Goal: Transaction & Acquisition: Purchase product/service

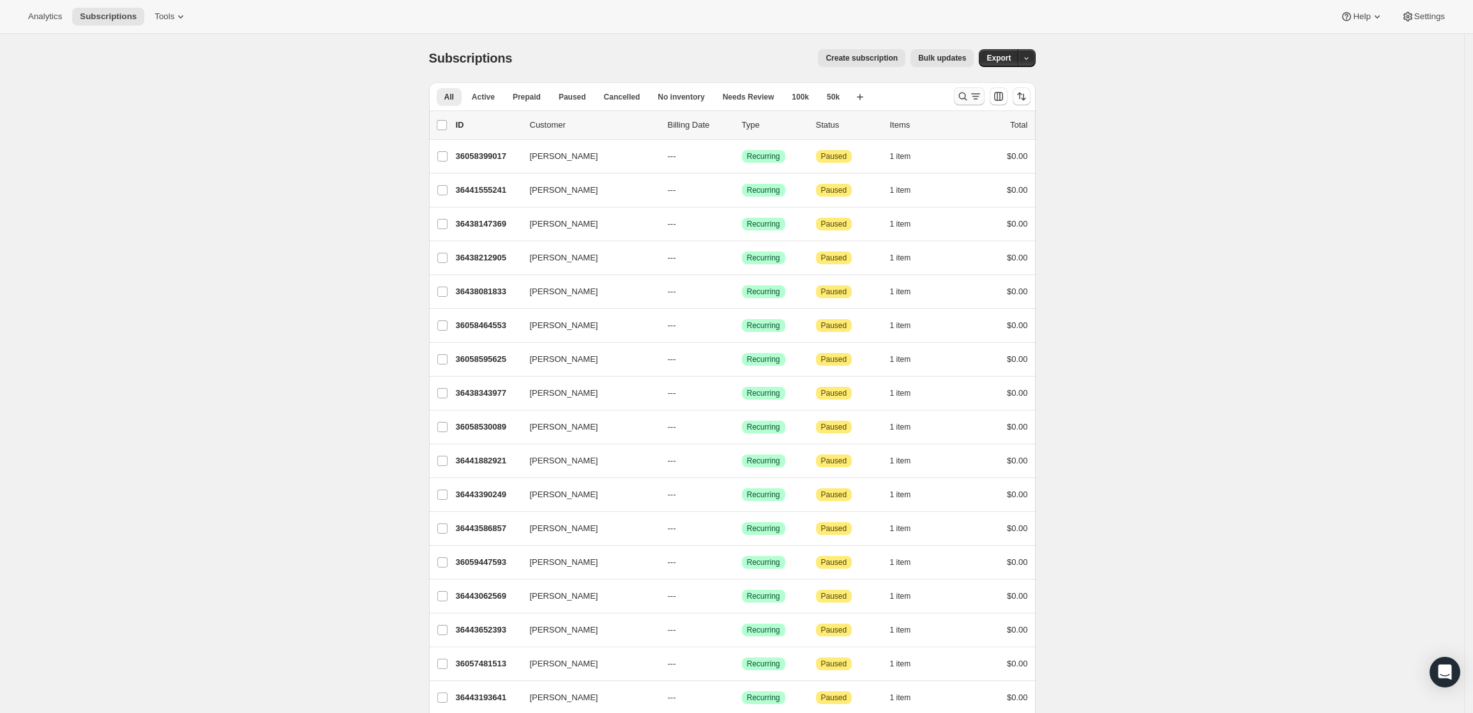
click at [964, 95] on icon "Search and filter results" at bounding box center [962, 96] width 13 height 13
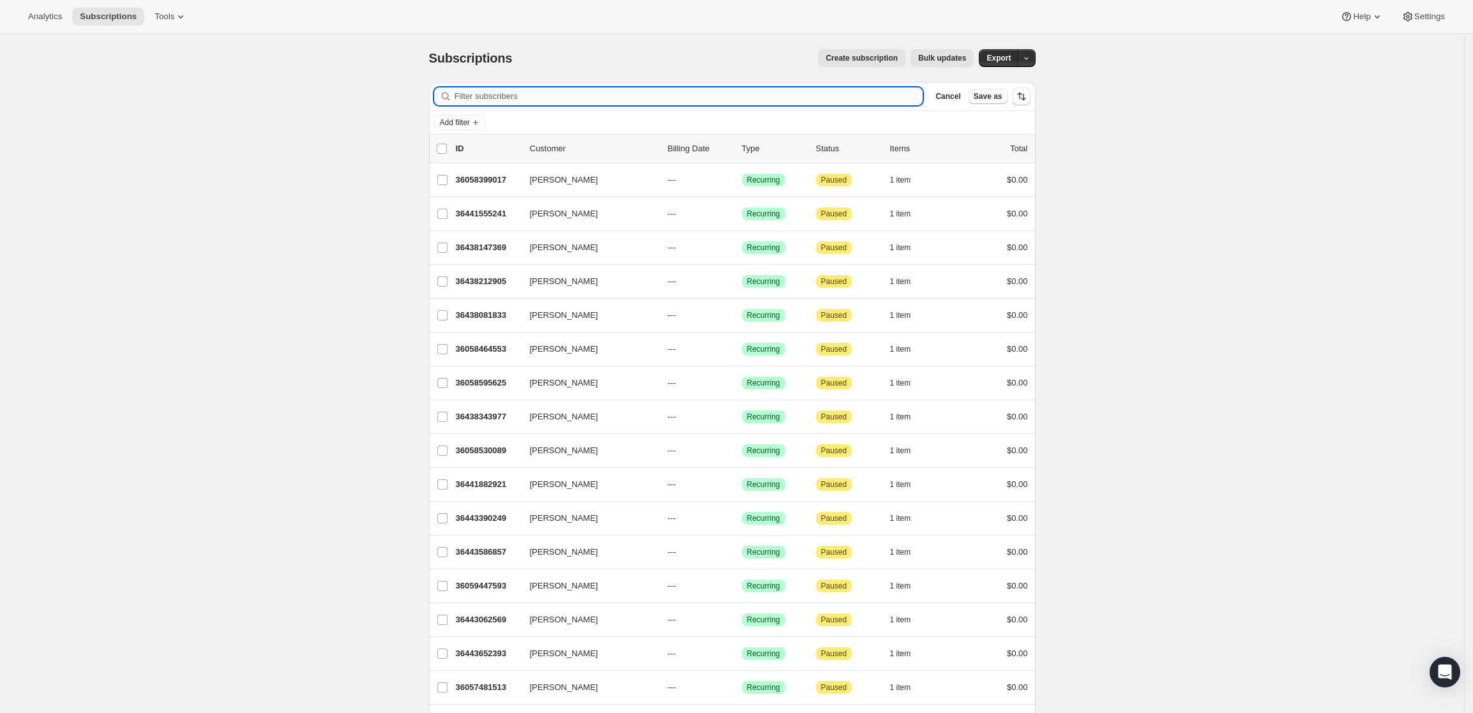
click at [546, 89] on input "Filter subscribers" at bounding box center [689, 96] width 469 height 18
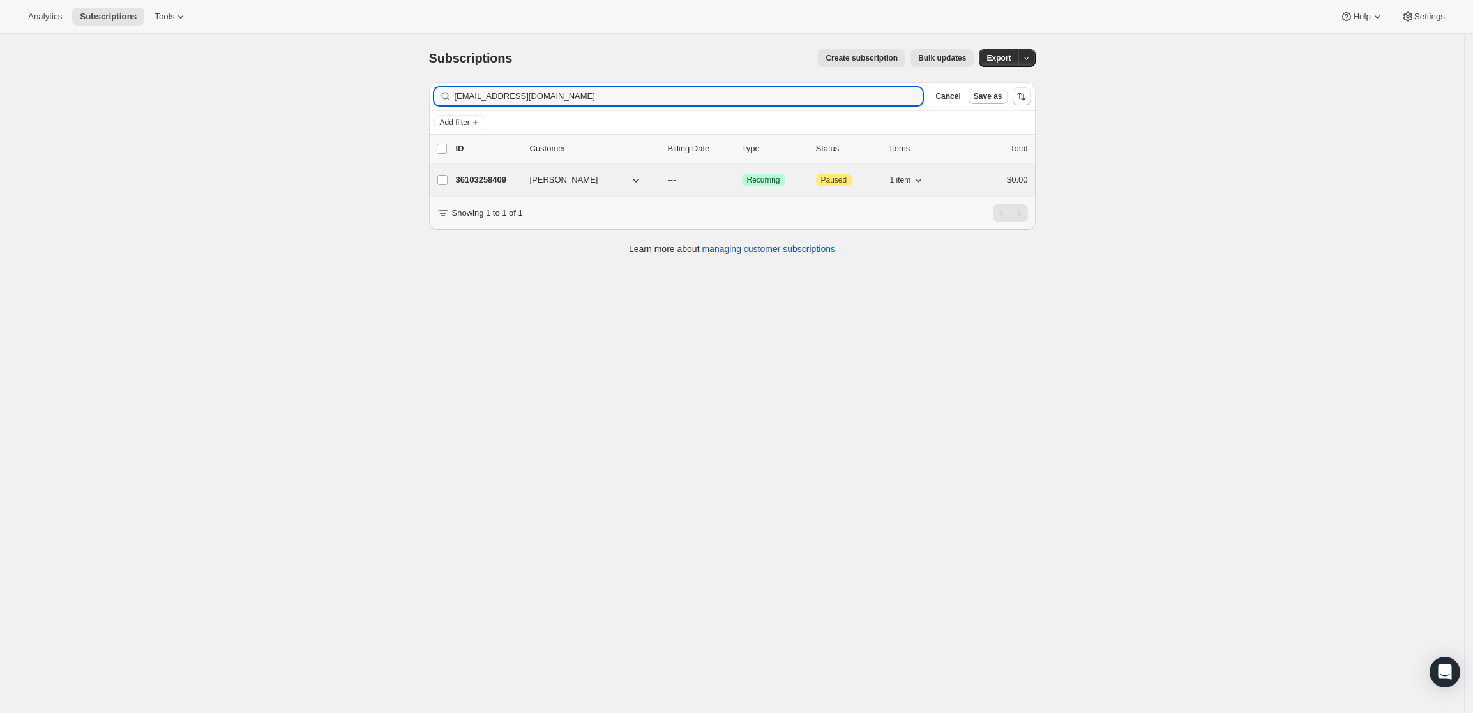
type input "tdgrace57@yahoo.com"
click at [481, 176] on p "36103258409" at bounding box center [488, 180] width 64 height 13
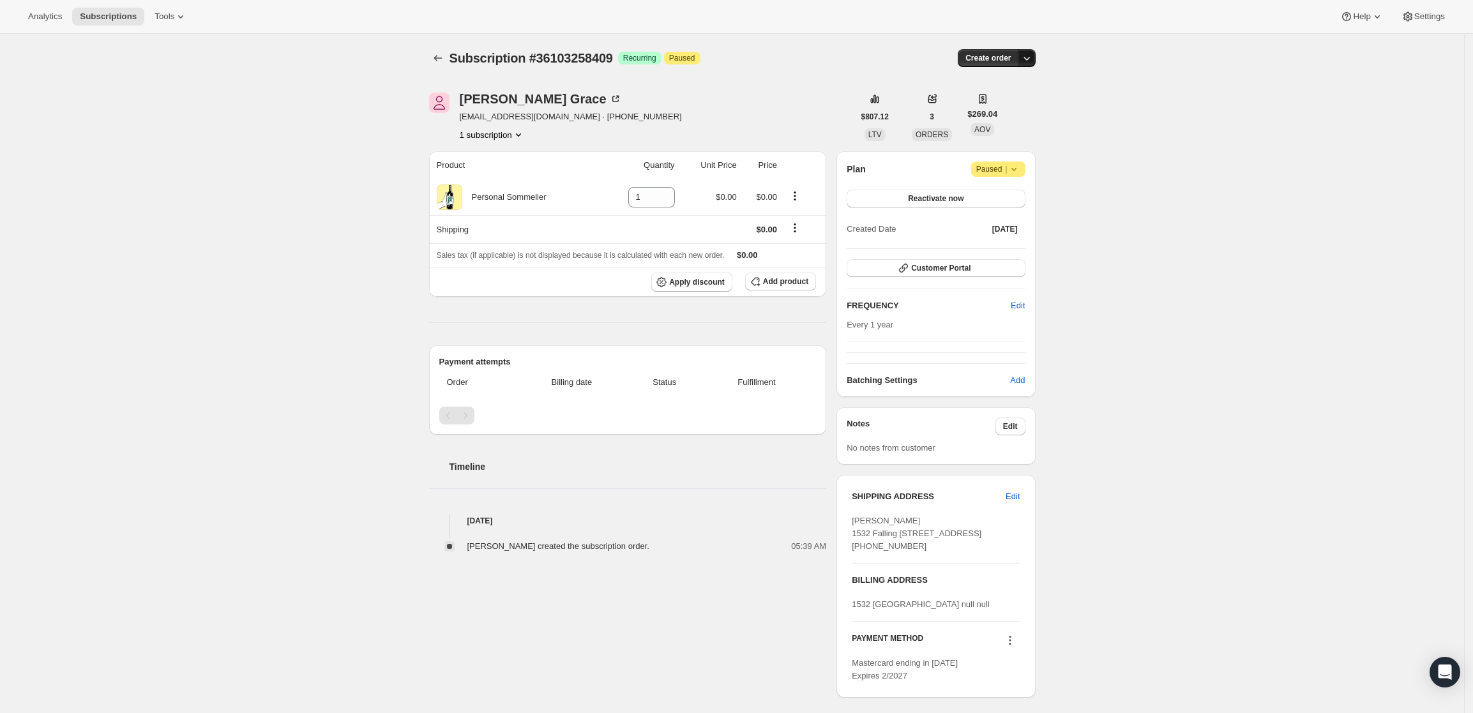
click at [1033, 59] on icon "button" at bounding box center [1026, 58] width 13 height 13
click at [1001, 103] on span "Create custom one-time order" at bounding box center [976, 107] width 110 height 10
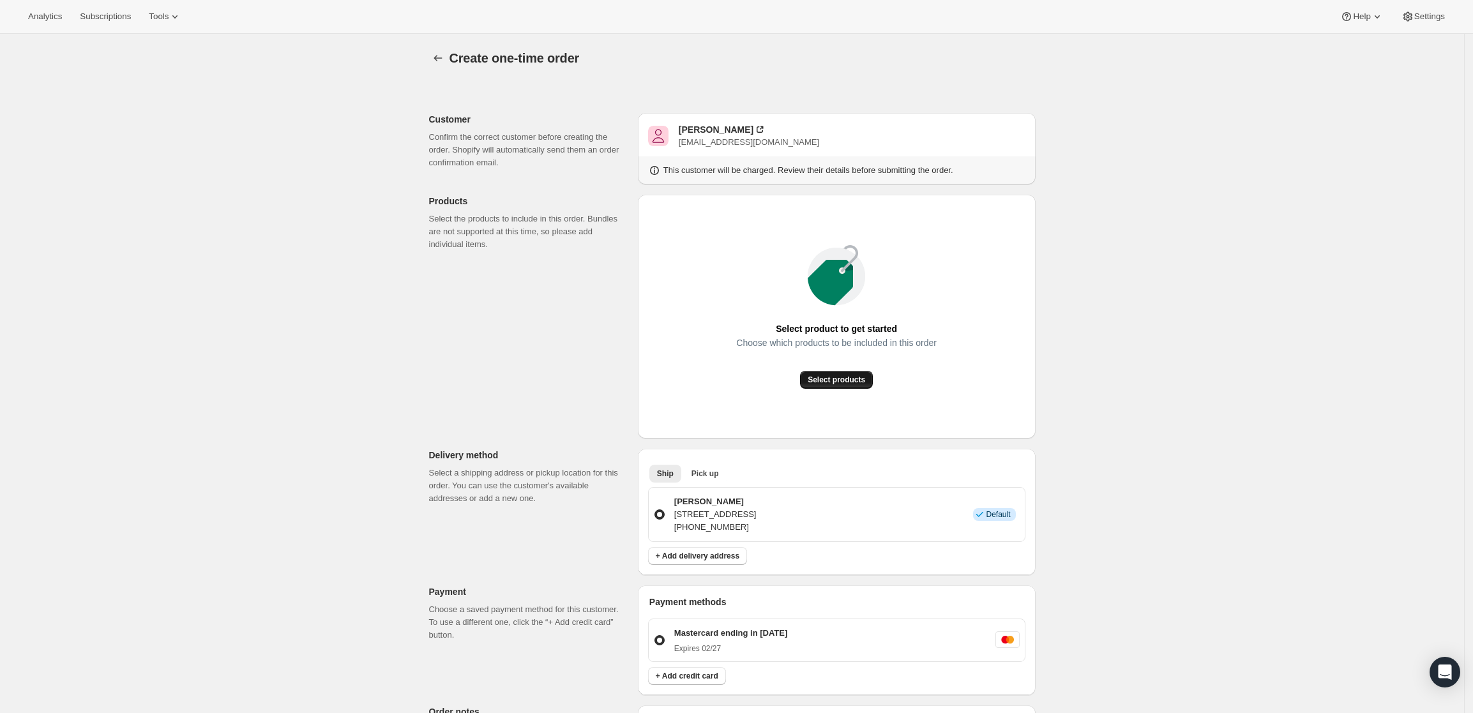
click at [854, 375] on span "Select products" at bounding box center [836, 380] width 57 height 10
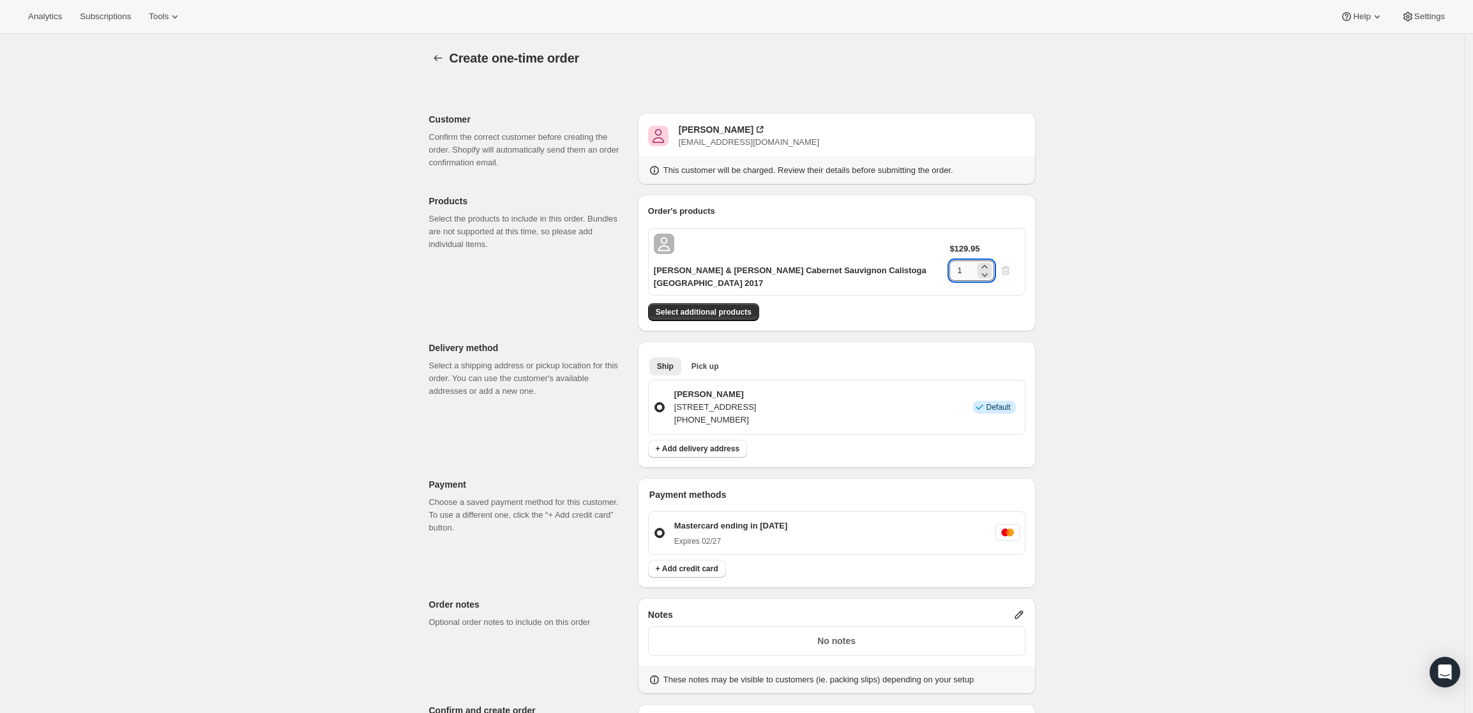
drag, startPoint x: 977, startPoint y: 246, endPoint x: 966, endPoint y: 246, distance: 10.9
click at [966, 260] on input "1" at bounding box center [962, 270] width 26 height 20
type input "4"
click at [1060, 248] on div "Create one-time order. This page is ready Create one-time order Customer Confir…" at bounding box center [732, 500] width 1464 height 933
click at [748, 307] on span "Select additional products" at bounding box center [704, 312] width 96 height 10
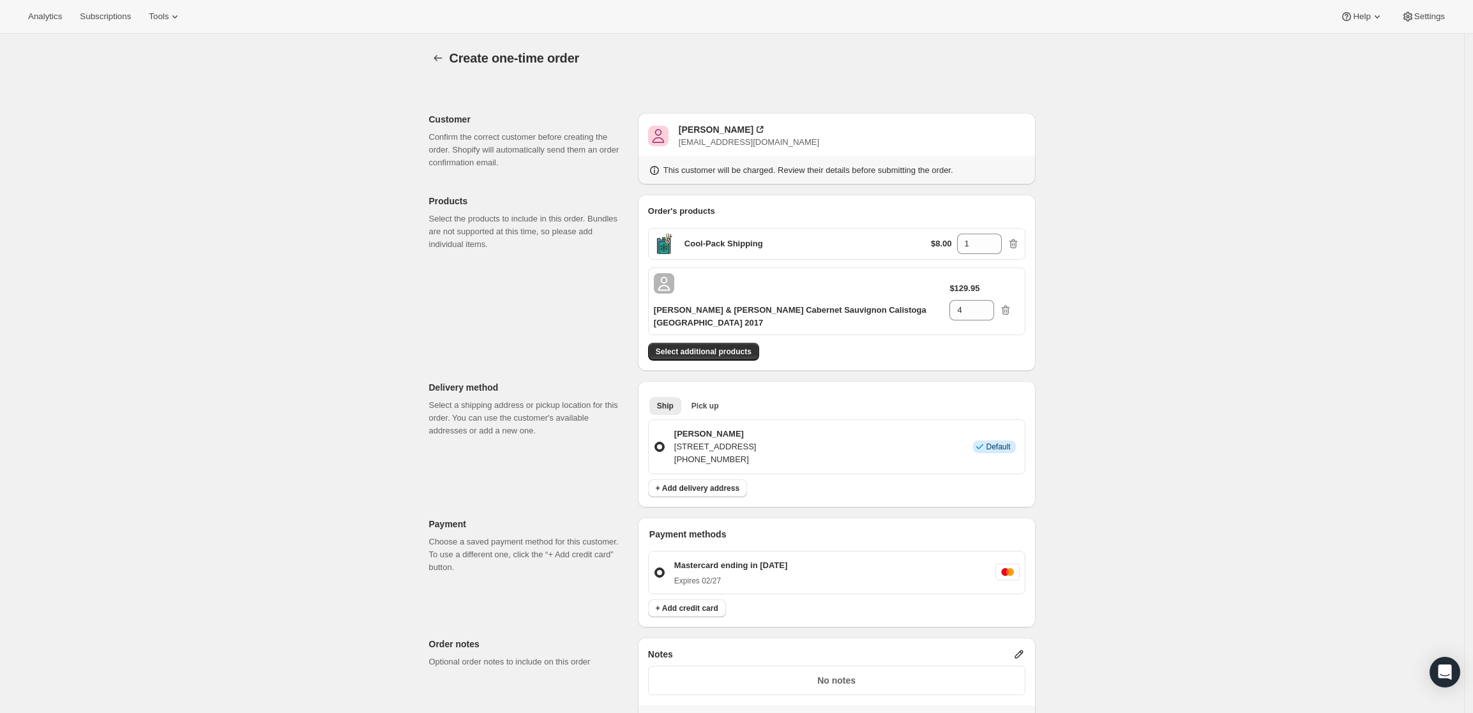
click at [1332, 536] on div "Create one-time order. This page is ready Create one-time order Customer Confir…" at bounding box center [732, 520] width 1464 height 973
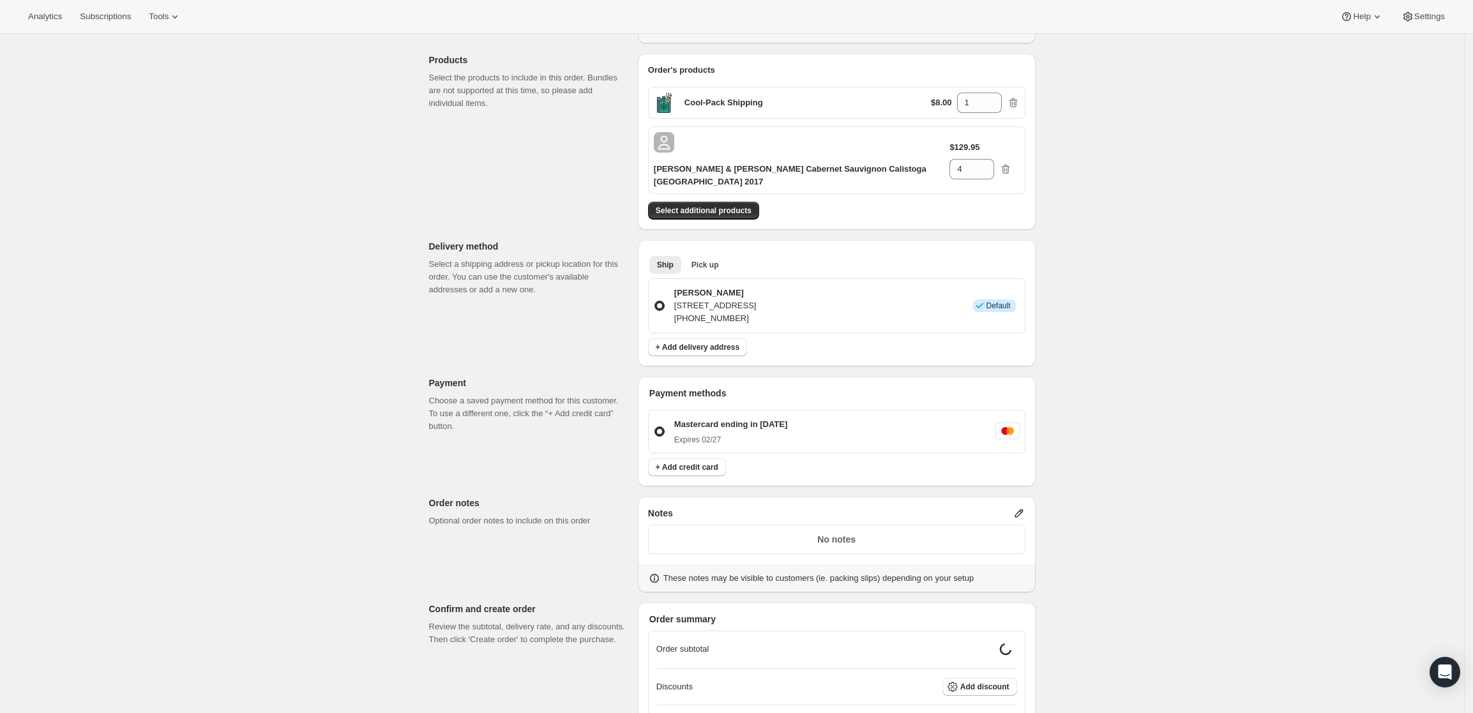
scroll to position [239, 0]
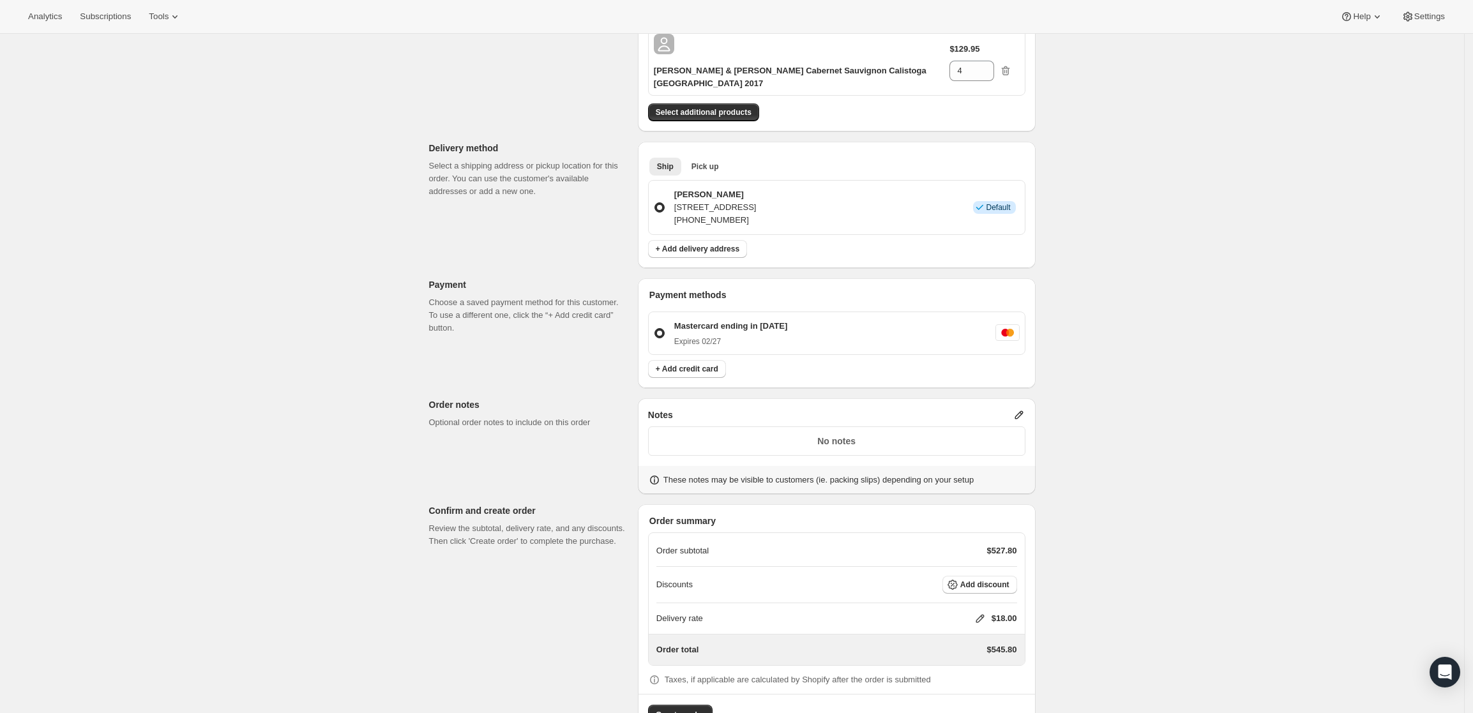
click at [981, 612] on icon at bounding box center [980, 618] width 13 height 13
click at [1005, 644] on input "0" at bounding box center [986, 654] width 115 height 20
type input "0"
click at [978, 693] on div "Delivery rate $ 0 Cancel Save" at bounding box center [987, 655] width 165 height 80
click at [979, 683] on span "Save" at bounding box center [978, 683] width 18 height 10
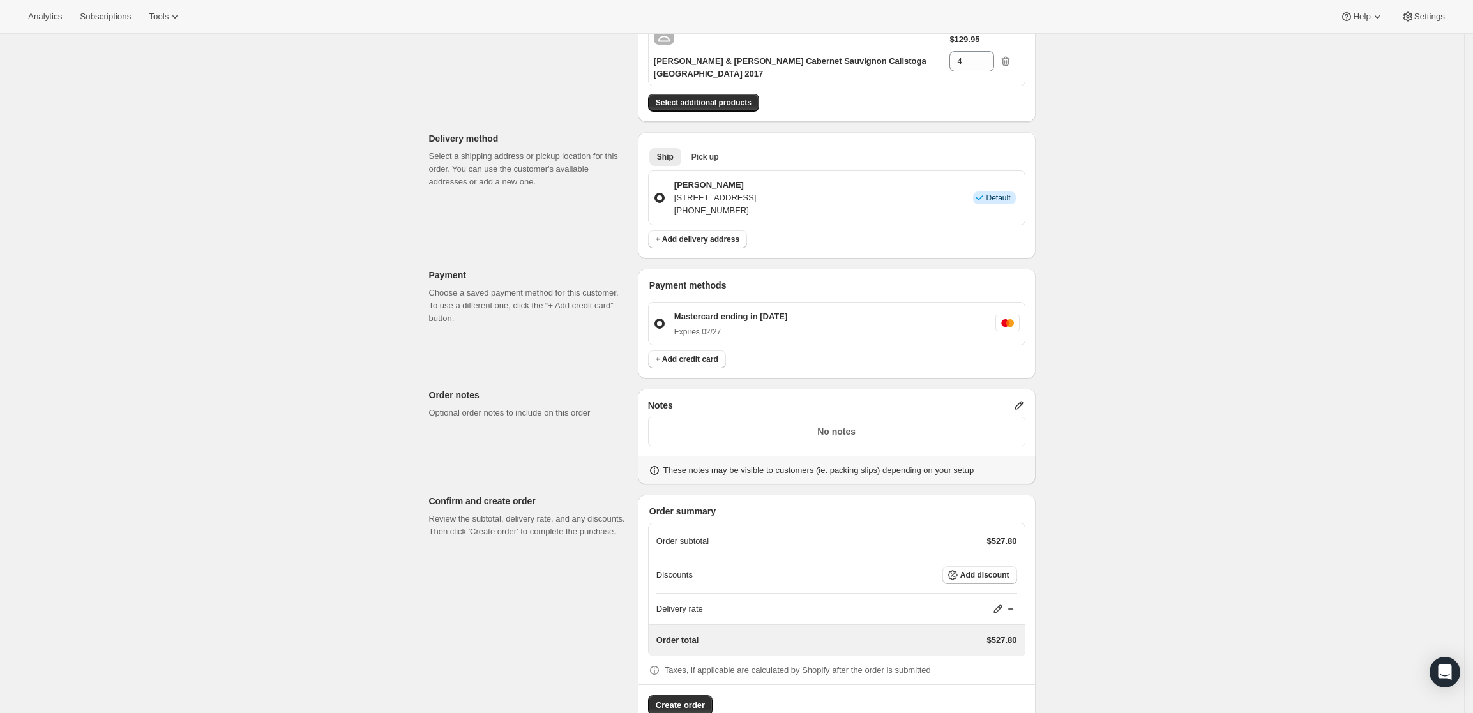
scroll to position [269, 0]
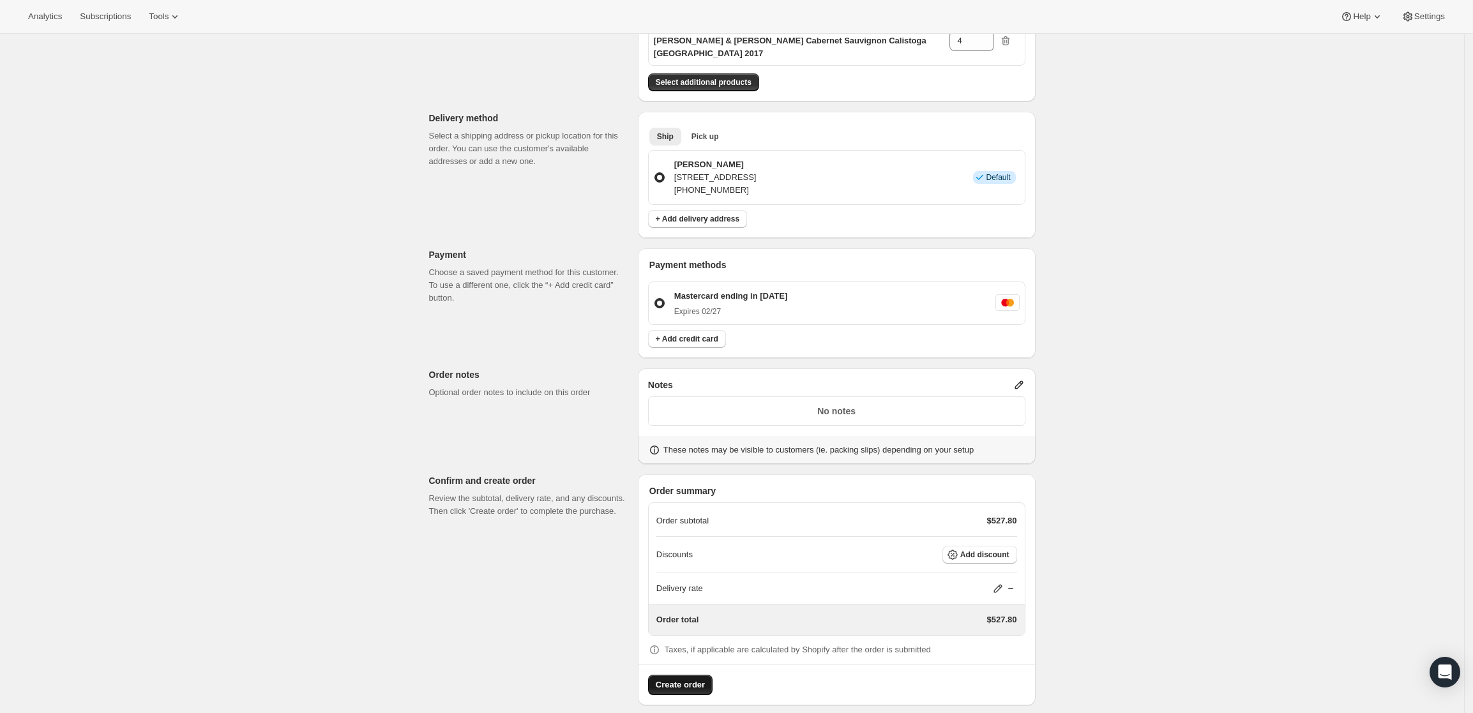
click at [684, 679] on span "Create order" at bounding box center [680, 685] width 49 height 13
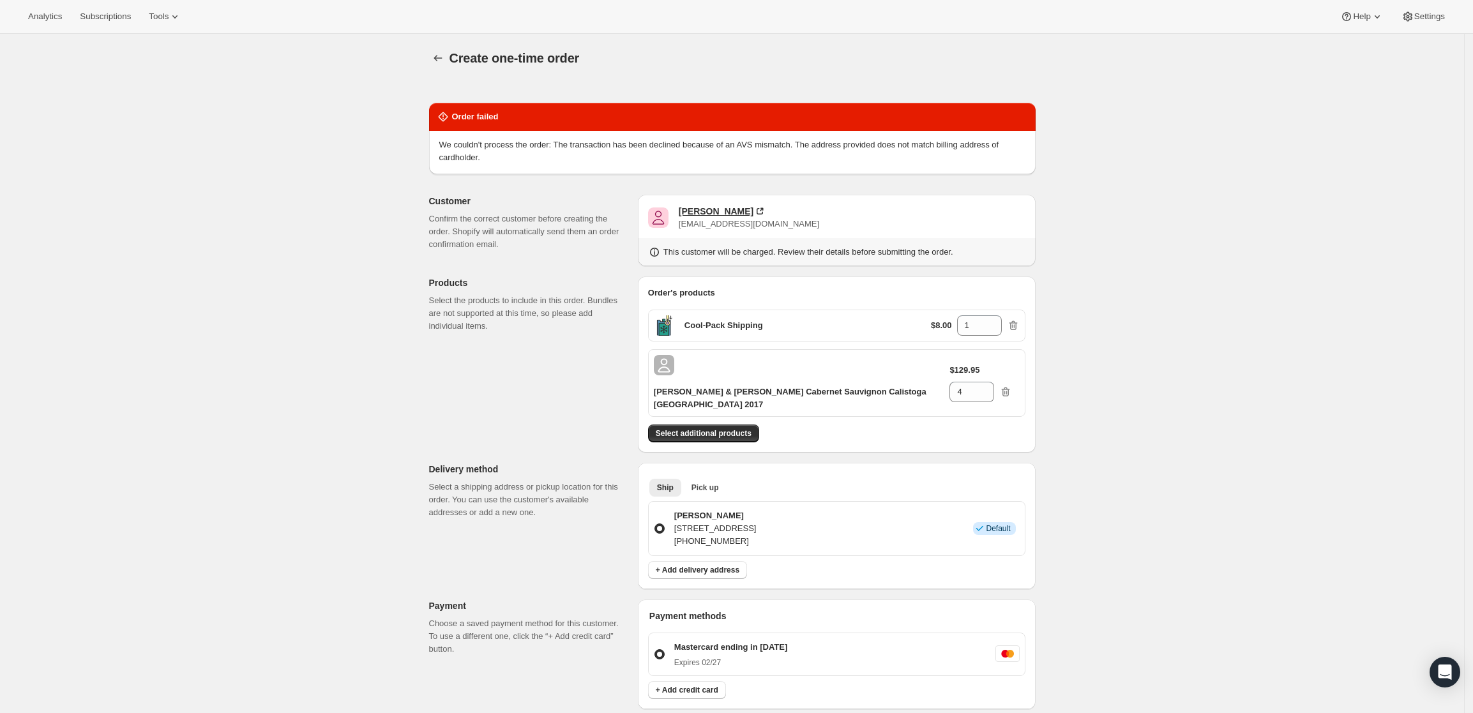
click at [704, 209] on div "Tucker Grace" at bounding box center [716, 211] width 75 height 13
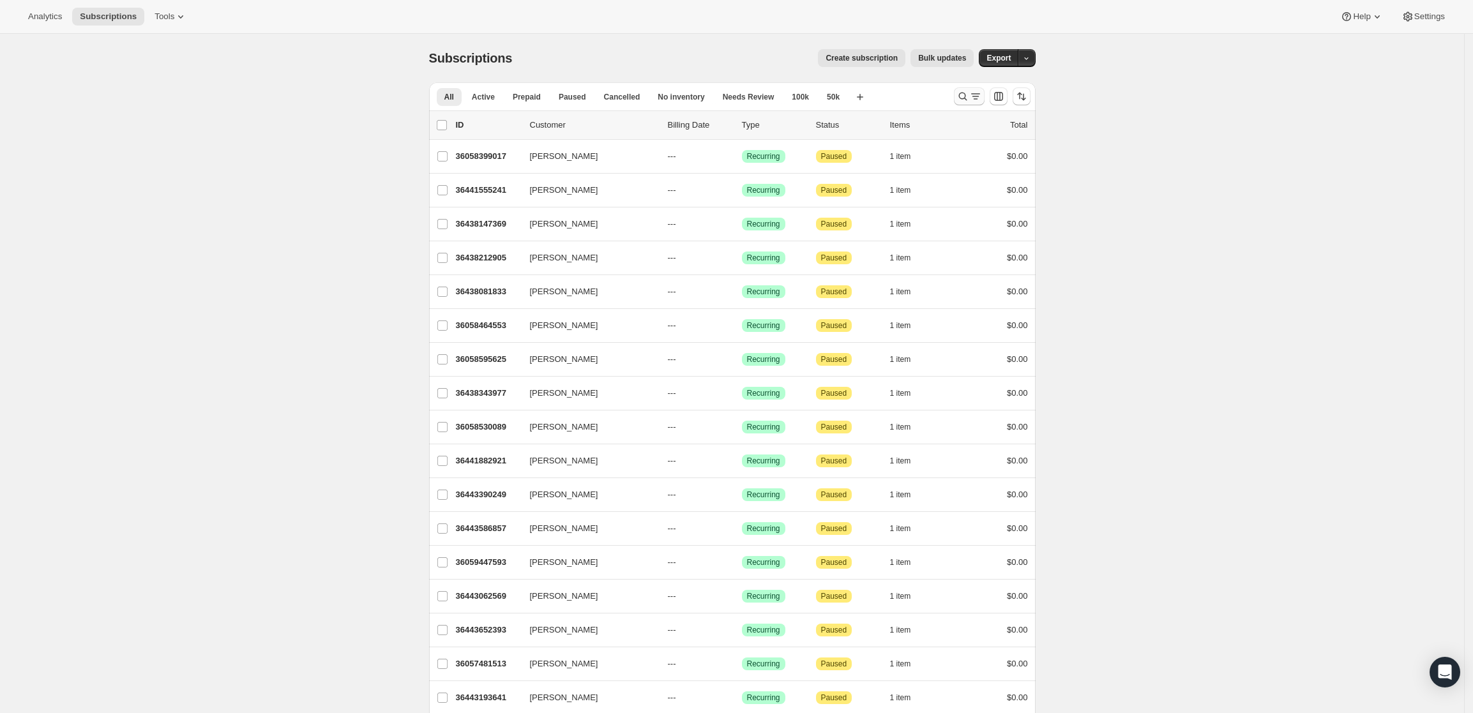
click at [975, 96] on icon "Search and filter results" at bounding box center [975, 96] width 13 height 13
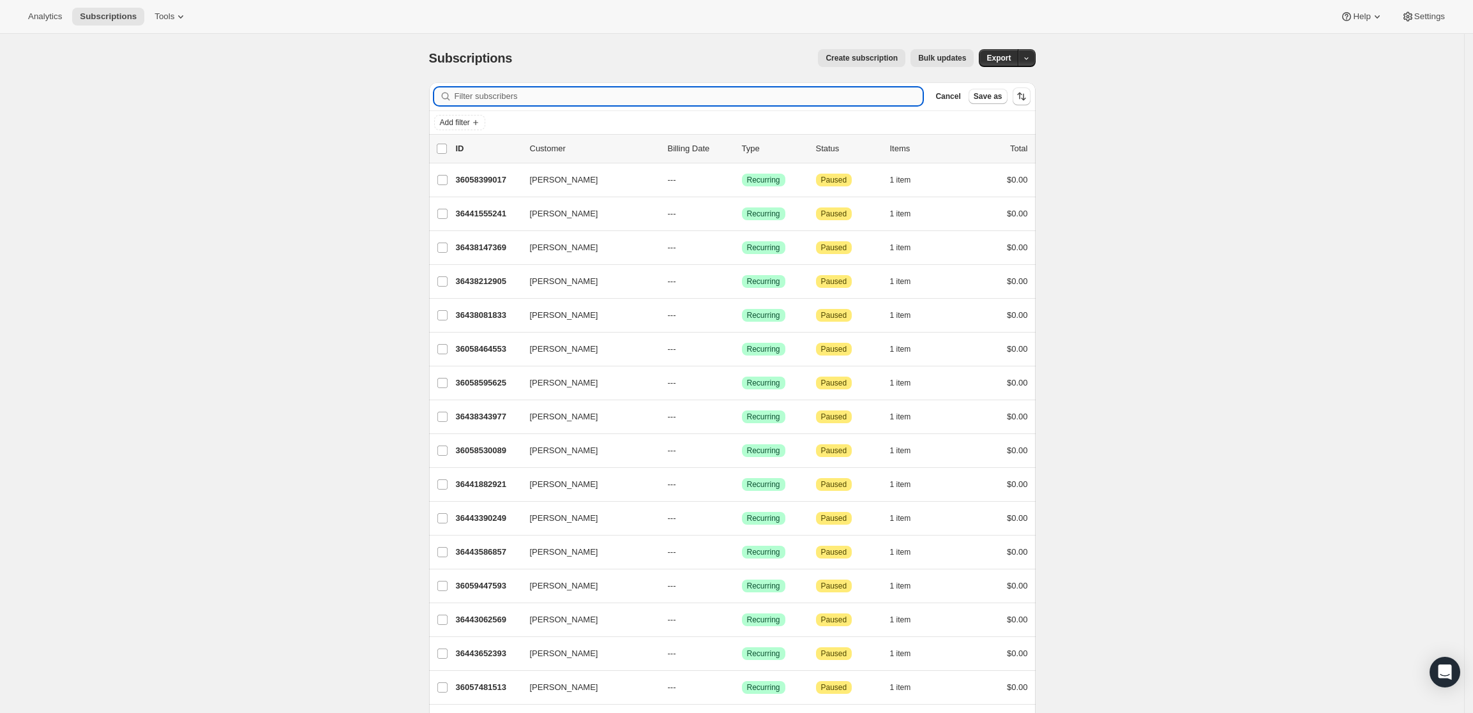
click at [511, 98] on input "Filter subscribers" at bounding box center [689, 96] width 469 height 18
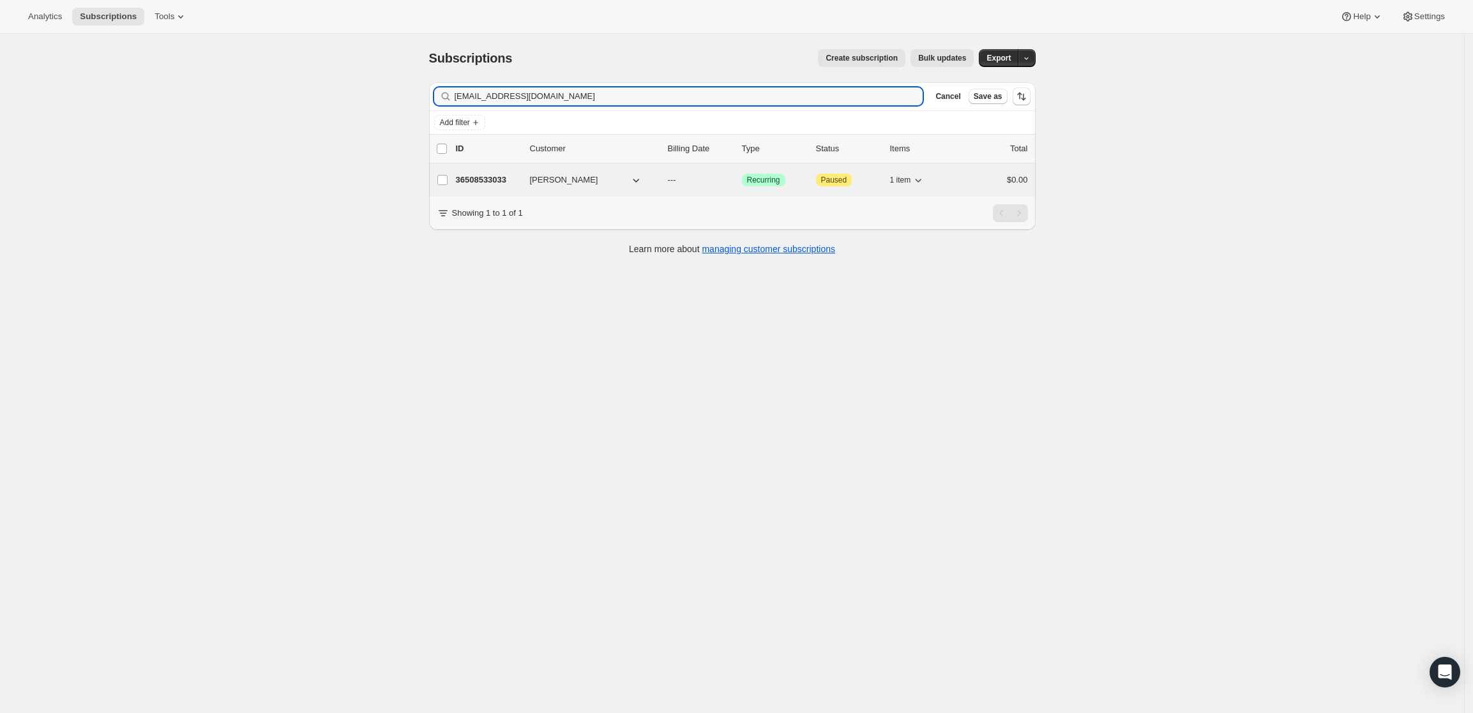
type input "bgbiggs@glenwoodep.com"
click at [483, 171] on div "36508533033 Byron Biggs --- Success Recurring Attention Paused 1 item $0.00" at bounding box center [742, 180] width 572 height 18
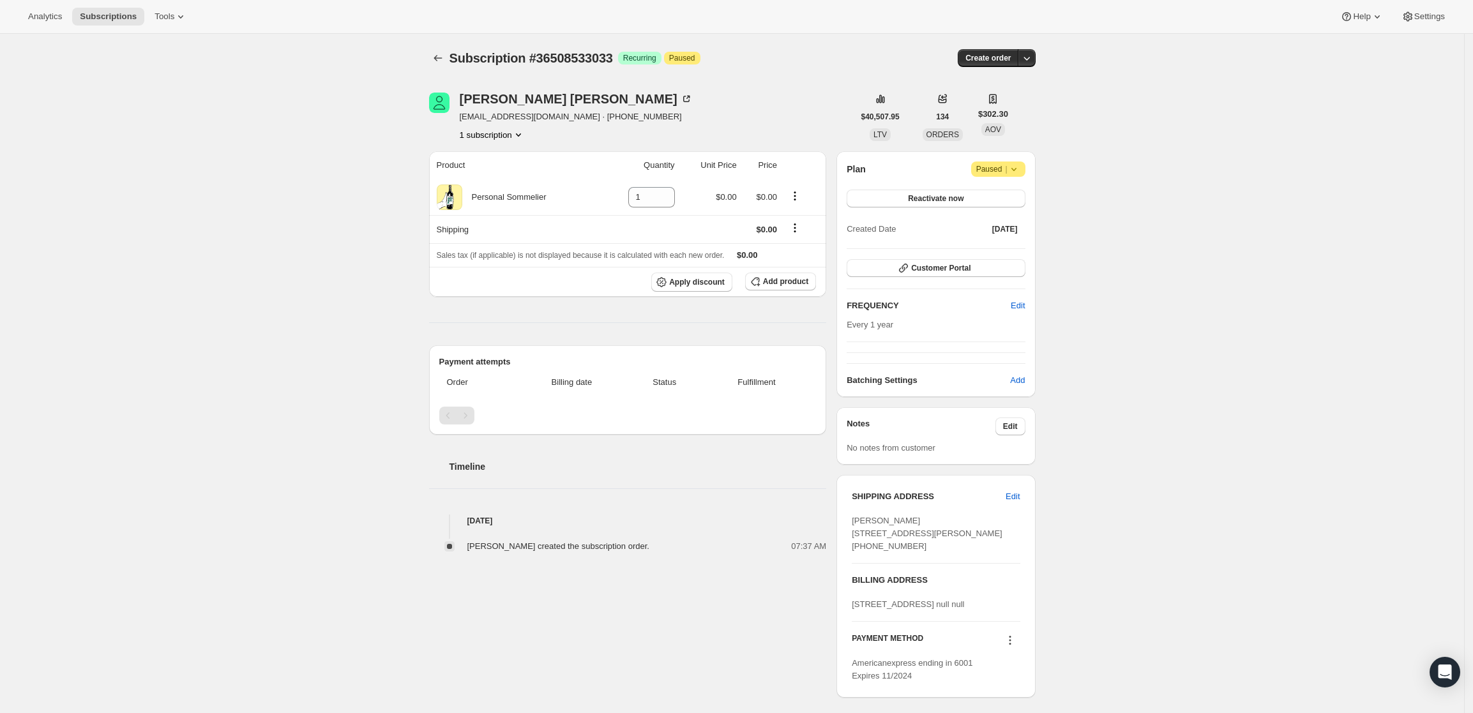
click at [1041, 54] on div "Subscription #36508533033. This page is ready Subscription #36508533033 Success…" at bounding box center [732, 430] width 637 height 793
click at [1033, 57] on icon "button" at bounding box center [1026, 58] width 13 height 13
click at [996, 102] on span "Create custom one-time order" at bounding box center [976, 107] width 110 height 10
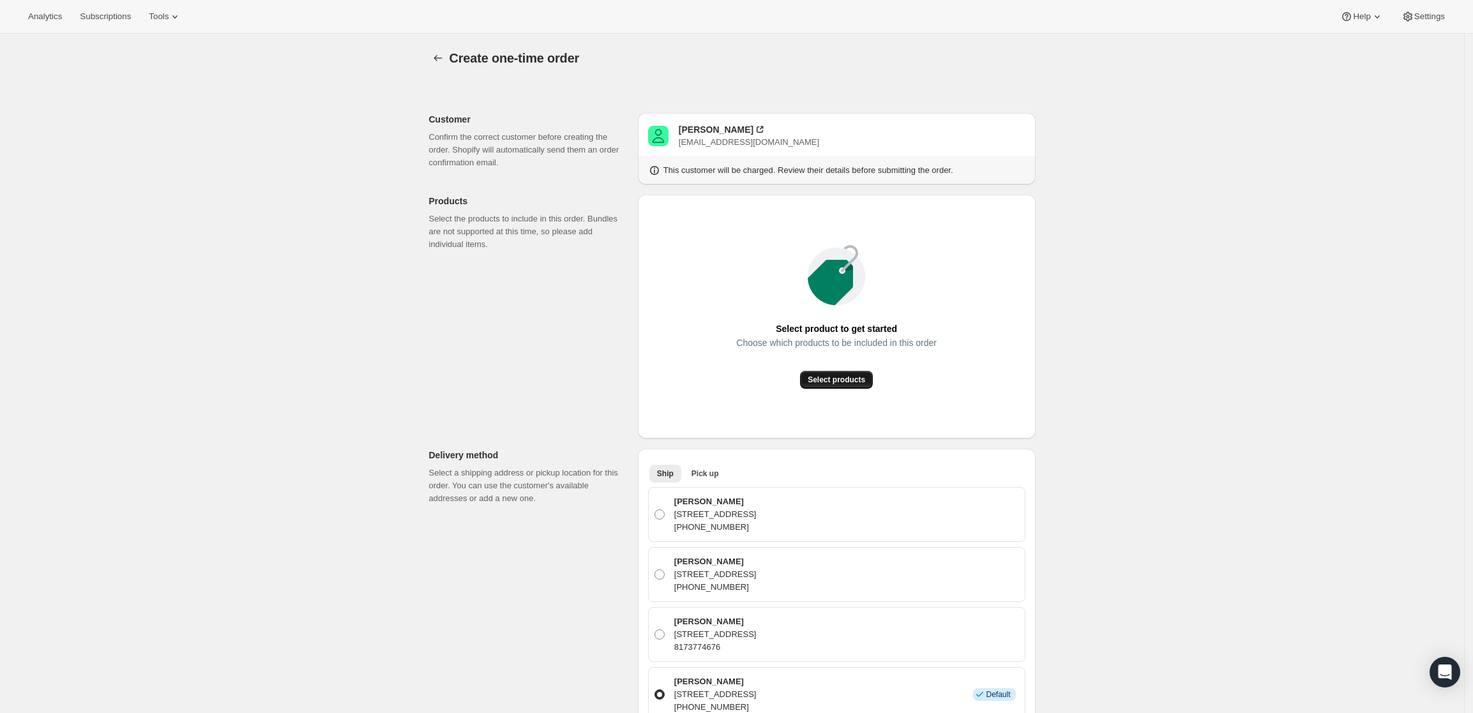
click at [828, 374] on button "Select products" at bounding box center [836, 380] width 73 height 18
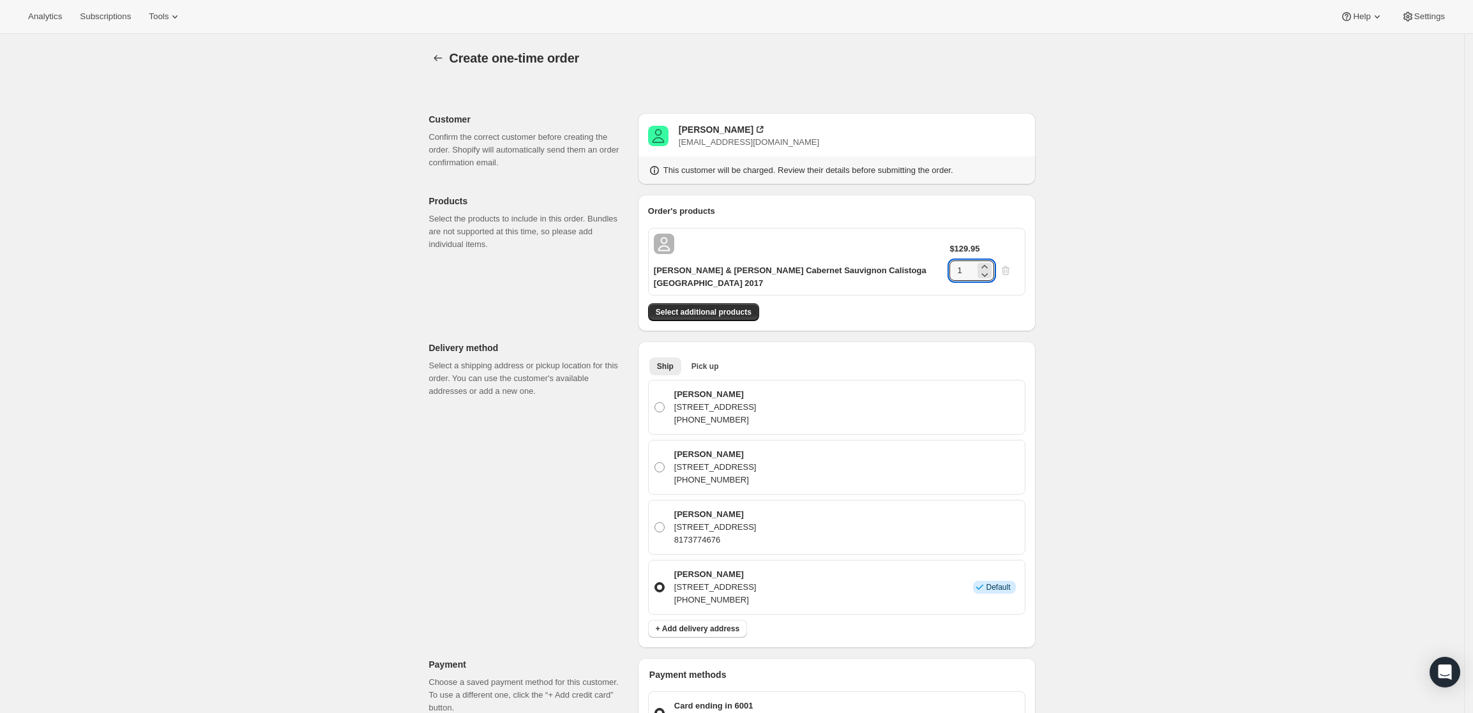
drag, startPoint x: 983, startPoint y: 239, endPoint x: 955, endPoint y: 241, distance: 28.1
click at [955, 243] on div "$129.95 1" at bounding box center [984, 262] width 70 height 38
type input "3"
click at [1223, 361] on div "Create one-time order. This page is ready Create one-time order Customer Confir…" at bounding box center [732, 590] width 1464 height 1113
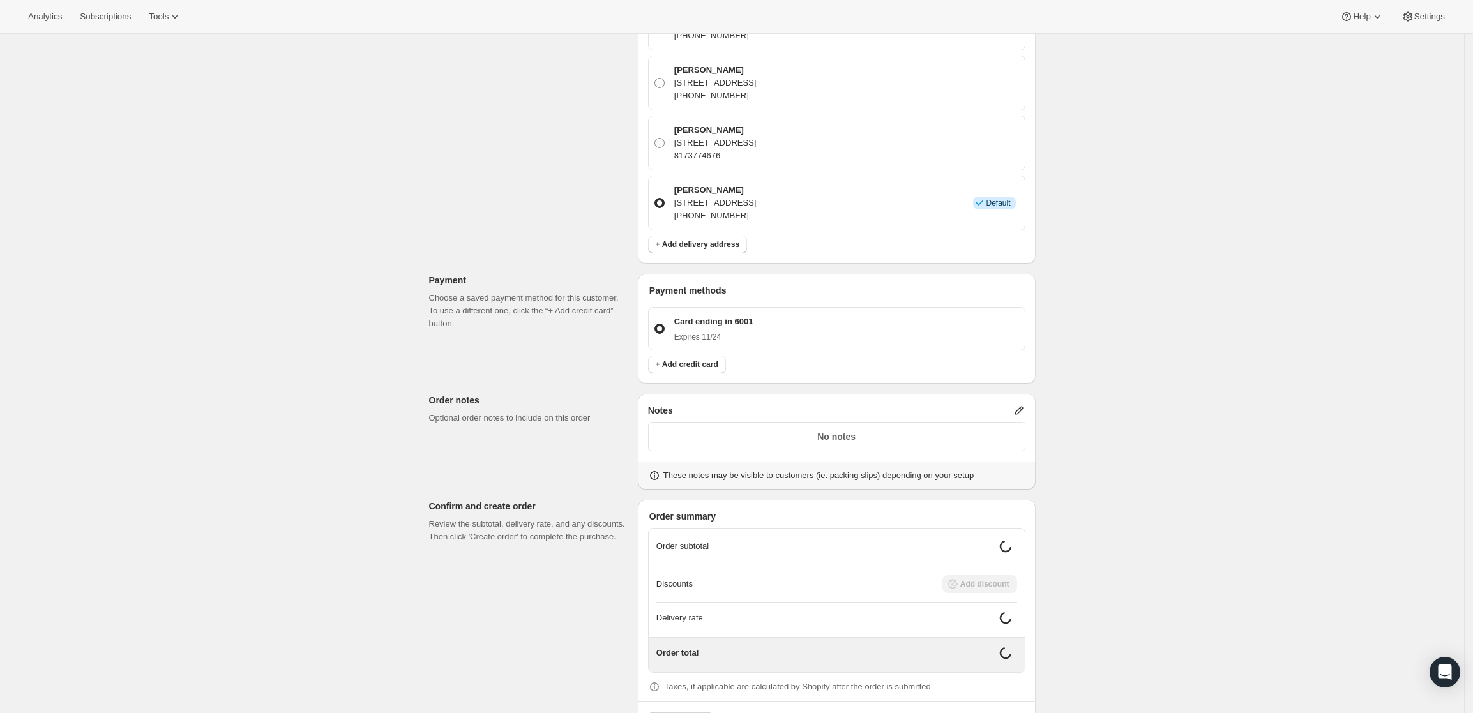
scroll to position [419, 0]
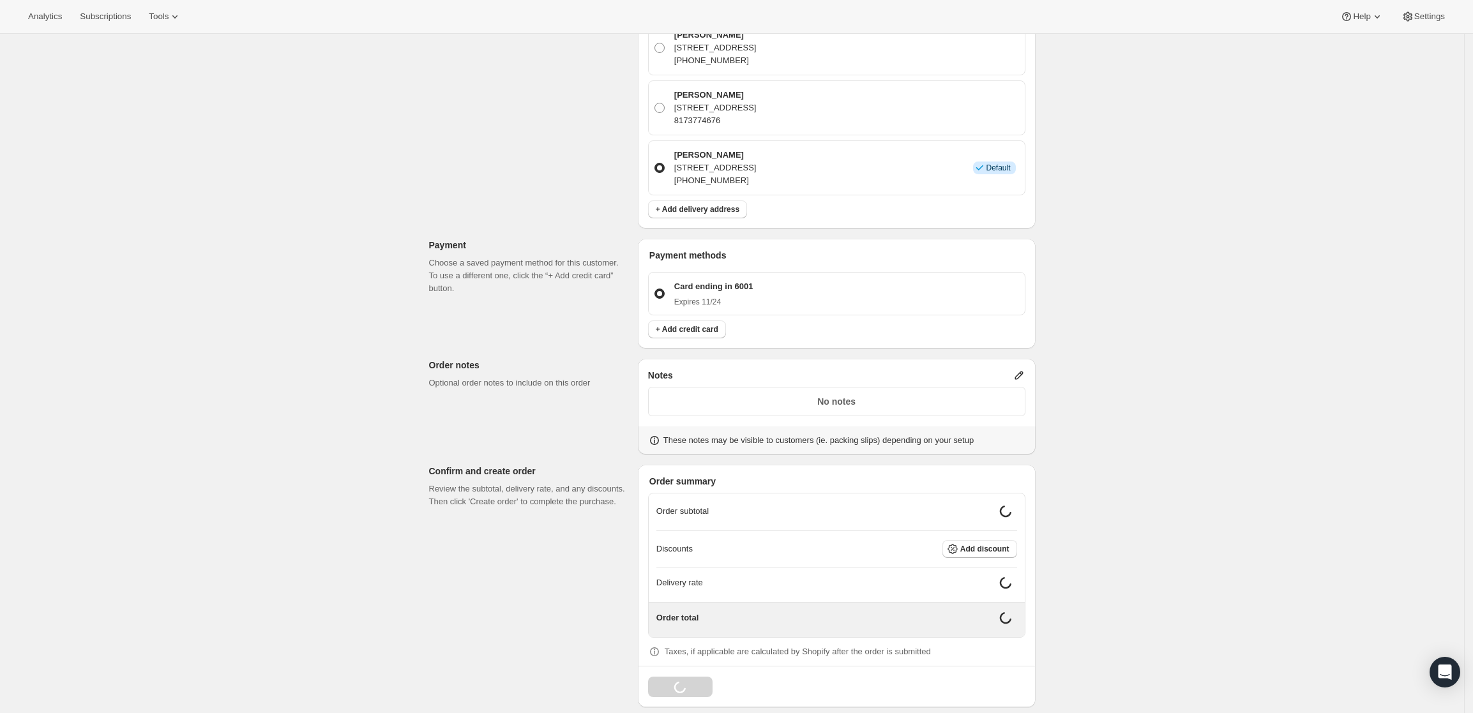
click at [1019, 369] on icon at bounding box center [1019, 375] width 13 height 13
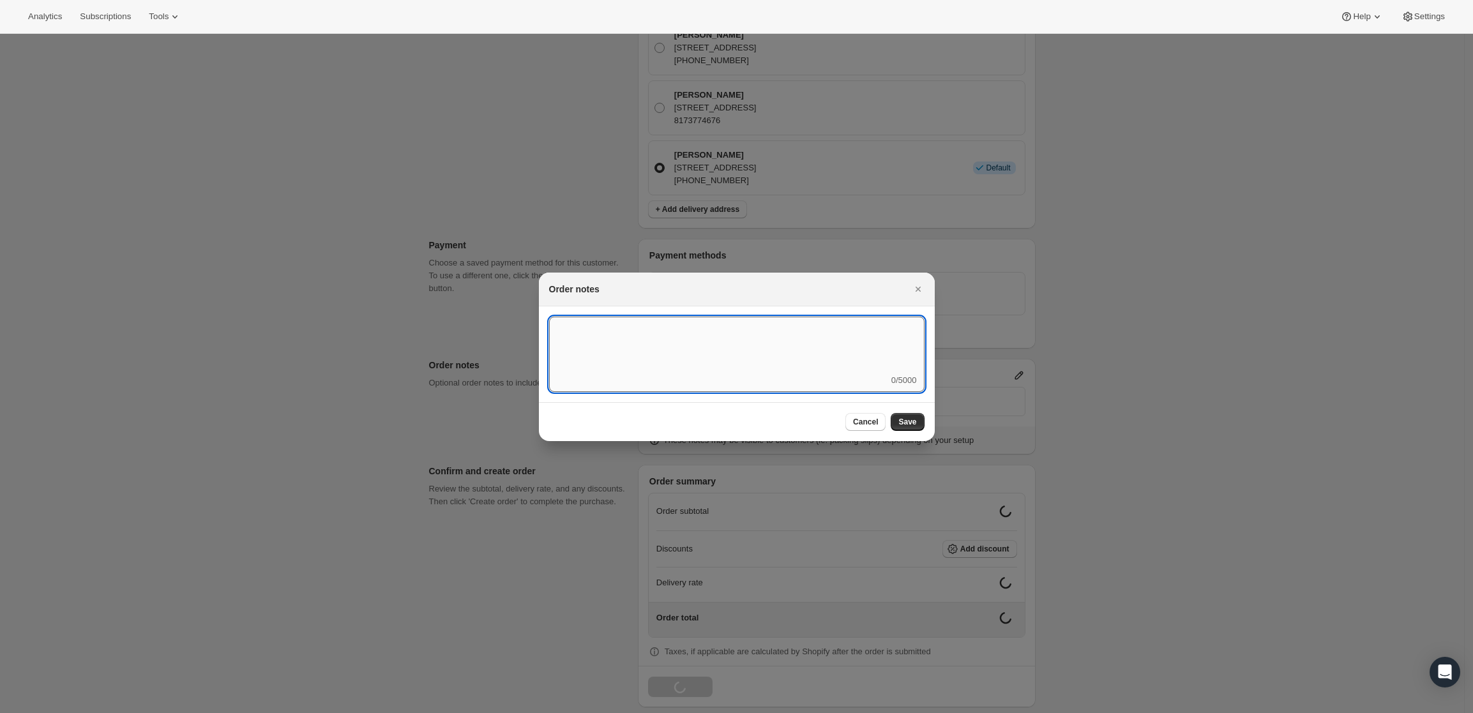
click at [811, 362] on textarea ":rd5:" at bounding box center [736, 345] width 375 height 57
type textarea "Weather HOLD"
click at [912, 424] on span "Save" at bounding box center [907, 422] width 18 height 10
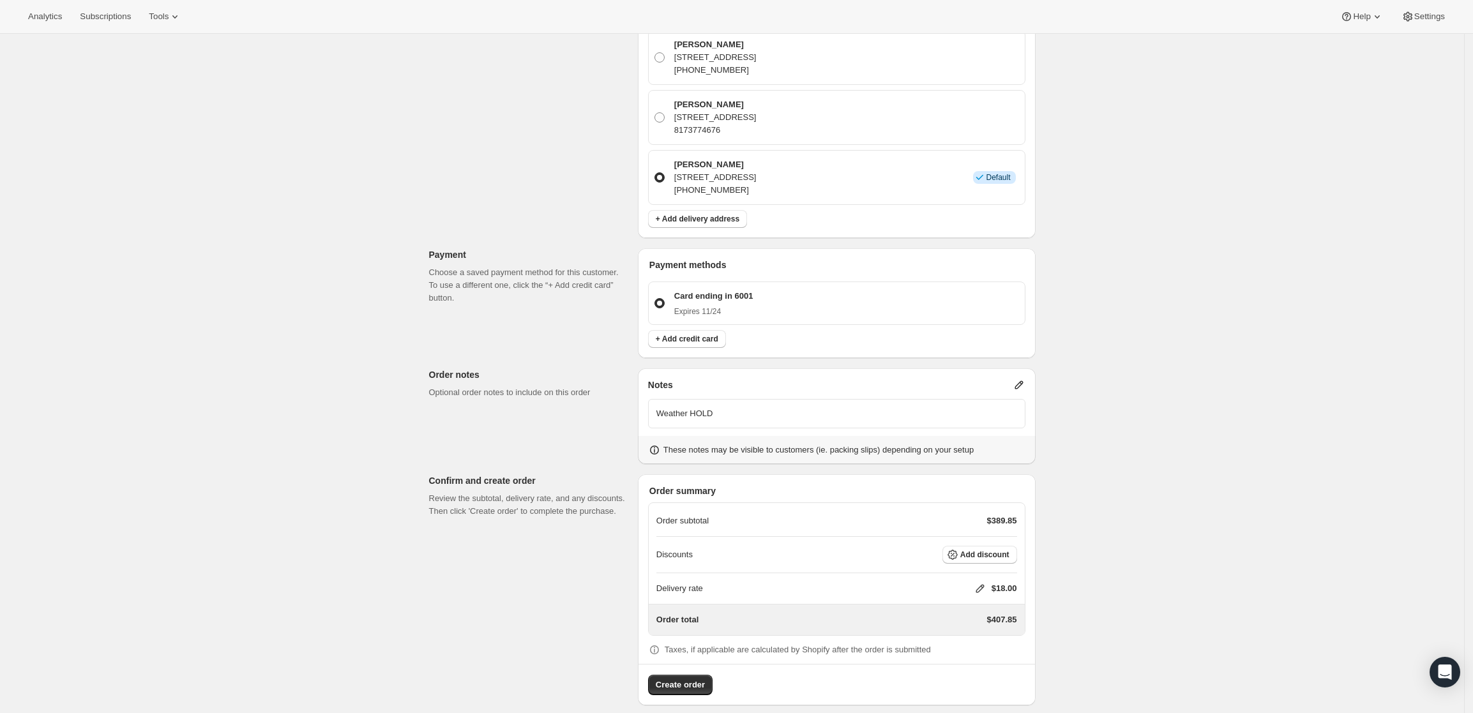
click at [986, 582] on icon at bounding box center [980, 588] width 13 height 13
click at [937, 621] on input "0" at bounding box center [986, 624] width 115 height 20
type input "0"
click at [979, 656] on span "Save" at bounding box center [978, 653] width 18 height 10
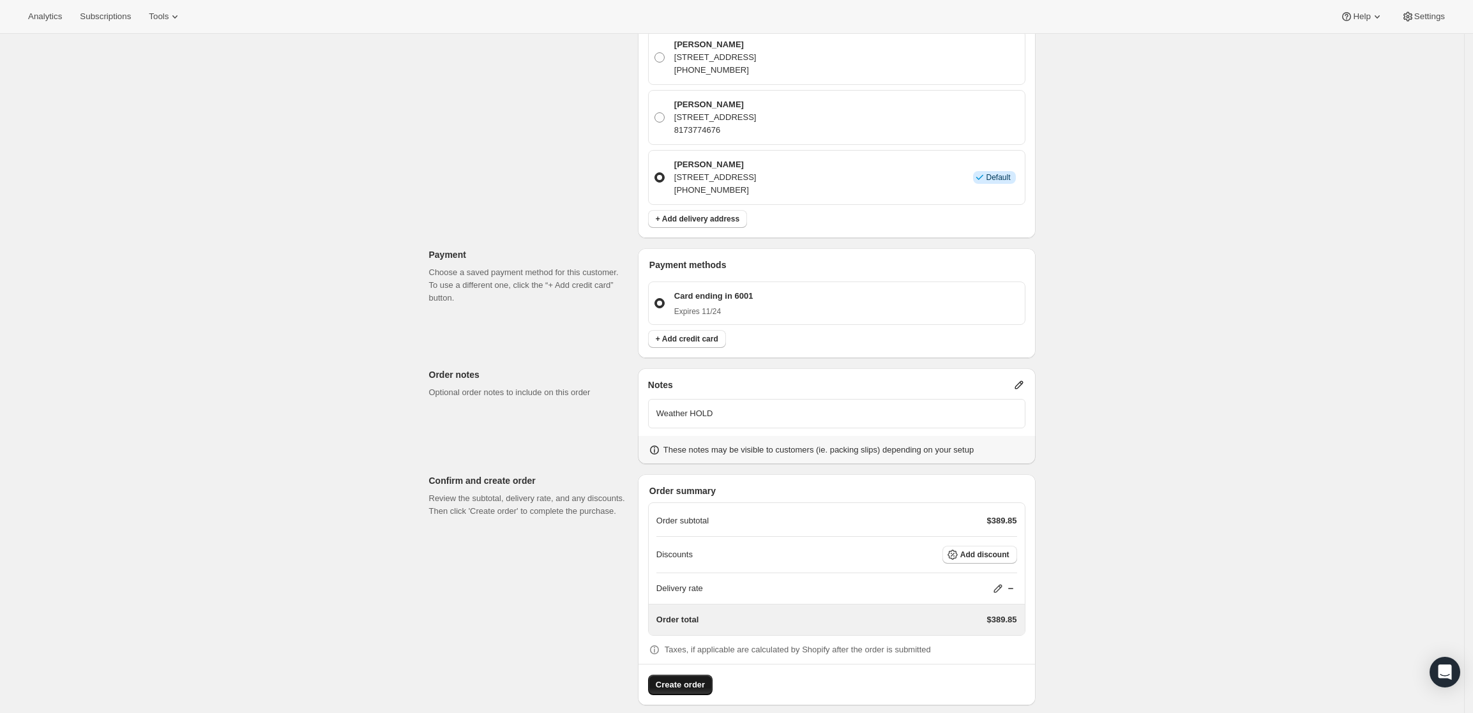
click at [693, 679] on span "Create order" at bounding box center [680, 685] width 49 height 13
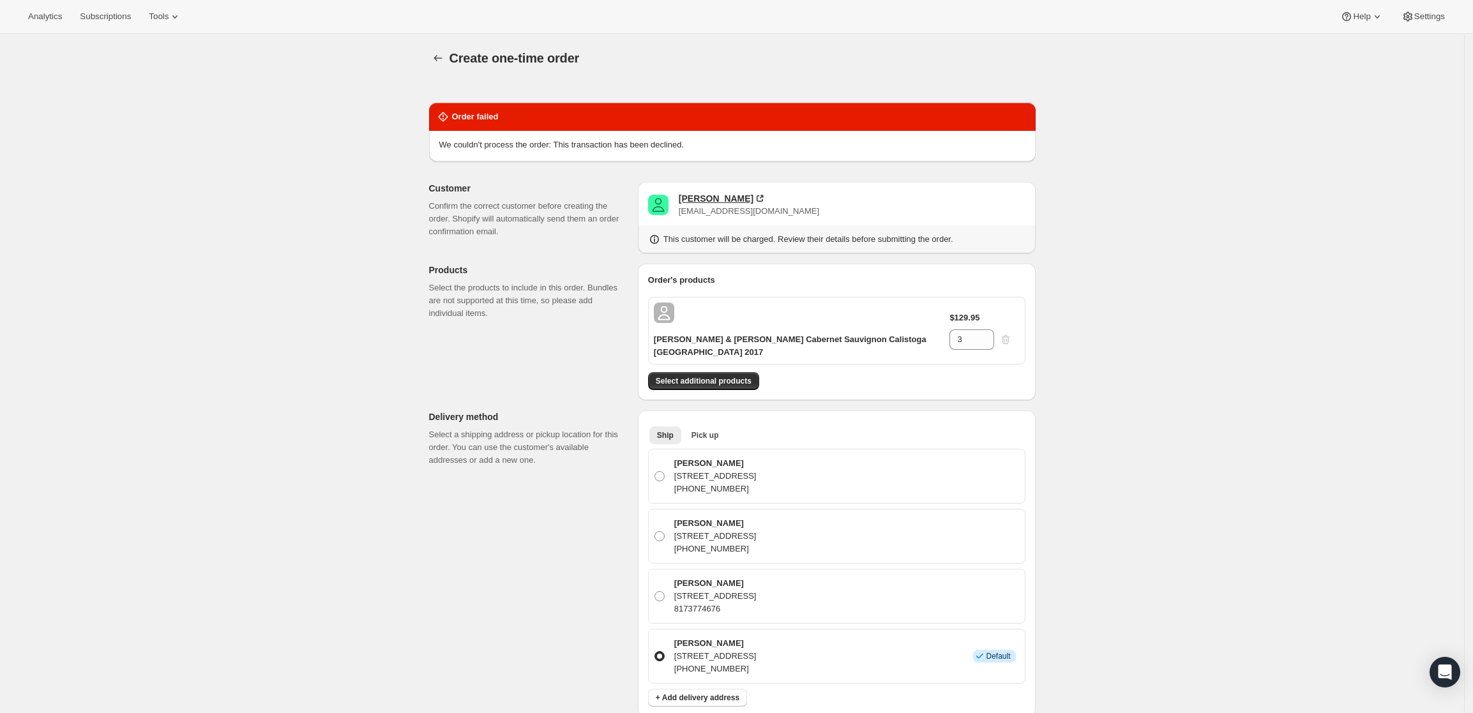
click at [690, 195] on div "Byron Biggs" at bounding box center [716, 198] width 75 height 13
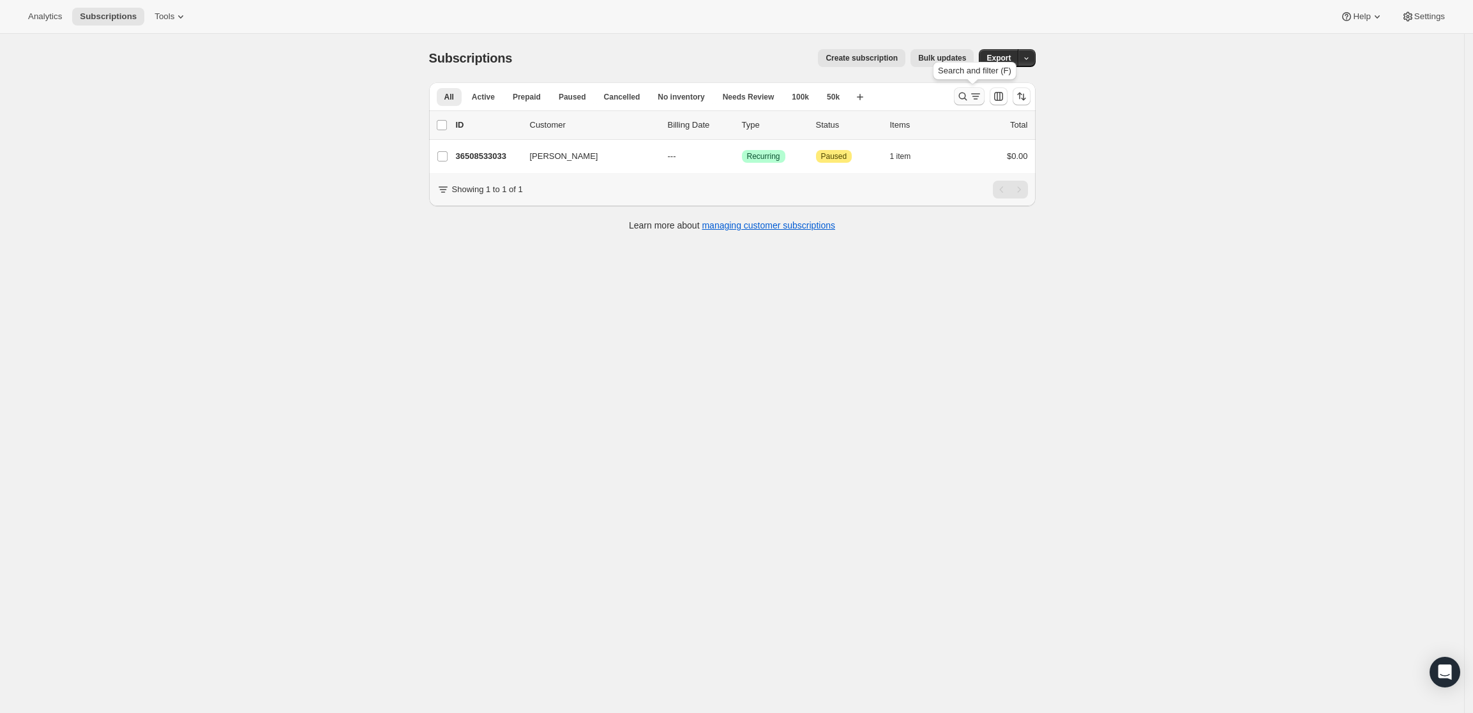
click at [960, 93] on button "Search and filter results" at bounding box center [969, 96] width 31 height 18
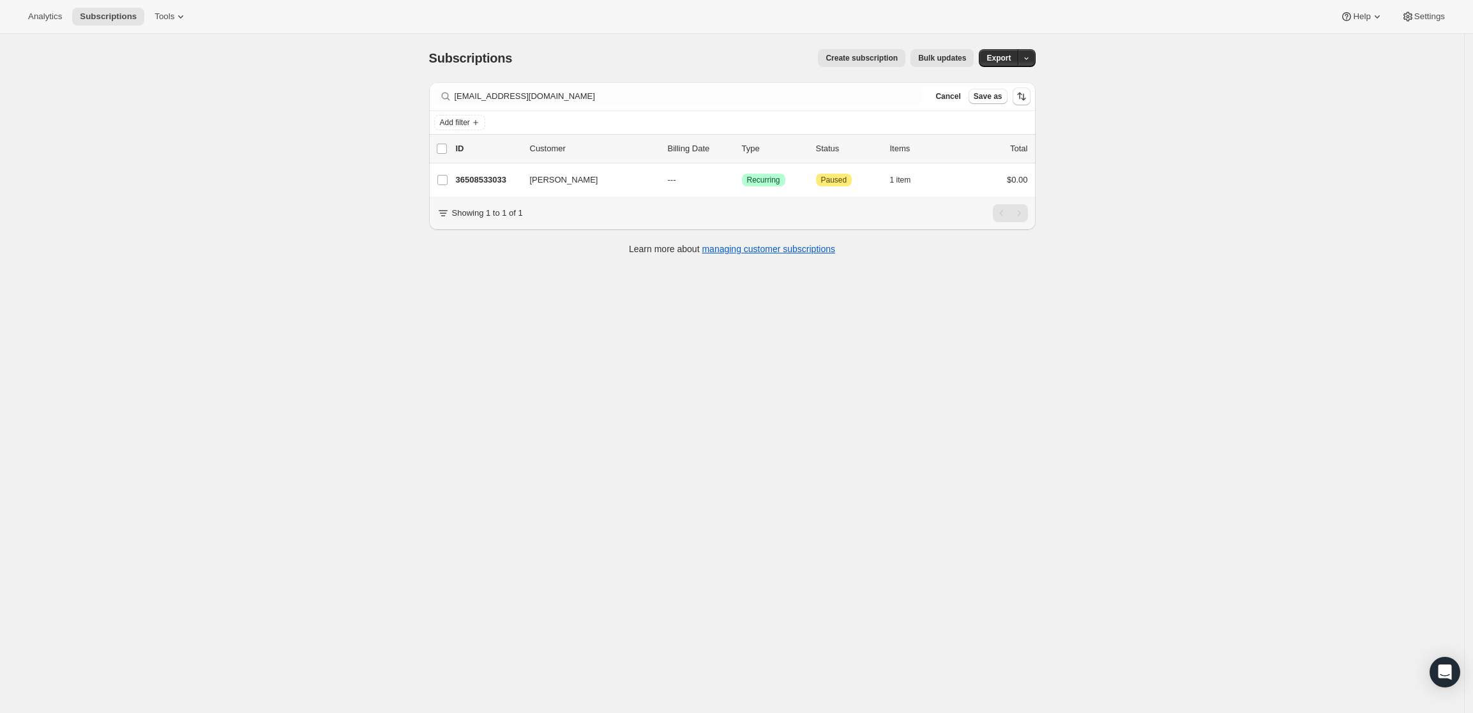
click at [732, 81] on div "Subscriptions. This page is ready Subscriptions Create subscription Bulk update…" at bounding box center [732, 58] width 607 height 49
click at [727, 84] on div "Filter subscribers bgbiggs@glenwoodep.com Clear Cancel Save as" at bounding box center [732, 96] width 607 height 28
click at [721, 94] on input "bgbiggs@glenwoodep.com" at bounding box center [678, 96] width 446 height 18
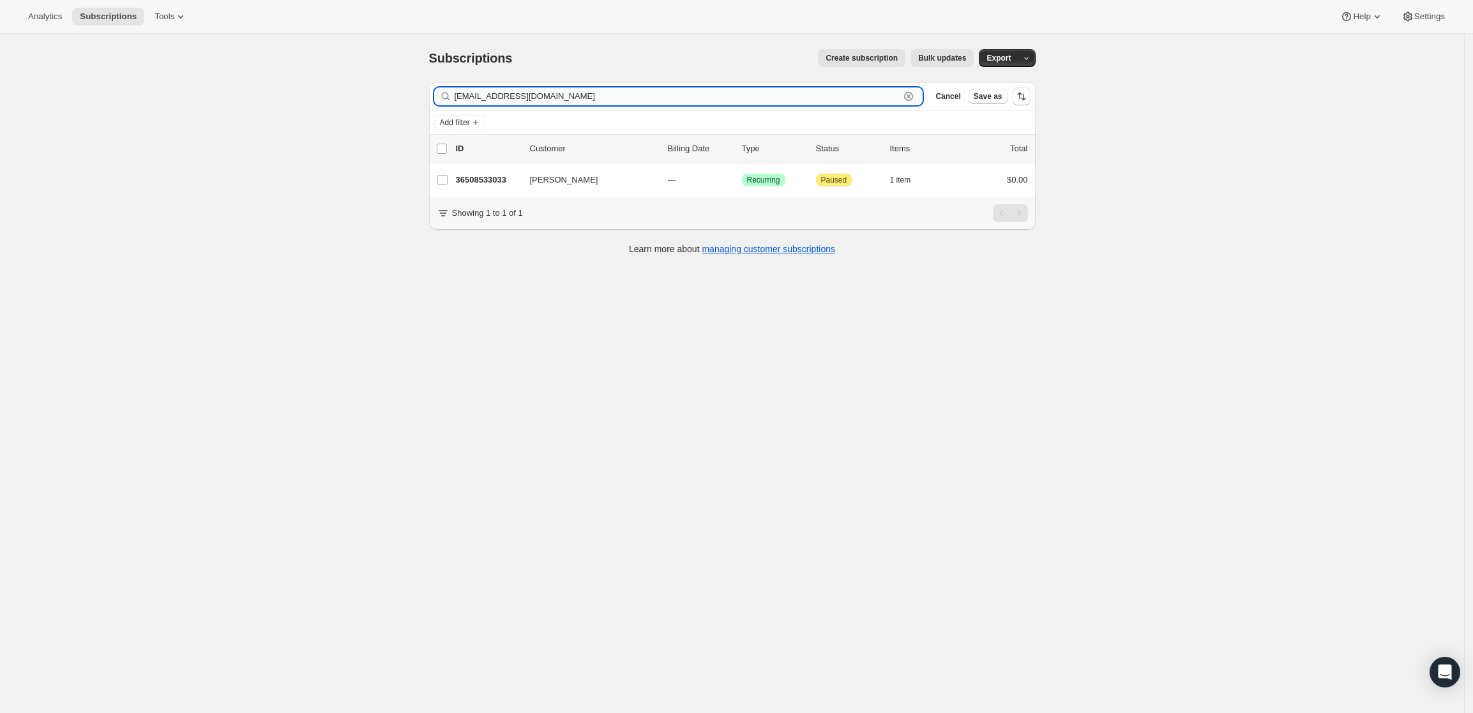
click at [721, 94] on input "bgbiggs@glenwoodep.com" at bounding box center [678, 96] width 446 height 18
paste input "Jim Roach"
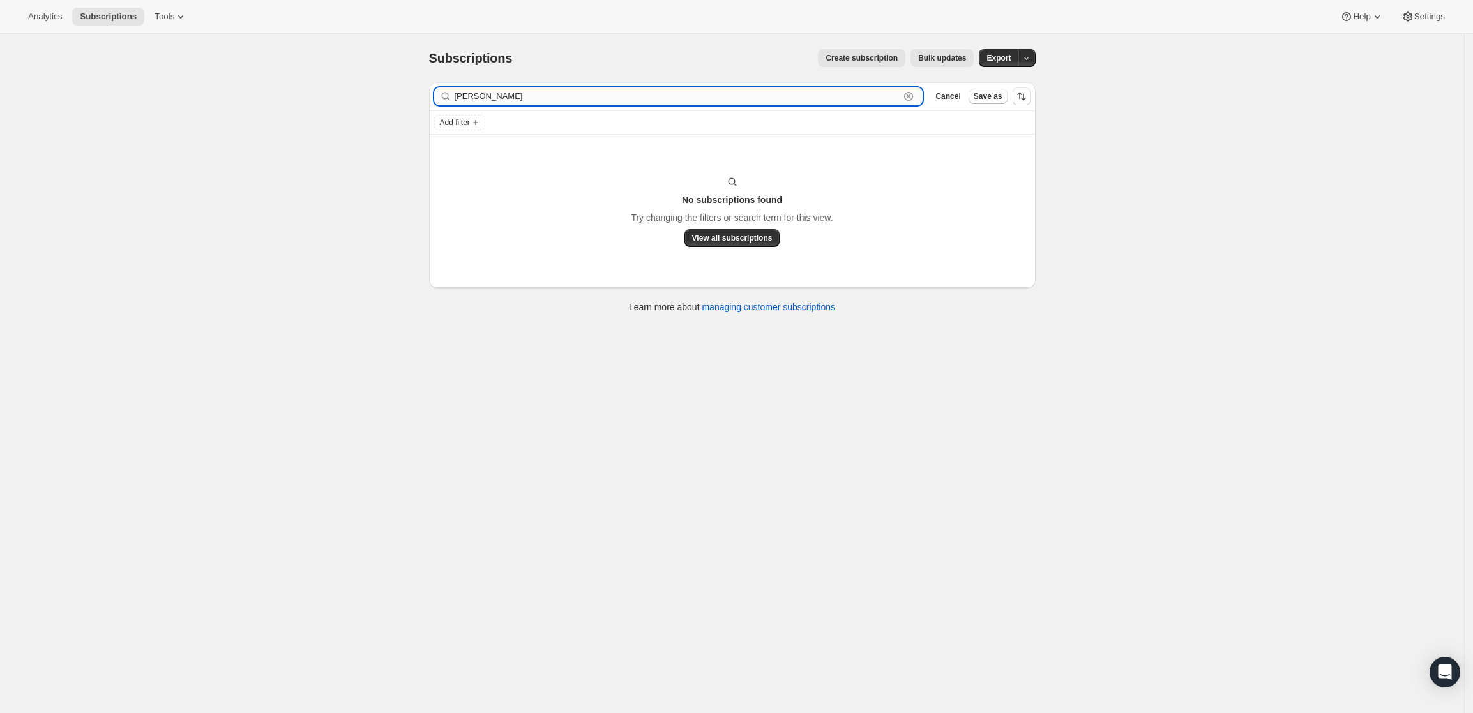
click at [697, 97] on input "Jim Roach" at bounding box center [678, 96] width 446 height 18
paste input "jroach@hennessyroach.com"
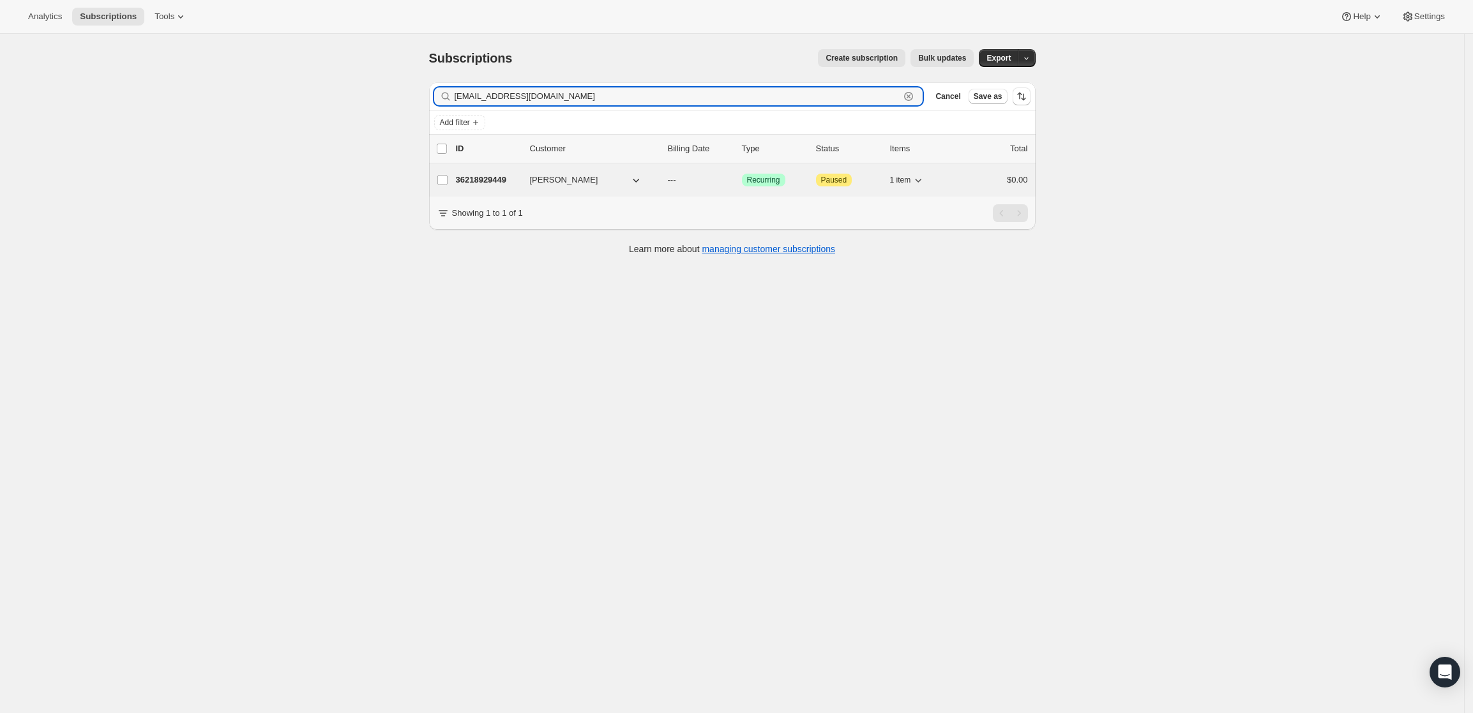
type input "jroach@hennessyroach.com"
click at [476, 172] on div "36218929449 James Roach --- Success Recurring Attention Paused 1 item $0.00" at bounding box center [742, 180] width 572 height 18
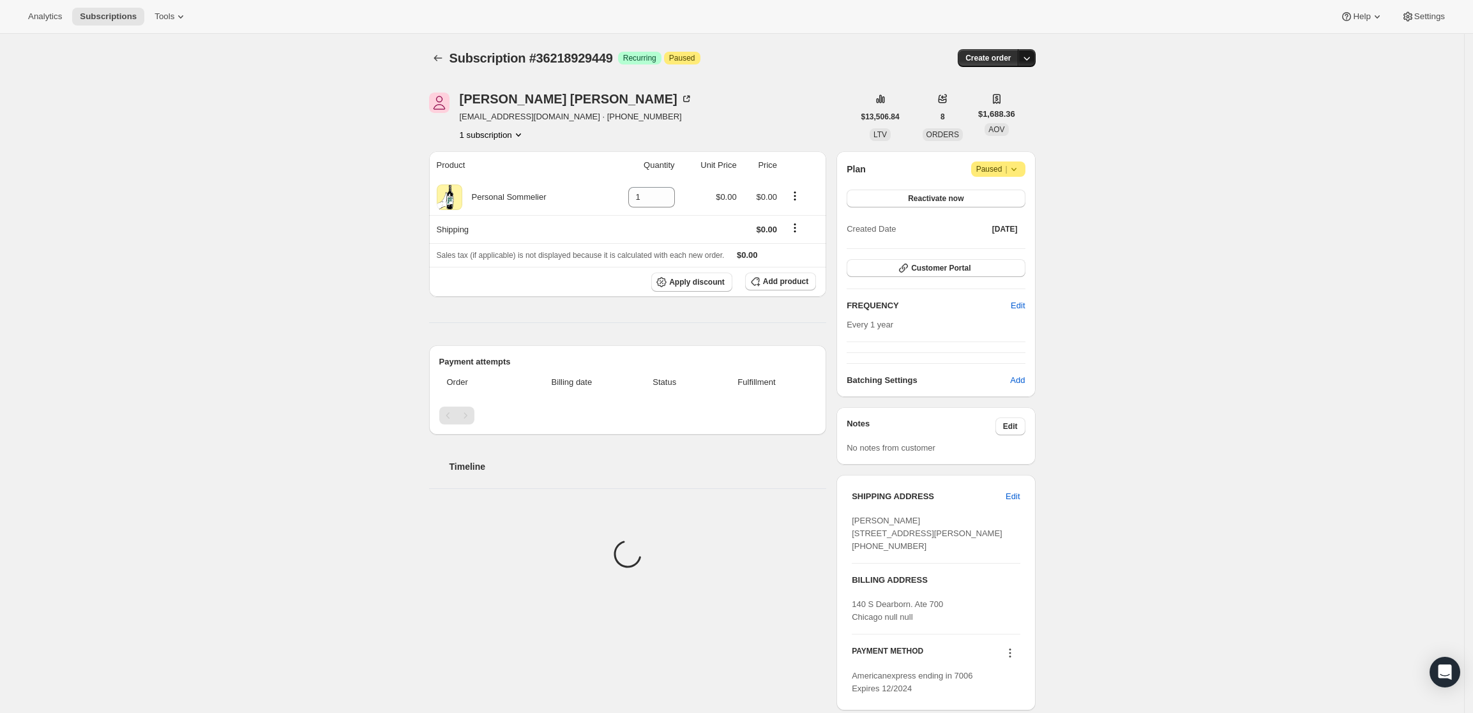
click at [1030, 59] on icon "button" at bounding box center [1026, 59] width 6 height 4
click at [1009, 106] on span "Create custom one-time order" at bounding box center [976, 107] width 110 height 10
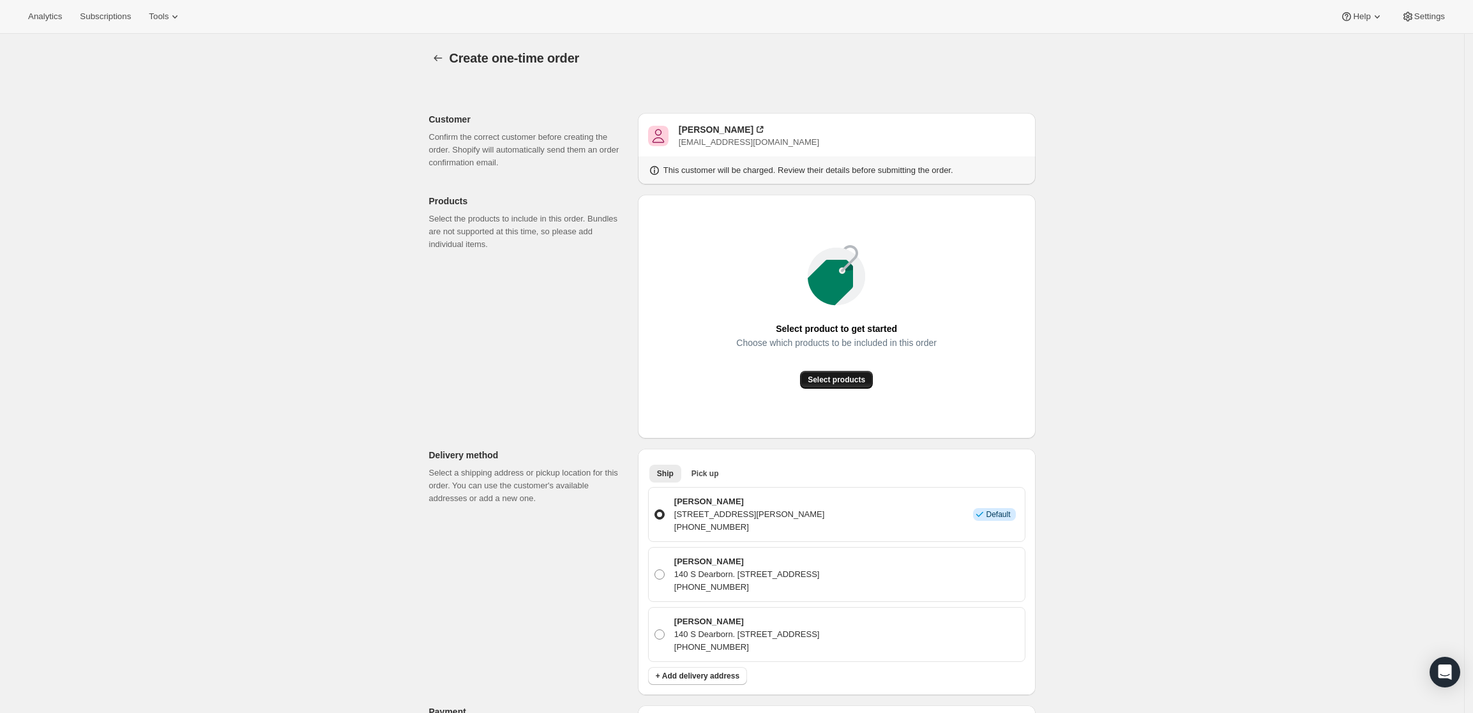
click at [840, 382] on span "Select products" at bounding box center [836, 380] width 57 height 10
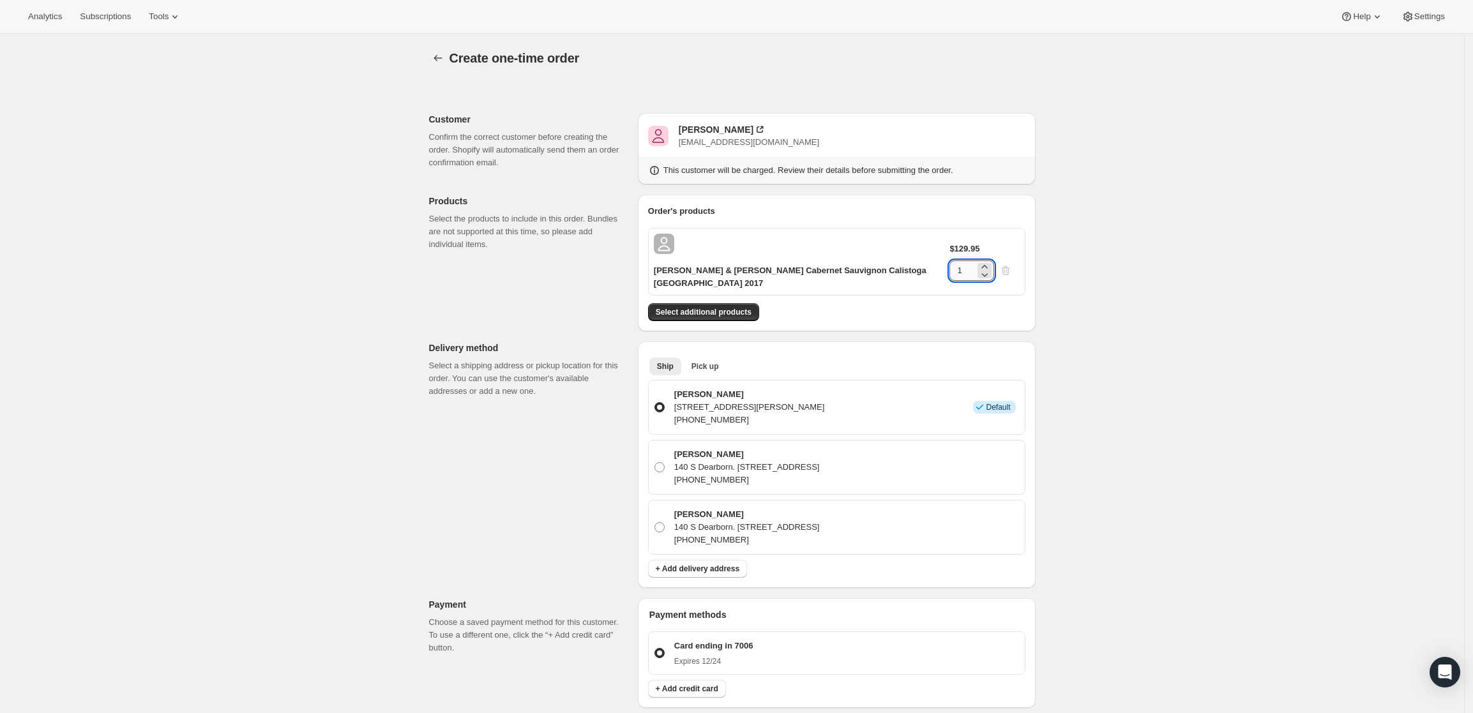
drag, startPoint x: 991, startPoint y: 243, endPoint x: 969, endPoint y: 241, distance: 21.8
click at [969, 260] on input "1" at bounding box center [962, 270] width 26 height 20
type input "6"
click at [1213, 288] on div "Create one-time order. This page is ready Create one-time order Customer Confir…" at bounding box center [732, 560] width 1464 height 1053
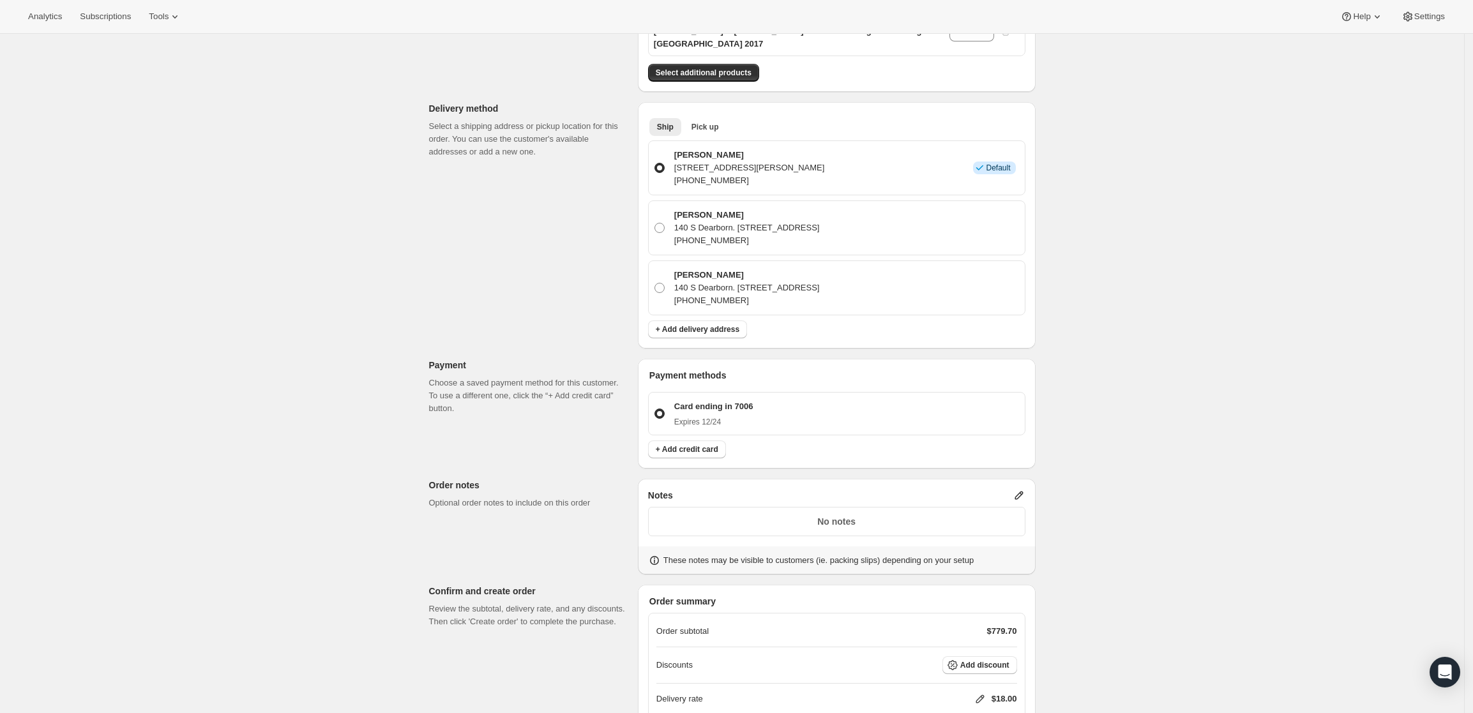
click at [1311, 229] on div "Create one-time order. This page is ready Create one-time order Customer Confir…" at bounding box center [732, 315] width 1464 height 1042
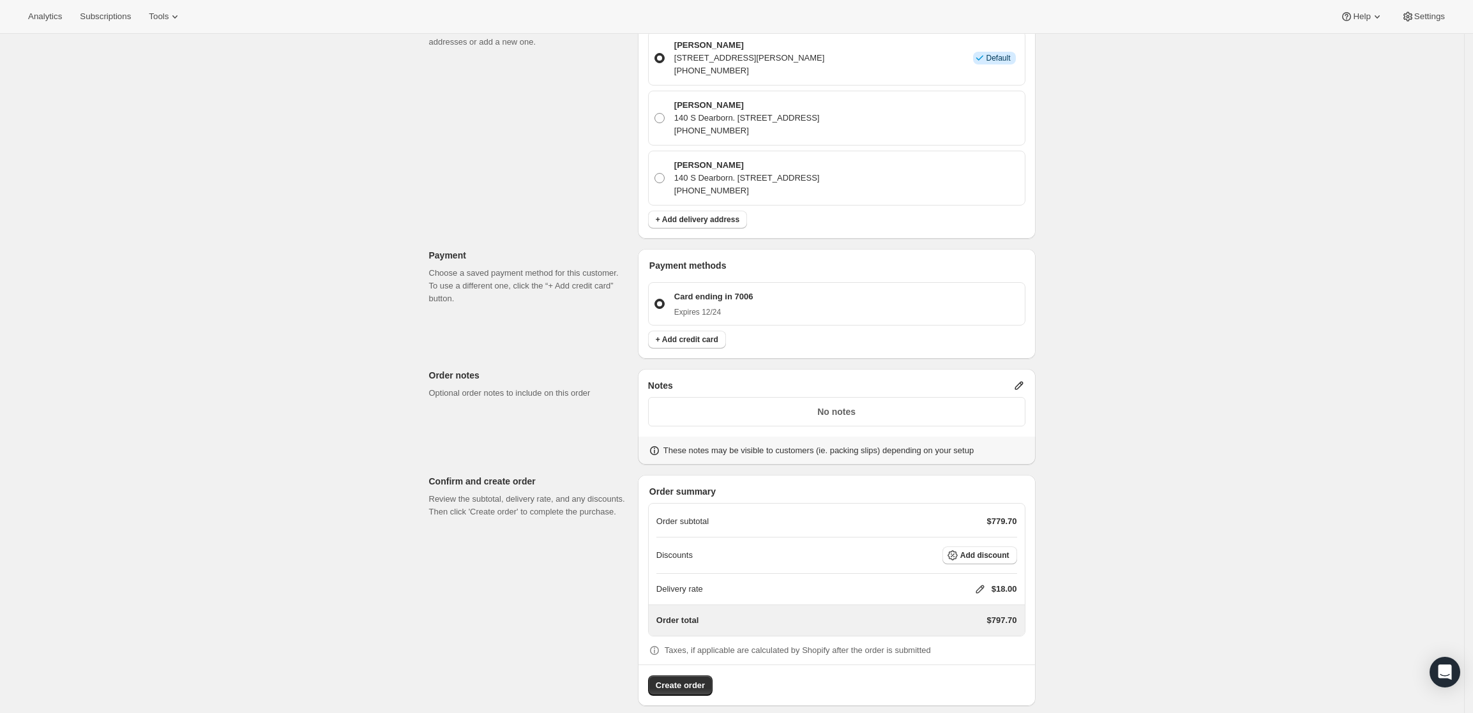
scroll to position [350, 0]
click at [1023, 381] on icon at bounding box center [1018, 385] width 8 height 8
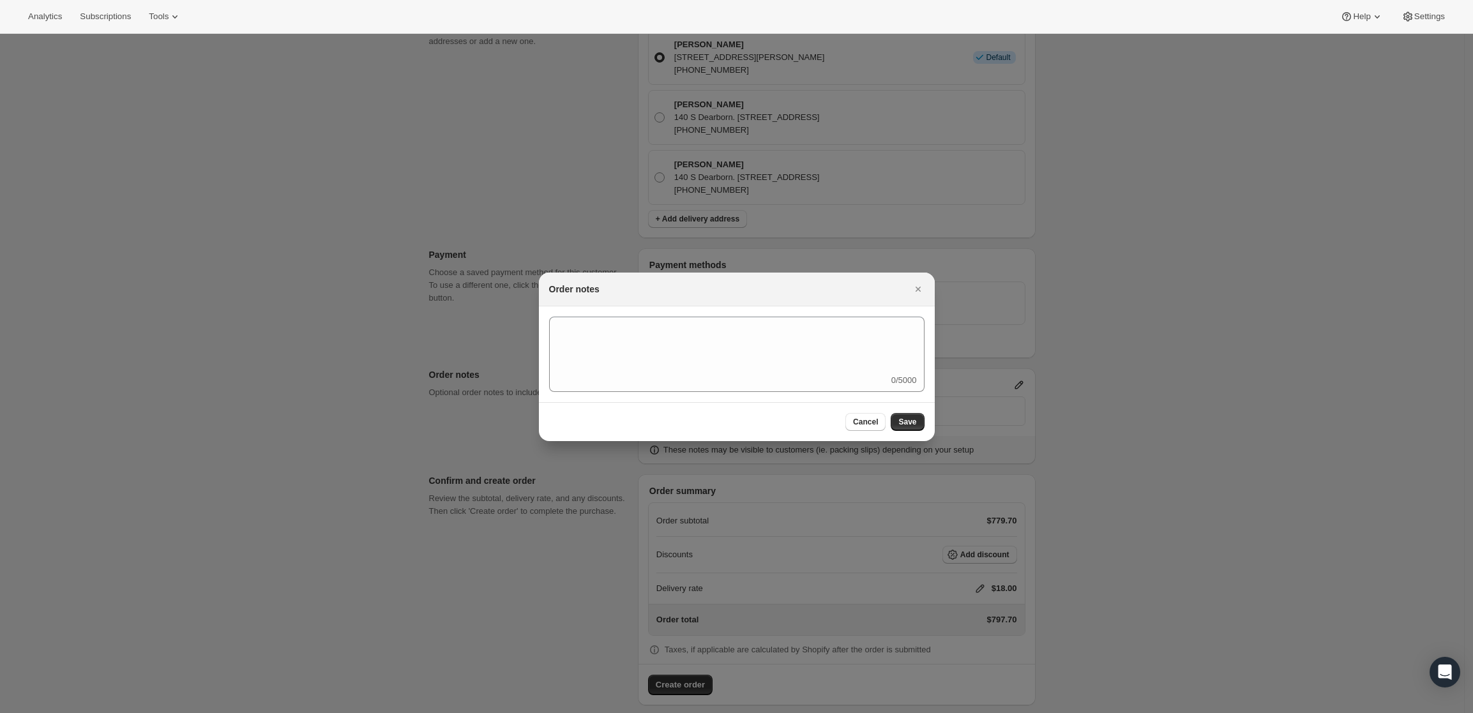
scroll to position [0, 0]
click at [754, 354] on textarea ":ri6:" at bounding box center [736, 345] width 375 height 57
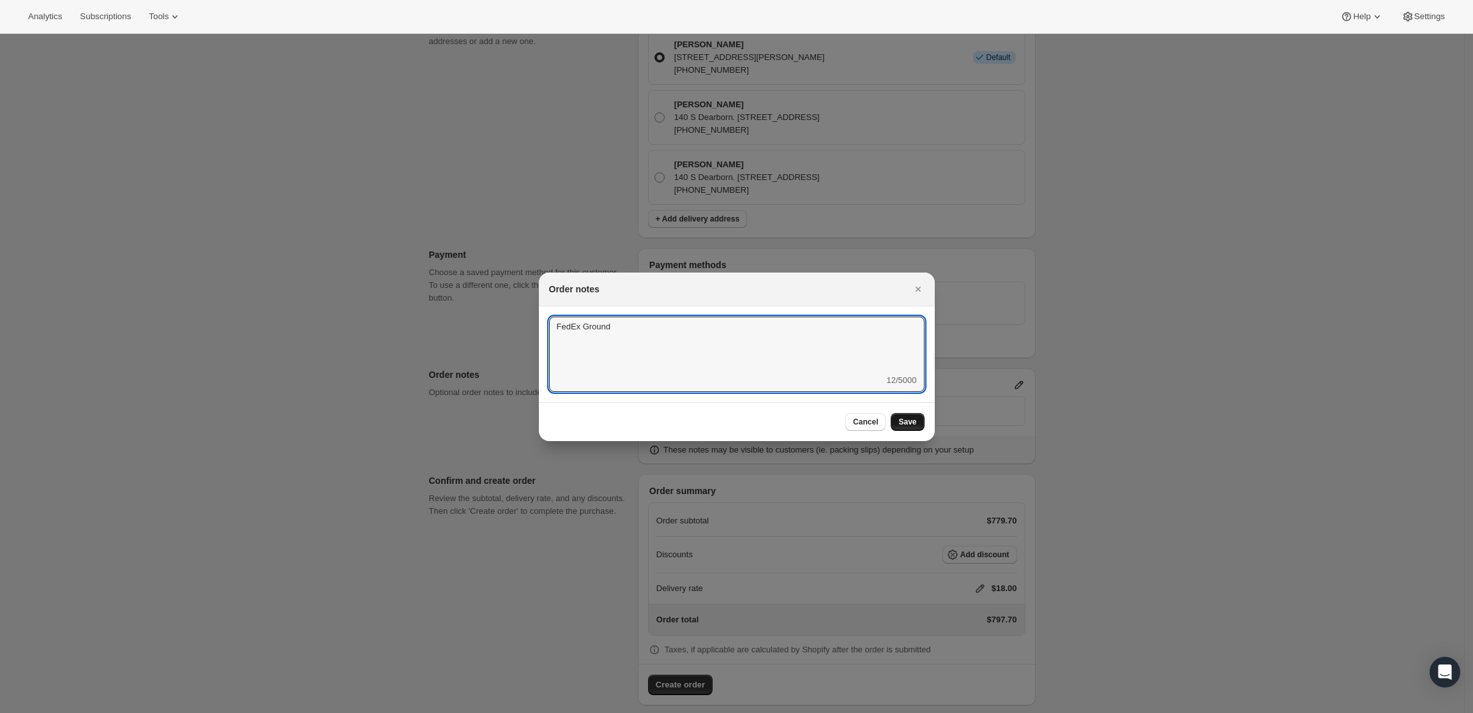
type textarea "FedEx Ground"
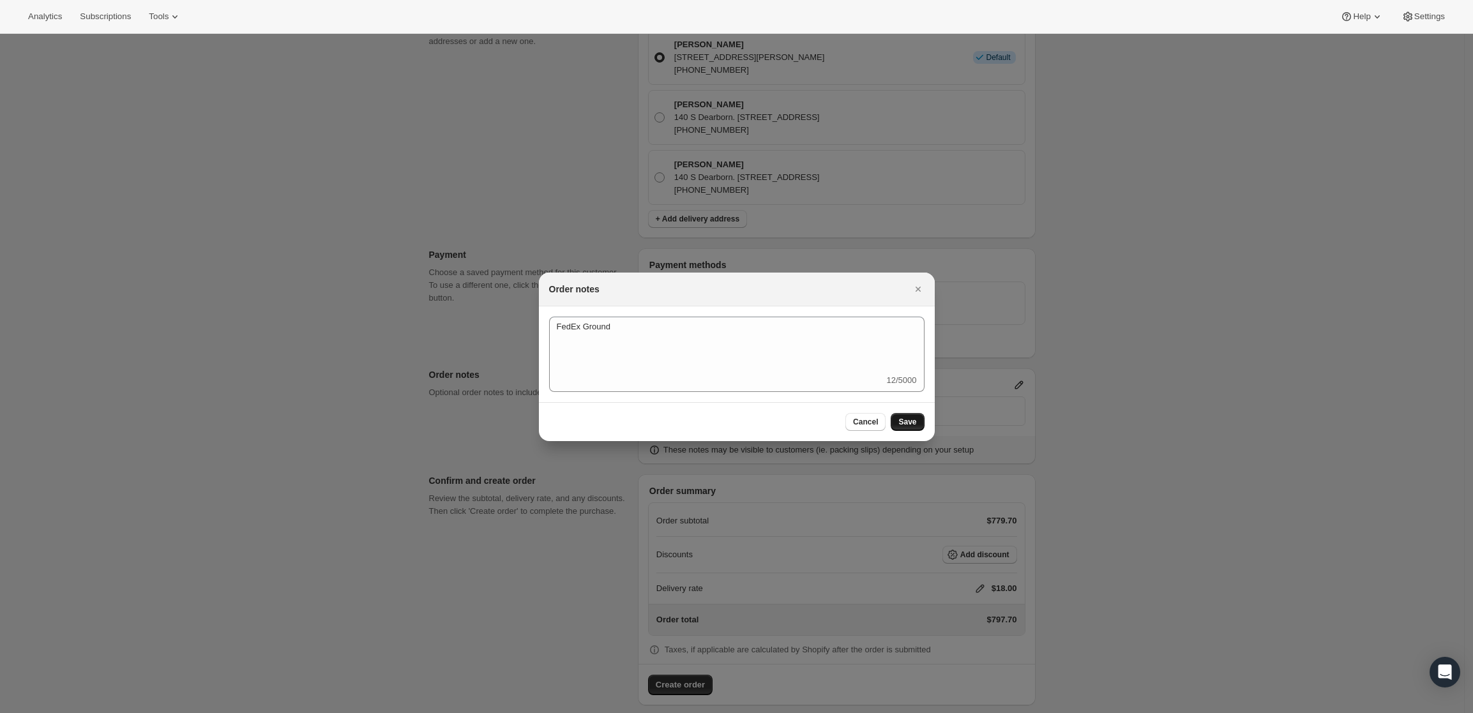
click at [900, 426] on button "Save" at bounding box center [907, 422] width 33 height 18
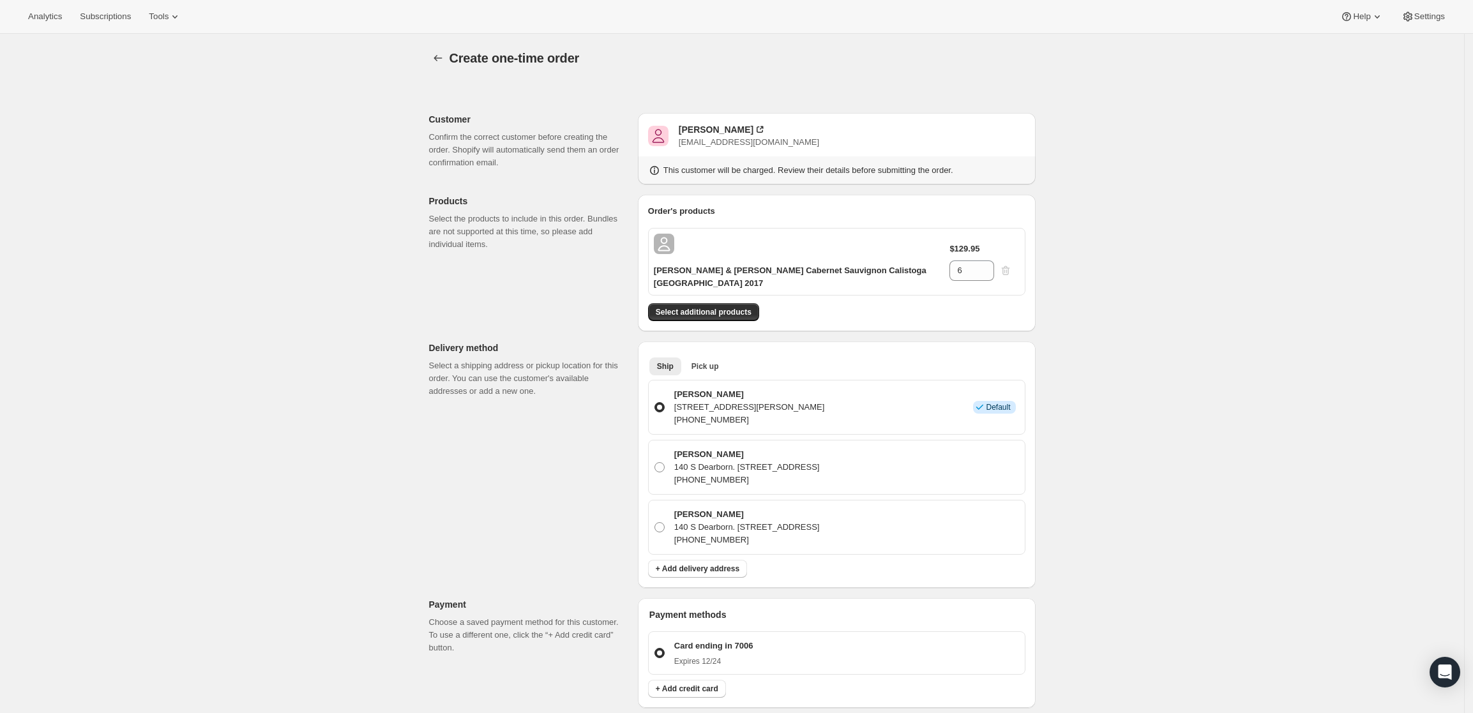
scroll to position [350, 0]
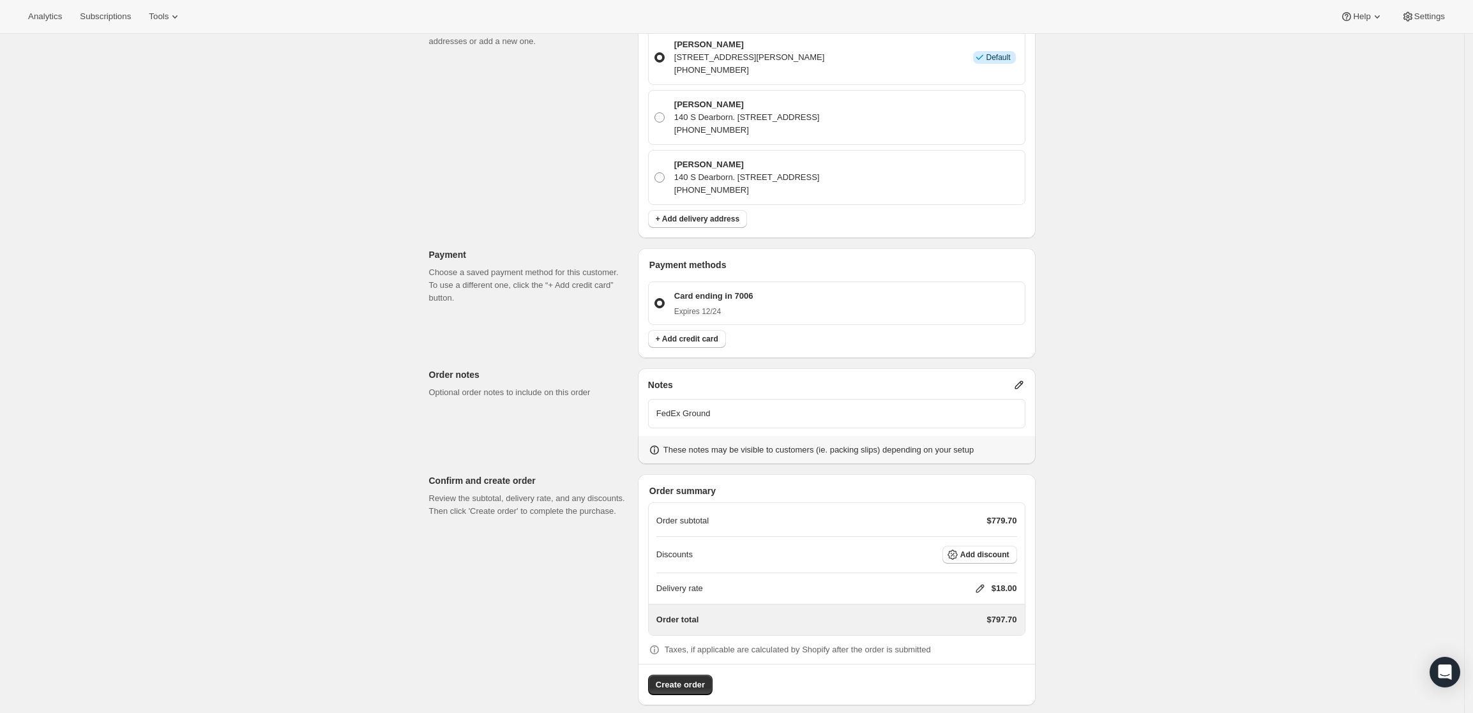
click at [984, 585] on icon at bounding box center [980, 589] width 8 height 8
click at [969, 618] on input "0" at bounding box center [986, 624] width 115 height 20
type input "0"
click at [976, 653] on span "Save" at bounding box center [978, 653] width 18 height 10
click at [682, 679] on span "Create order" at bounding box center [680, 685] width 49 height 13
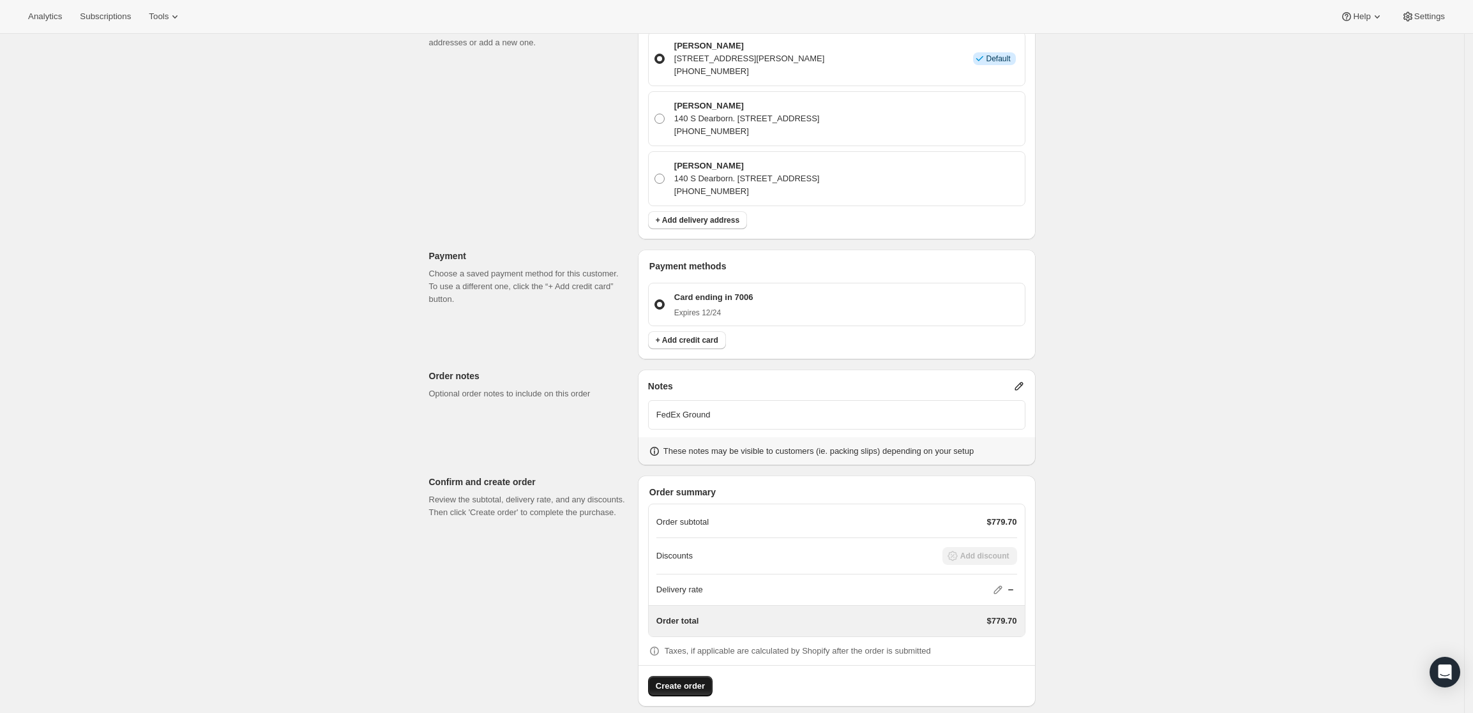
scroll to position [419, 0]
drag, startPoint x: 744, startPoint y: 297, endPoint x: 672, endPoint y: 282, distance: 73.8
click at [672, 287] on label "Card ending in 7006 Expires 12/24" at bounding box center [837, 303] width 366 height 32
copy div "Card ending in 7006 Expires 12/24"
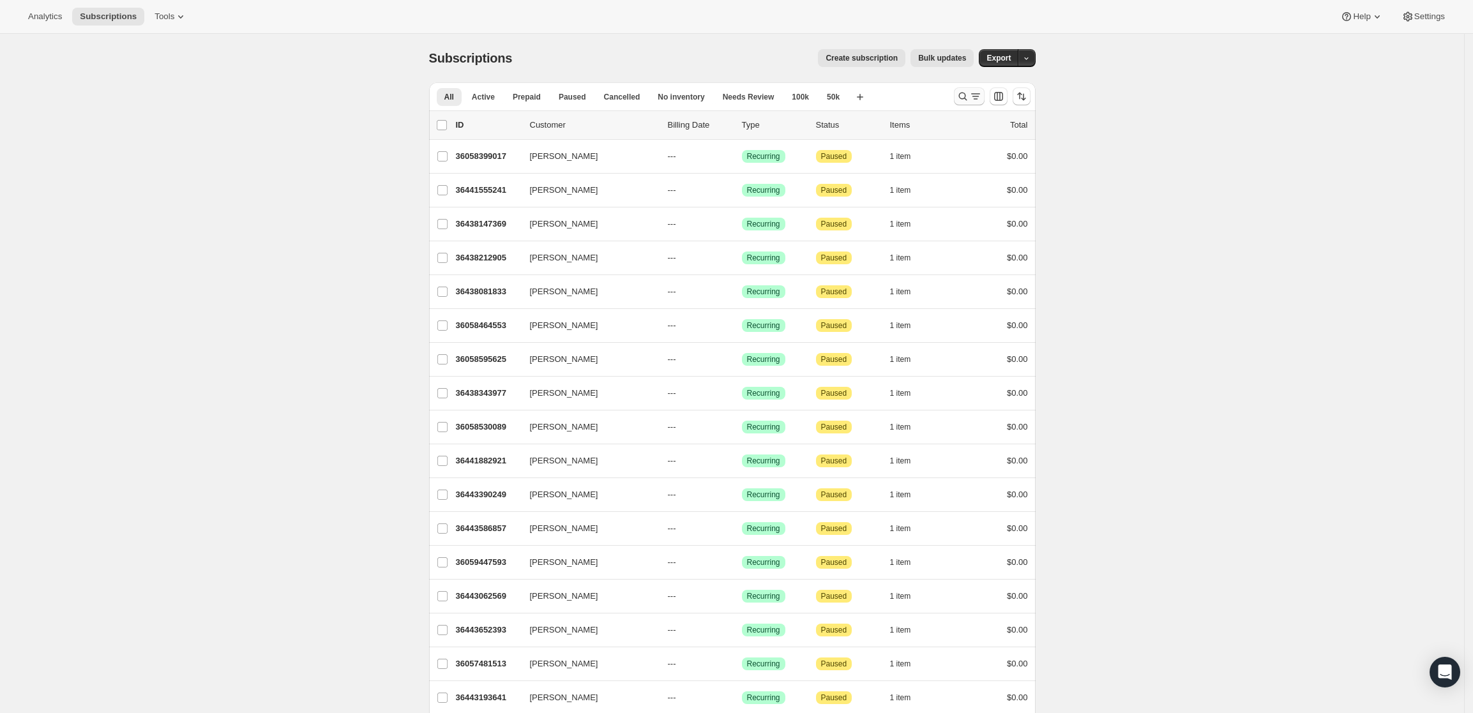
click at [961, 94] on button "Search and filter results" at bounding box center [969, 96] width 31 height 18
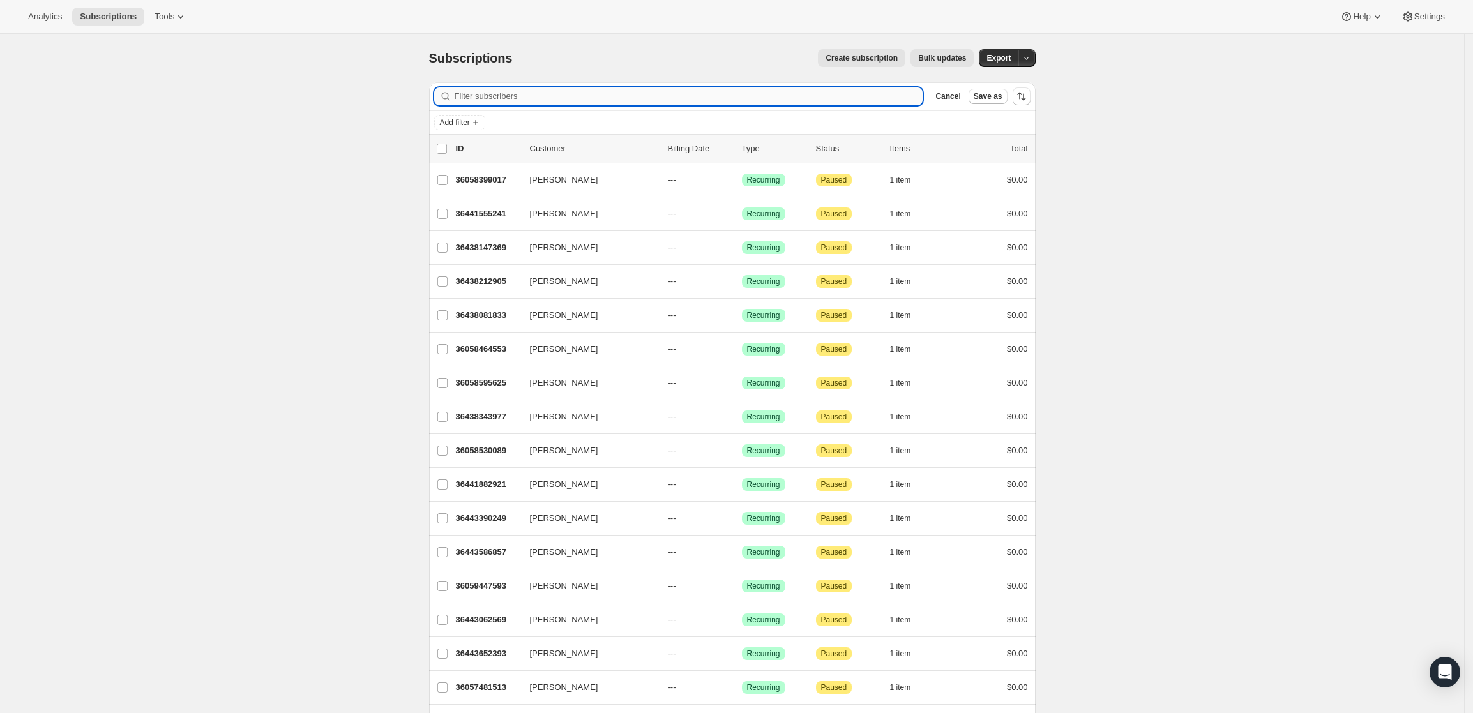
click at [665, 93] on input "Filter subscribers" at bounding box center [689, 96] width 469 height 18
paste input "James Roach"
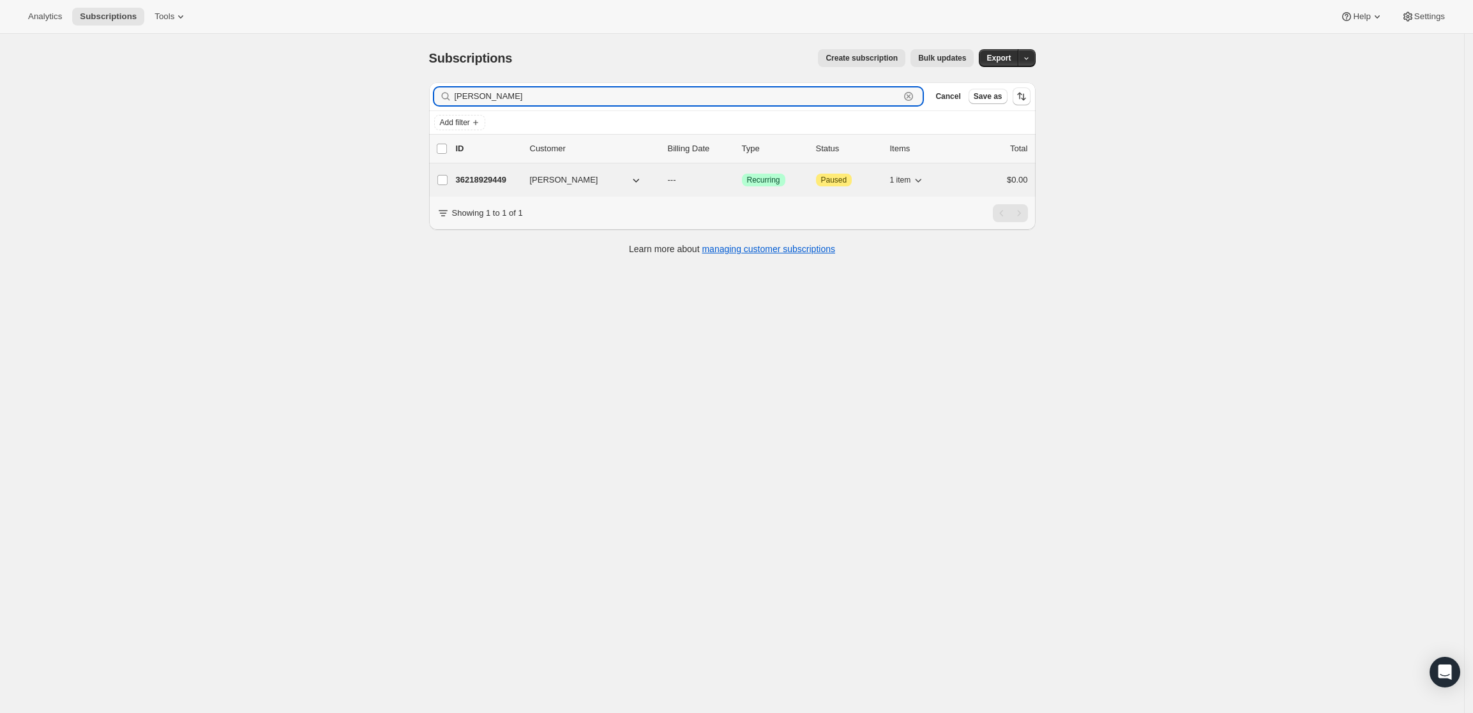
type input "James Roach"
click at [488, 179] on p "36218929449" at bounding box center [488, 180] width 64 height 13
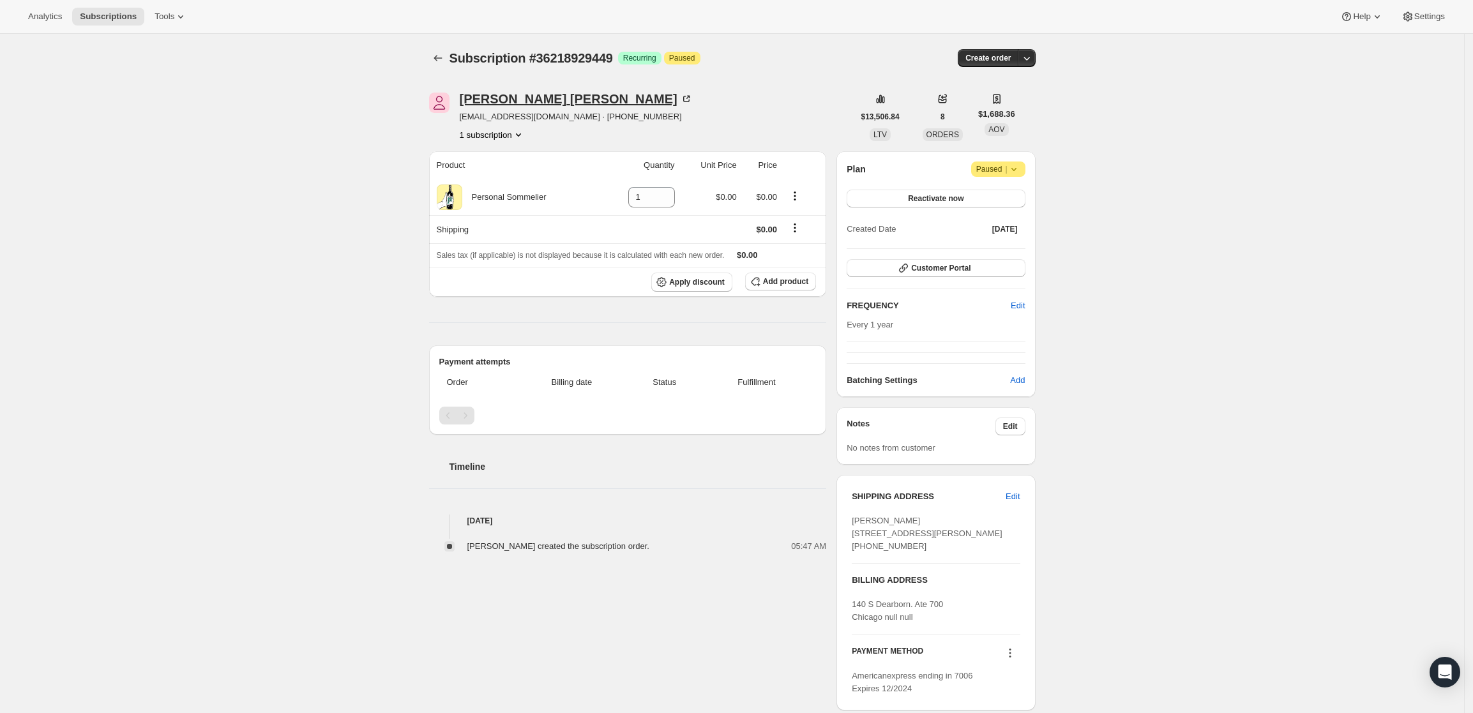
click at [510, 102] on div "James Roach" at bounding box center [576, 99] width 233 height 13
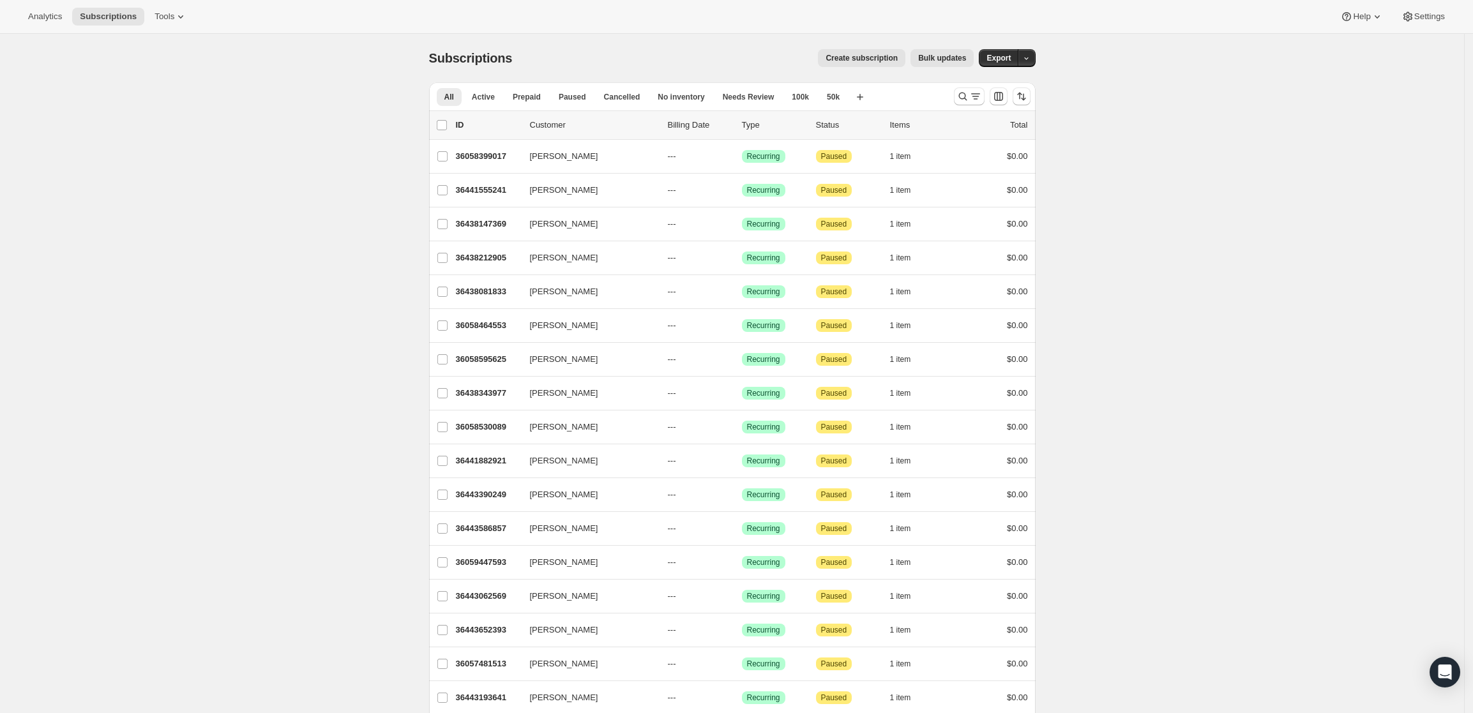
drag, startPoint x: 970, startPoint y: 101, endPoint x: 667, endPoint y: 52, distance: 306.5
click at [969, 101] on icon "Search and filter results" at bounding box center [962, 96] width 13 height 13
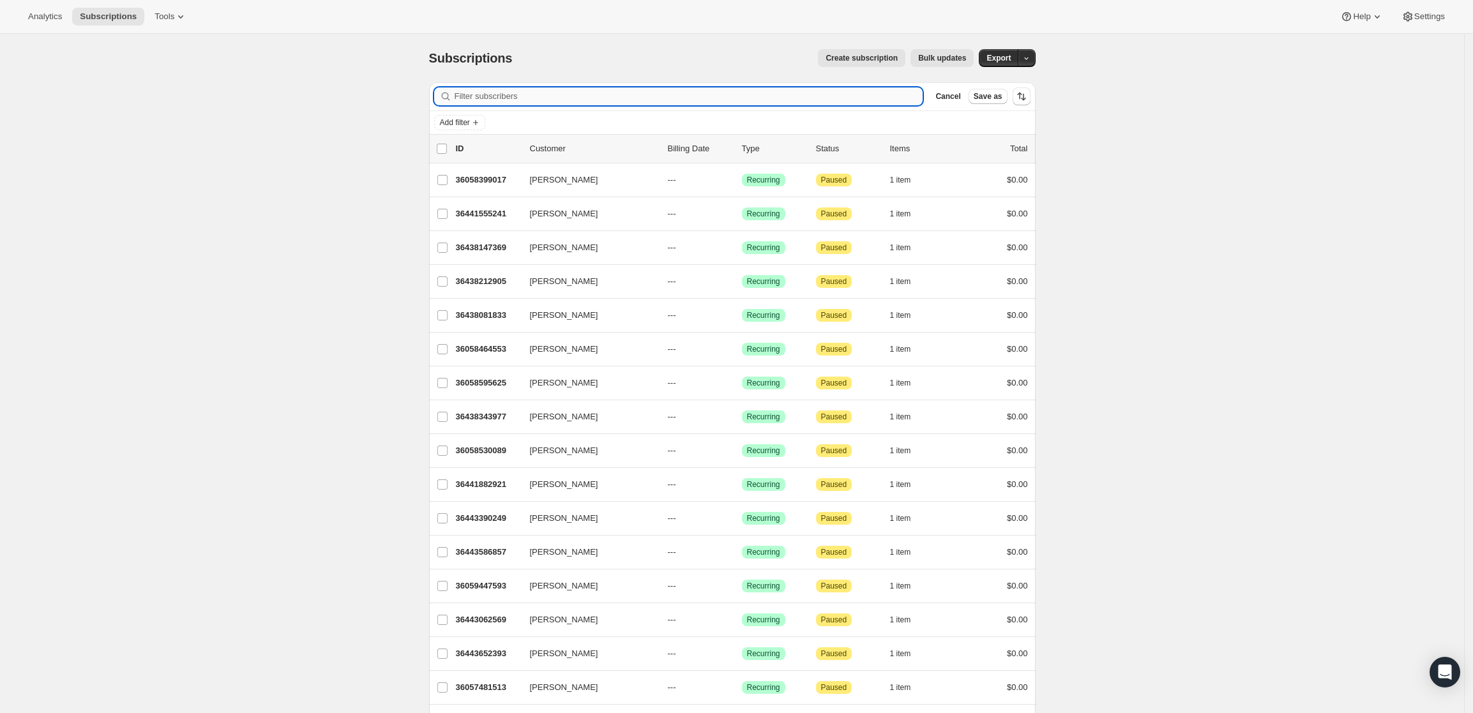
click at [539, 89] on input "Filter subscribers" at bounding box center [689, 96] width 469 height 18
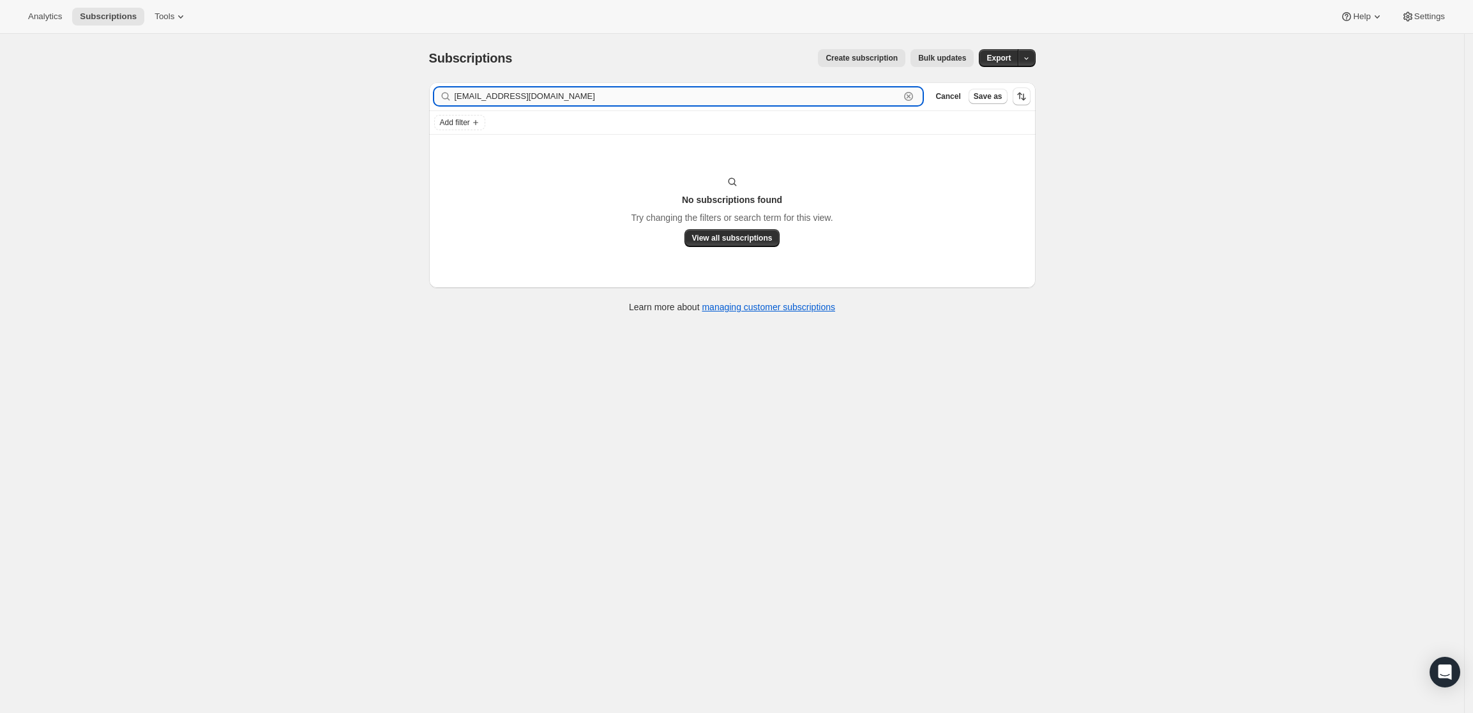
click at [757, 92] on input "algarsha@aol.com" at bounding box center [678, 96] width 446 height 18
paste input "ALEX GARCIA"
type input "ALEX GARCIA"
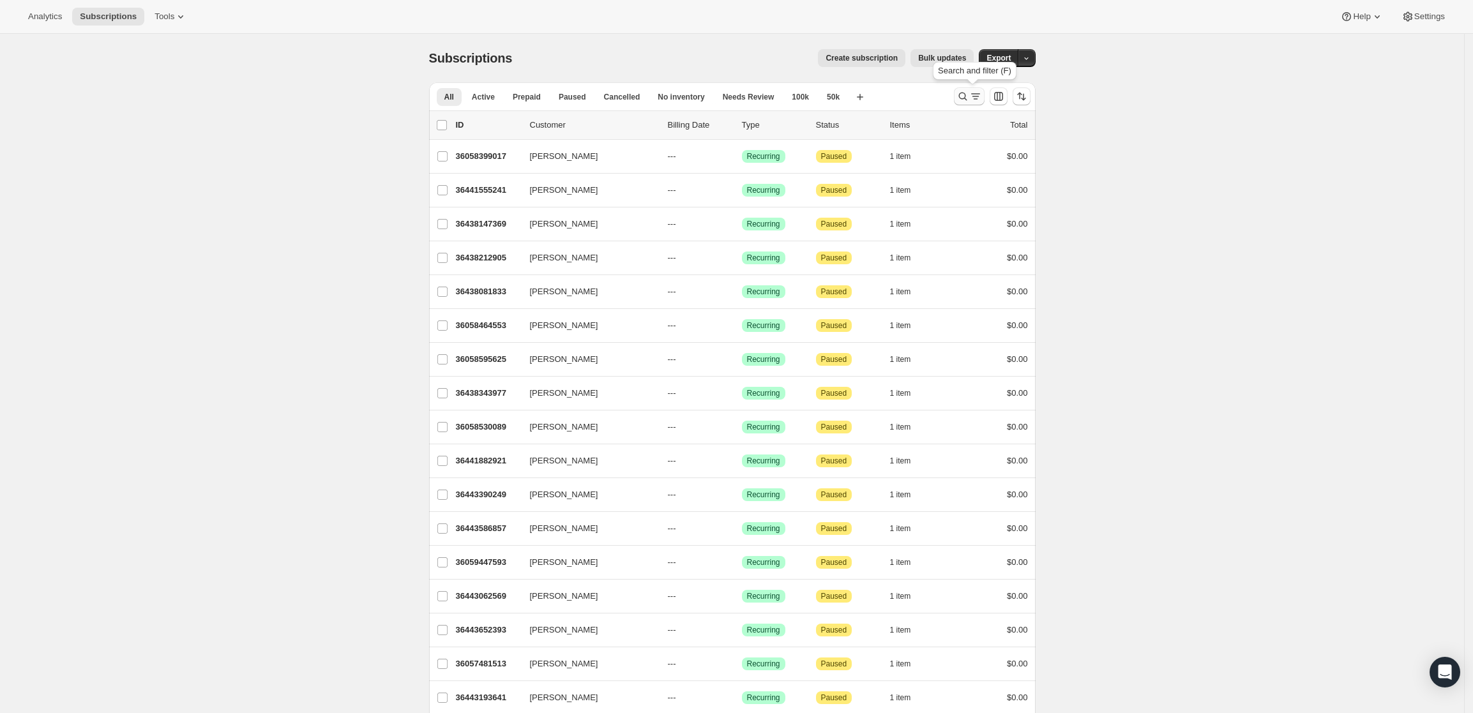
click at [961, 91] on icon "Search and filter results" at bounding box center [962, 96] width 13 height 13
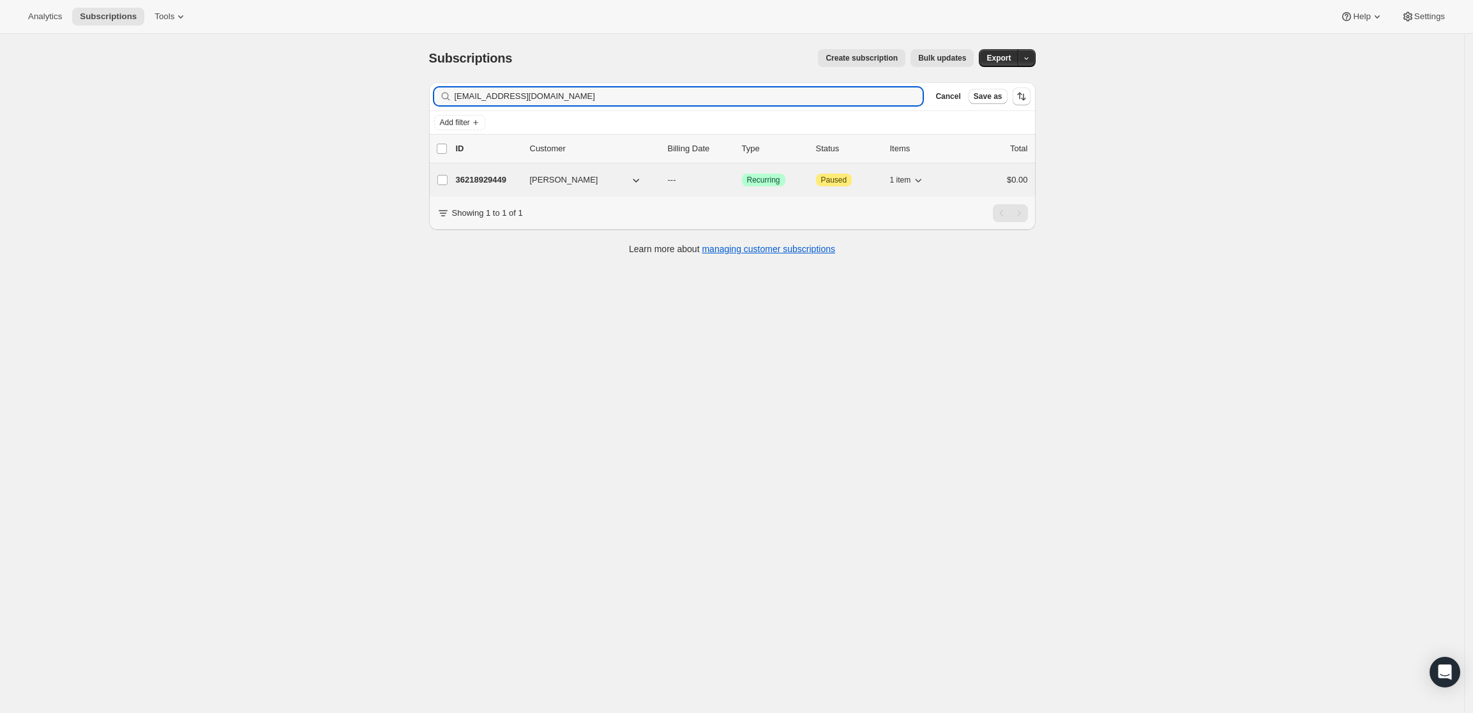
type input "jroach@hennessyroach.com"
click at [483, 185] on p "36218929449" at bounding box center [488, 180] width 64 height 13
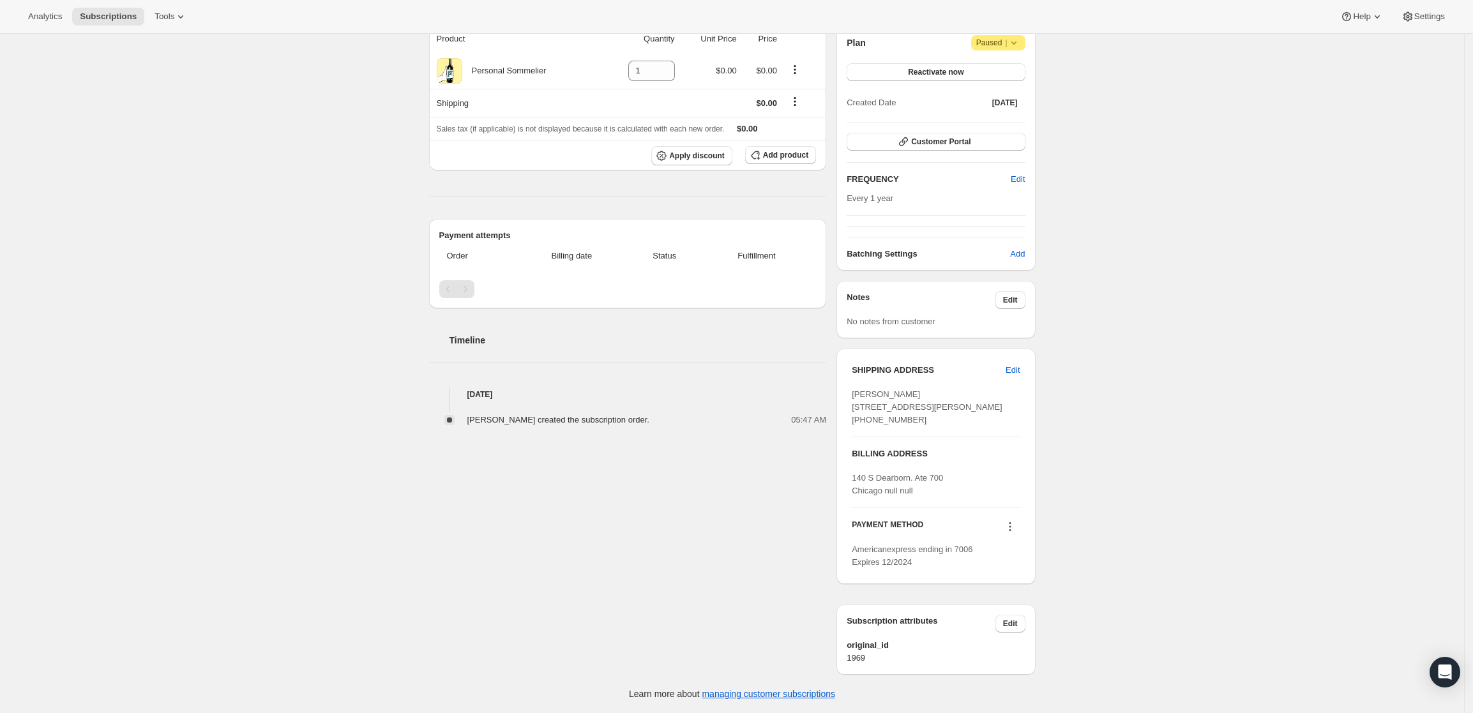
scroll to position [151, 0]
click at [1012, 528] on icon at bounding box center [1010, 526] width 13 height 13
click at [1029, 571] on span "Send link to update card" at bounding box center [1013, 576] width 89 height 10
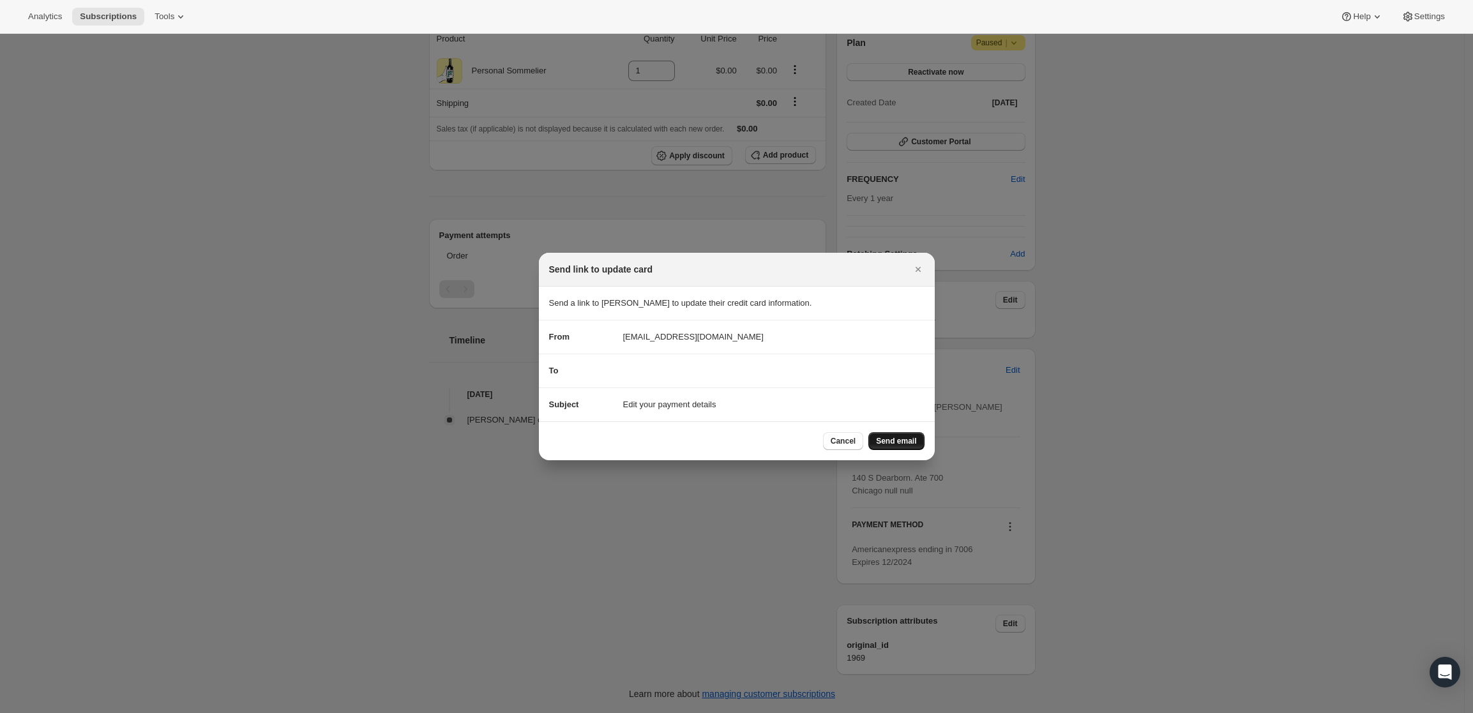
click at [906, 444] on span "Send email" at bounding box center [896, 441] width 40 height 10
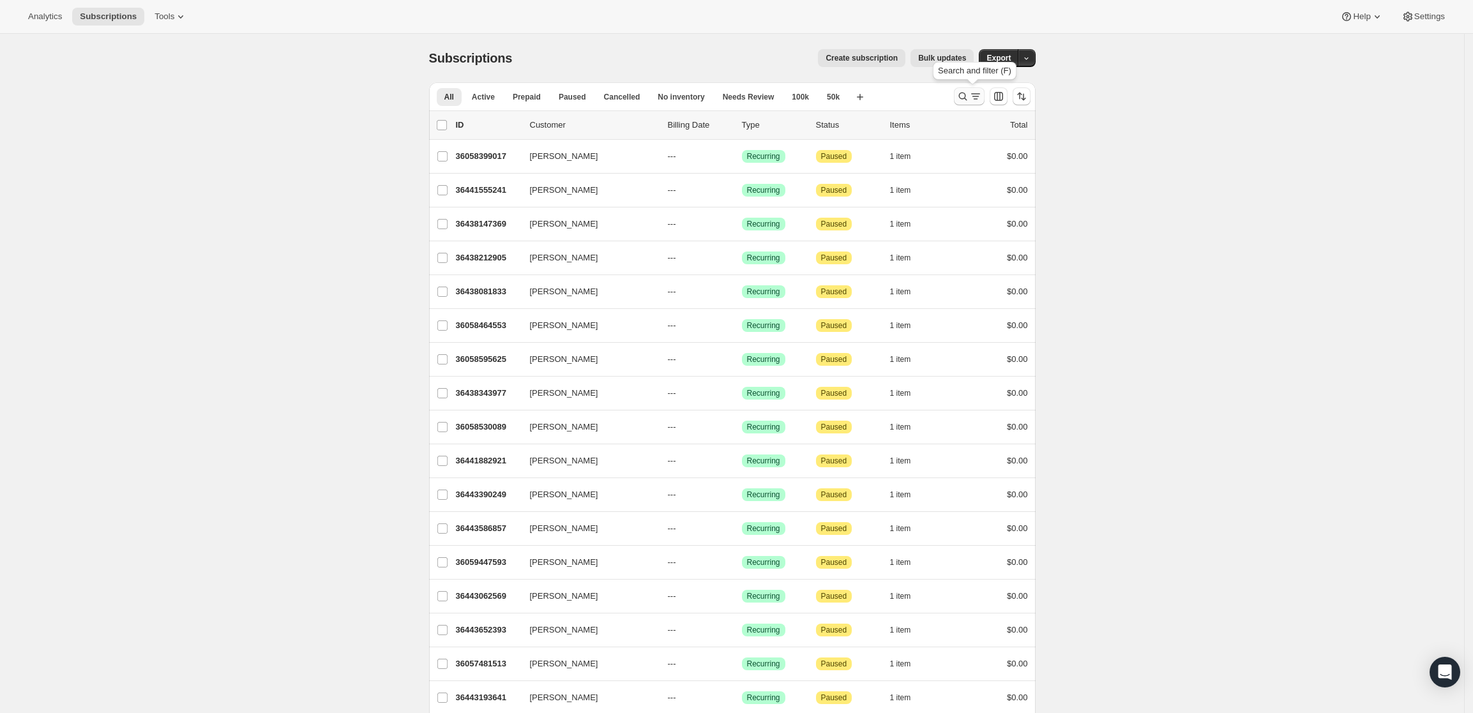
click at [970, 89] on button "Search and filter results" at bounding box center [969, 96] width 31 height 18
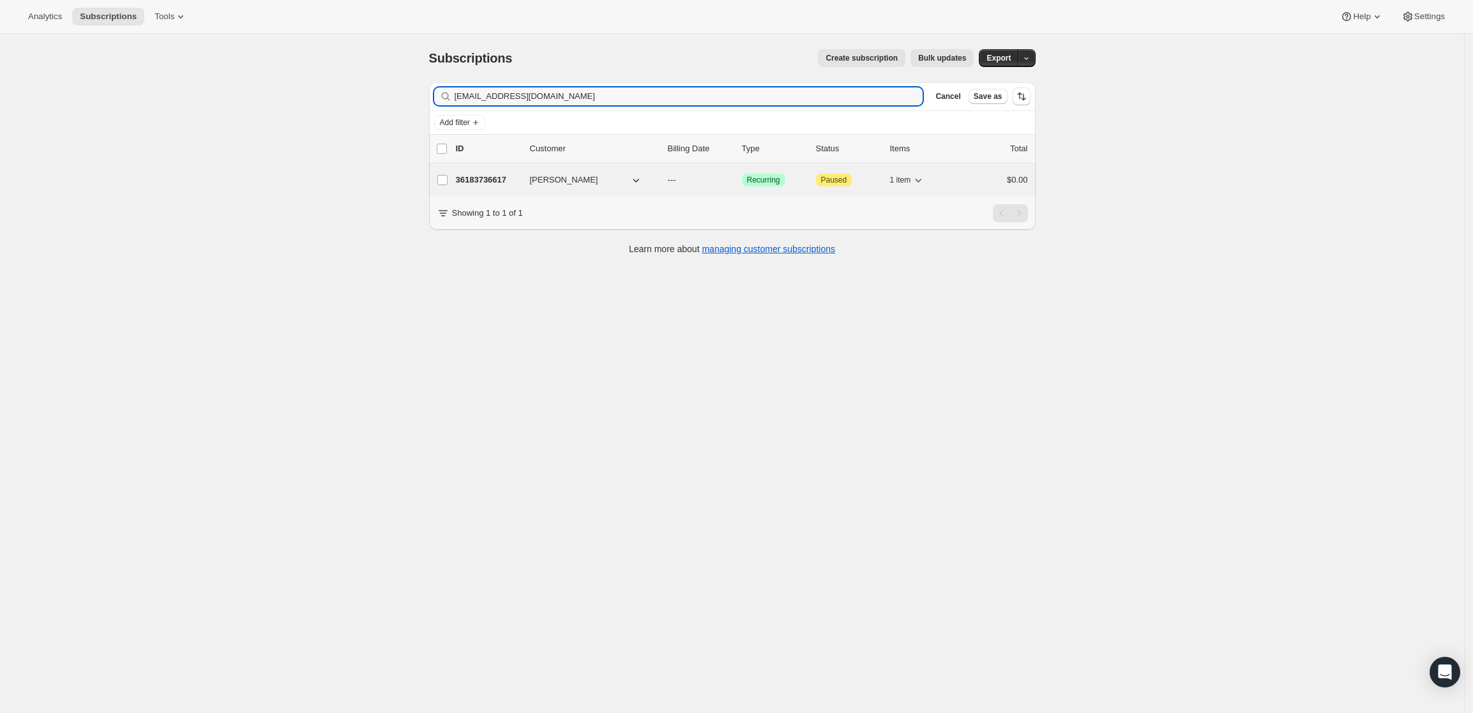
type input "[EMAIL_ADDRESS][DOMAIN_NAME]"
click at [481, 177] on p "36183736617" at bounding box center [488, 180] width 64 height 13
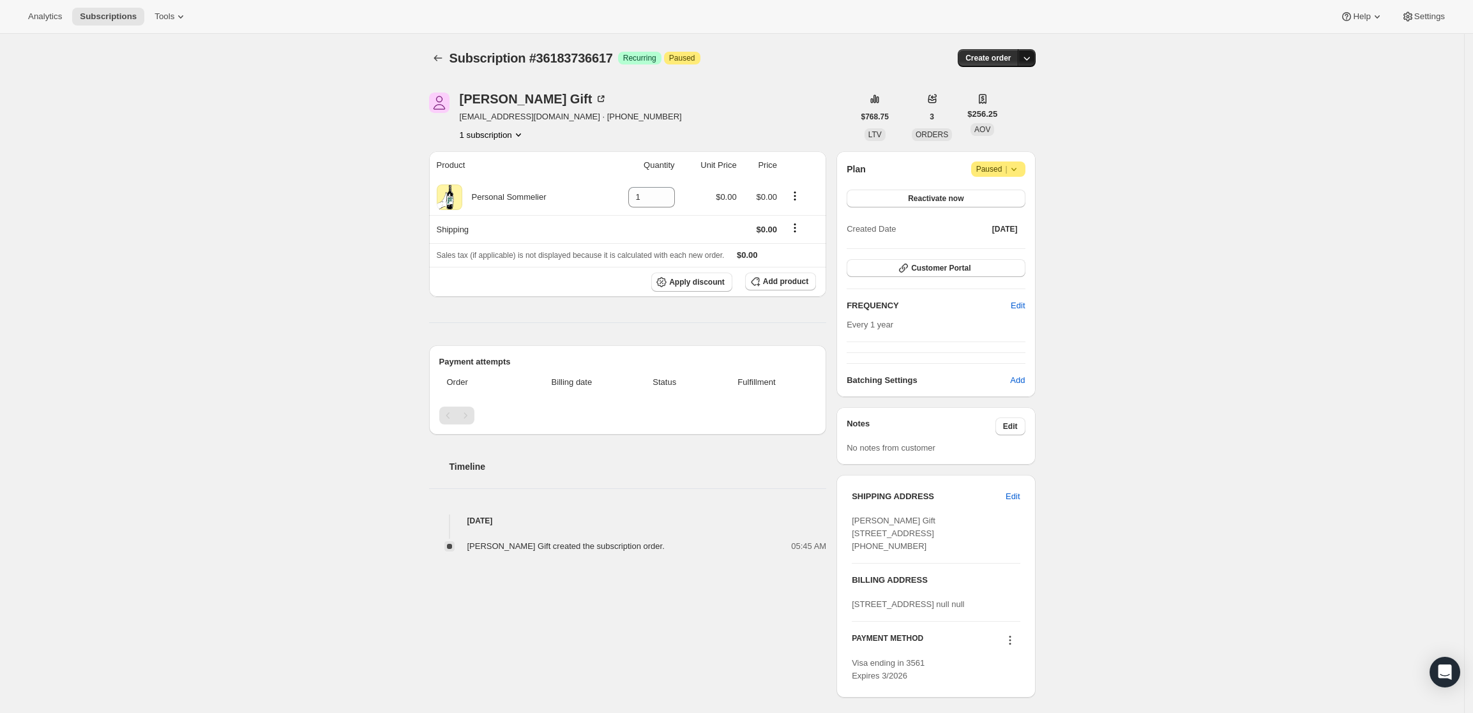
click at [1025, 52] on icon "button" at bounding box center [1026, 58] width 13 height 13
click at [1012, 104] on span "Create custom one-time order" at bounding box center [976, 107] width 110 height 10
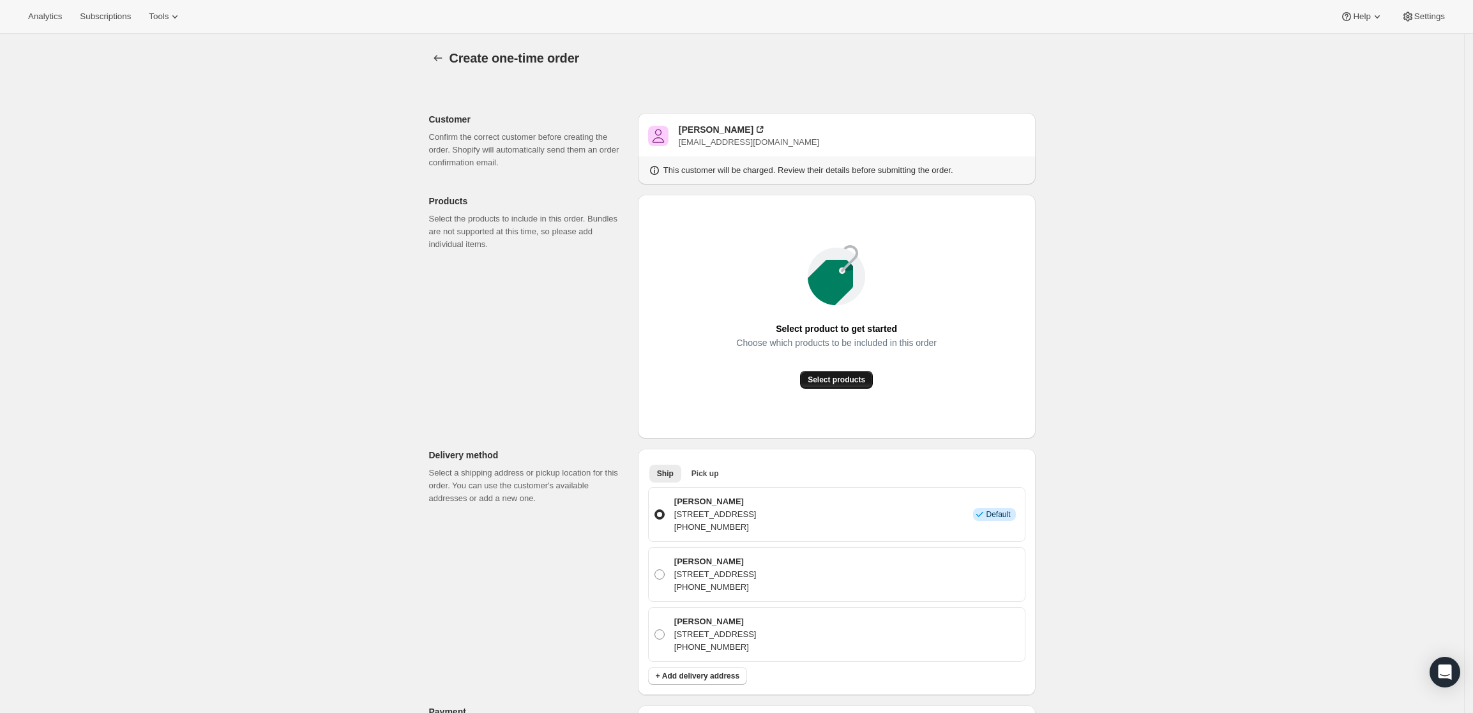
click at [834, 386] on button "Select products" at bounding box center [836, 380] width 73 height 18
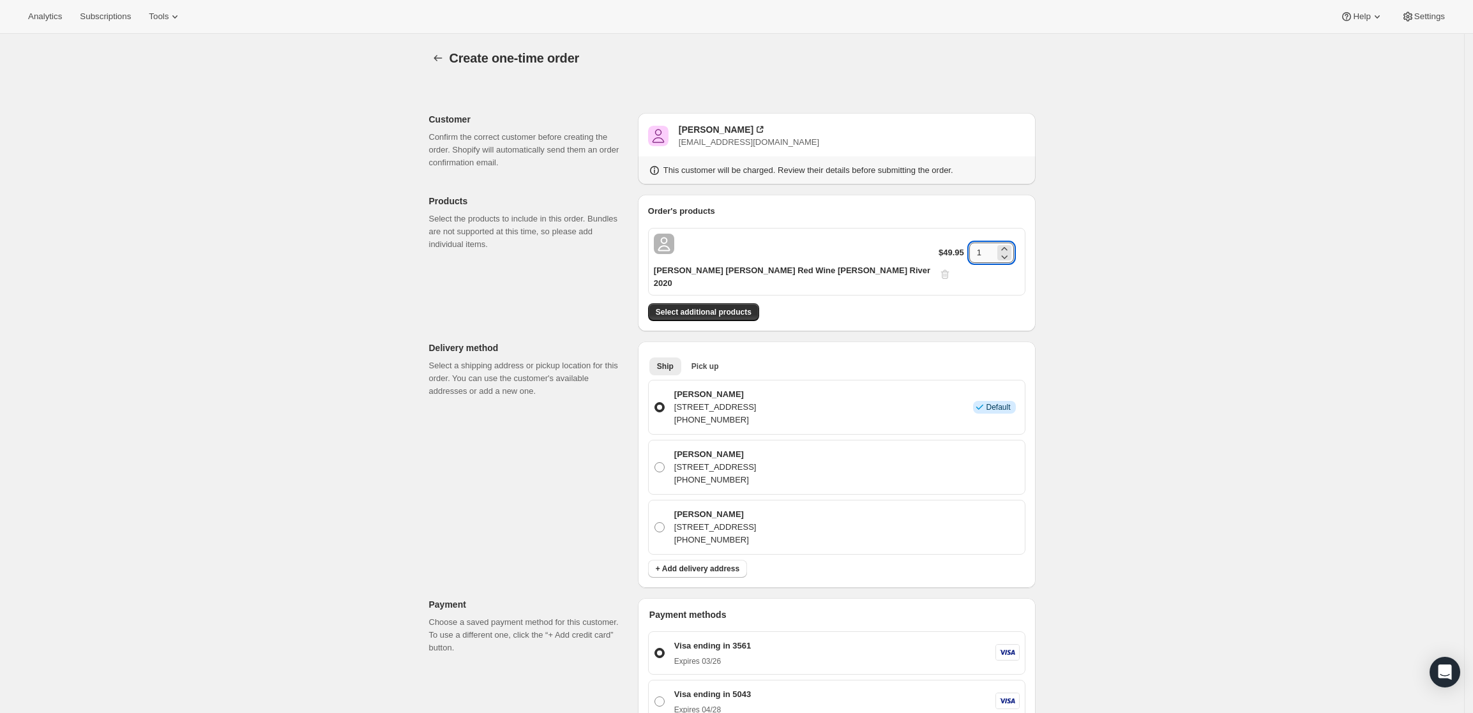
drag, startPoint x: 975, startPoint y: 243, endPoint x: 965, endPoint y: 242, distance: 9.7
click at [969, 243] on input "1" at bounding box center [982, 253] width 26 height 20
type input "3"
click at [1135, 248] on div "Create one-time order. This page is ready Create one-time order Customer Confir…" at bounding box center [732, 585] width 1464 height 1102
click at [716, 303] on button "Select additional products" at bounding box center [703, 312] width 111 height 18
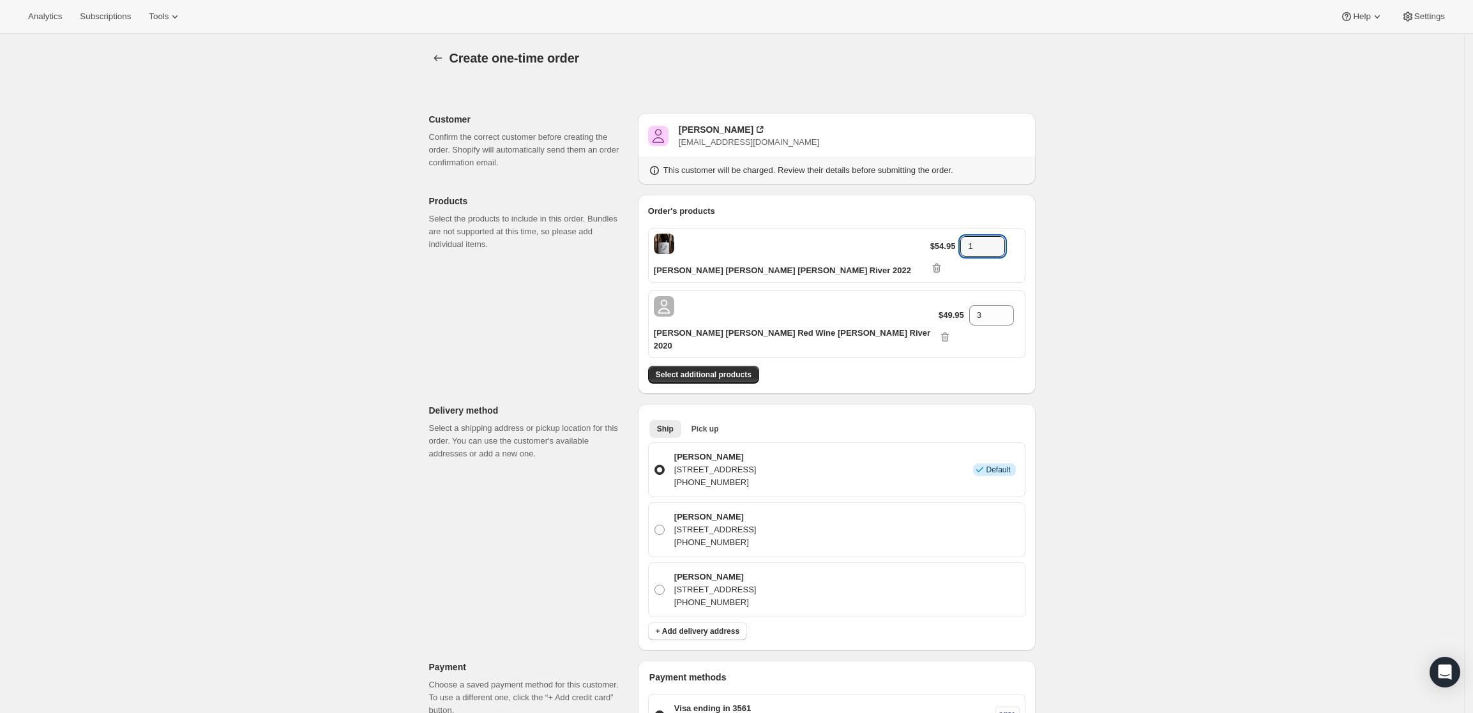
drag, startPoint x: 981, startPoint y: 248, endPoint x: 930, endPoint y: 250, distance: 51.1
click at [930, 250] on div "$54.95 1" at bounding box center [974, 255] width 89 height 38
type input "3"
click at [1169, 336] on div "Create one-time order. This page is ready Create one-time order Customer Confir…" at bounding box center [732, 616] width 1464 height 1165
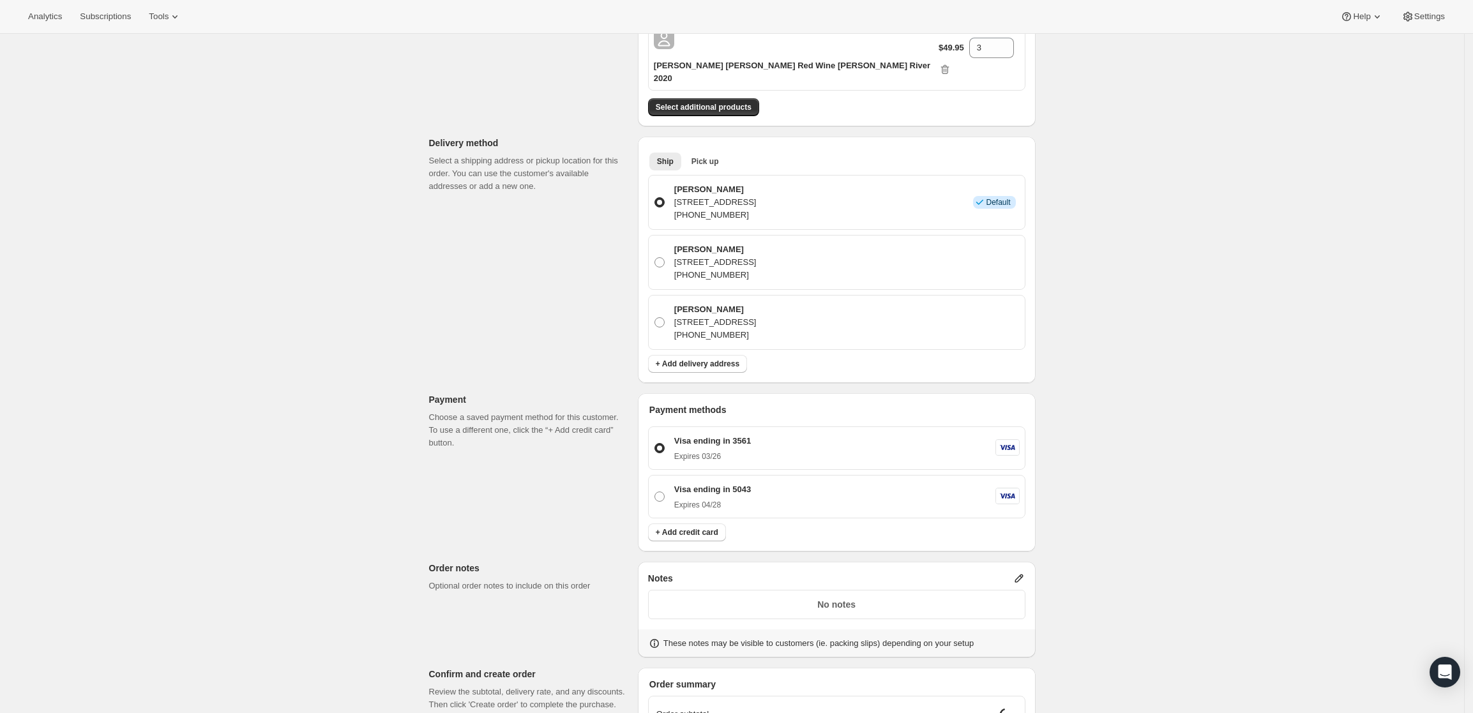
scroll to position [399, 0]
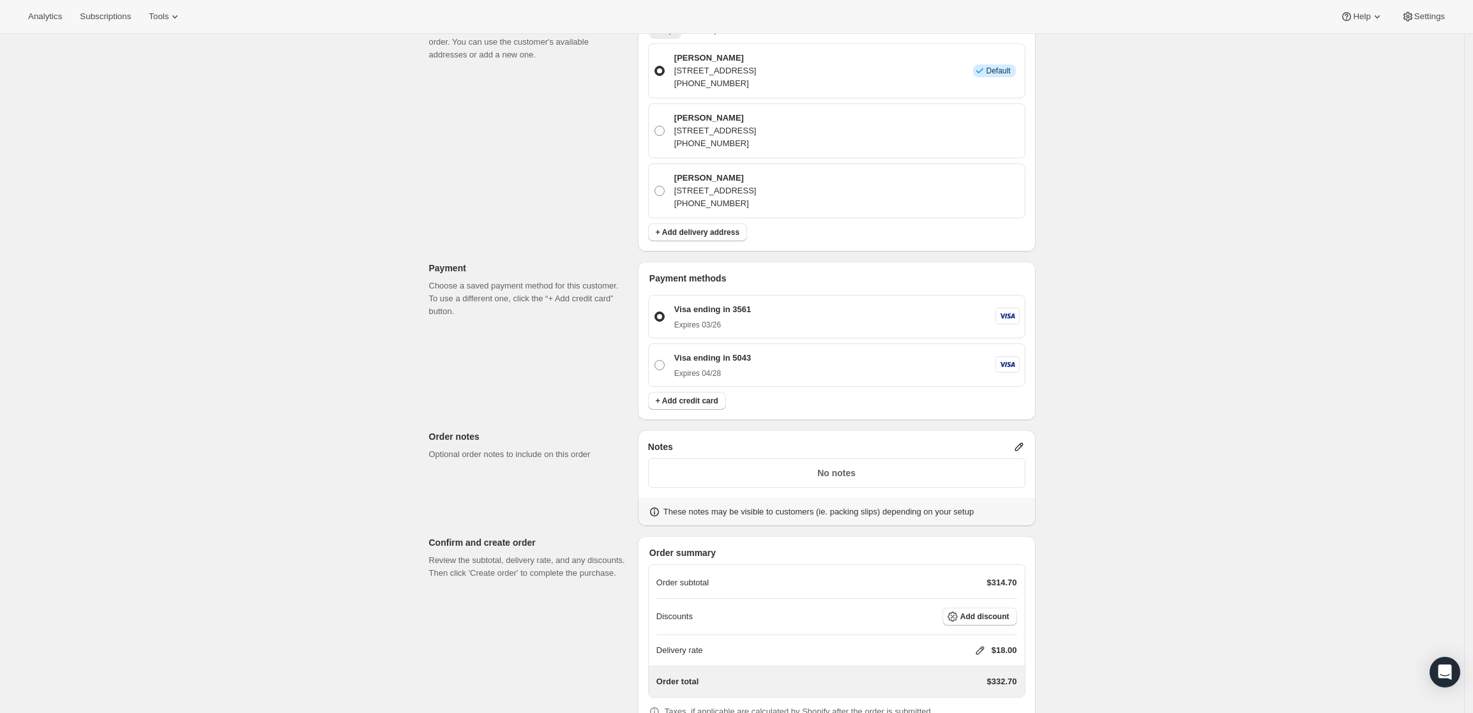
click at [984, 644] on icon at bounding box center [980, 650] width 13 height 13
click at [962, 642] on input "0" at bounding box center [986, 640] width 115 height 20
type input "0"
click at [977, 664] on span "Save" at bounding box center [978, 669] width 18 height 10
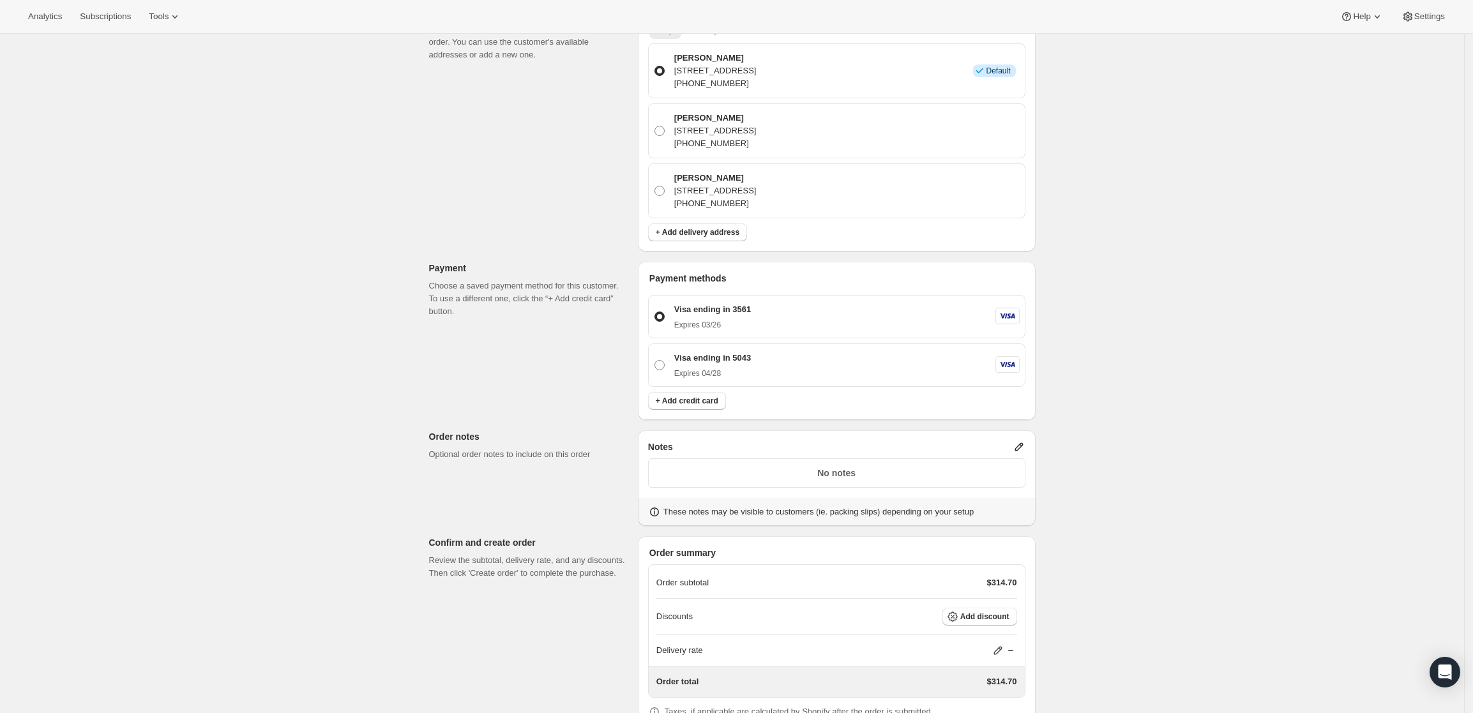
click at [876, 467] on p "No notes" at bounding box center [836, 473] width 361 height 13
click at [1019, 441] on icon at bounding box center [1019, 447] width 13 height 13
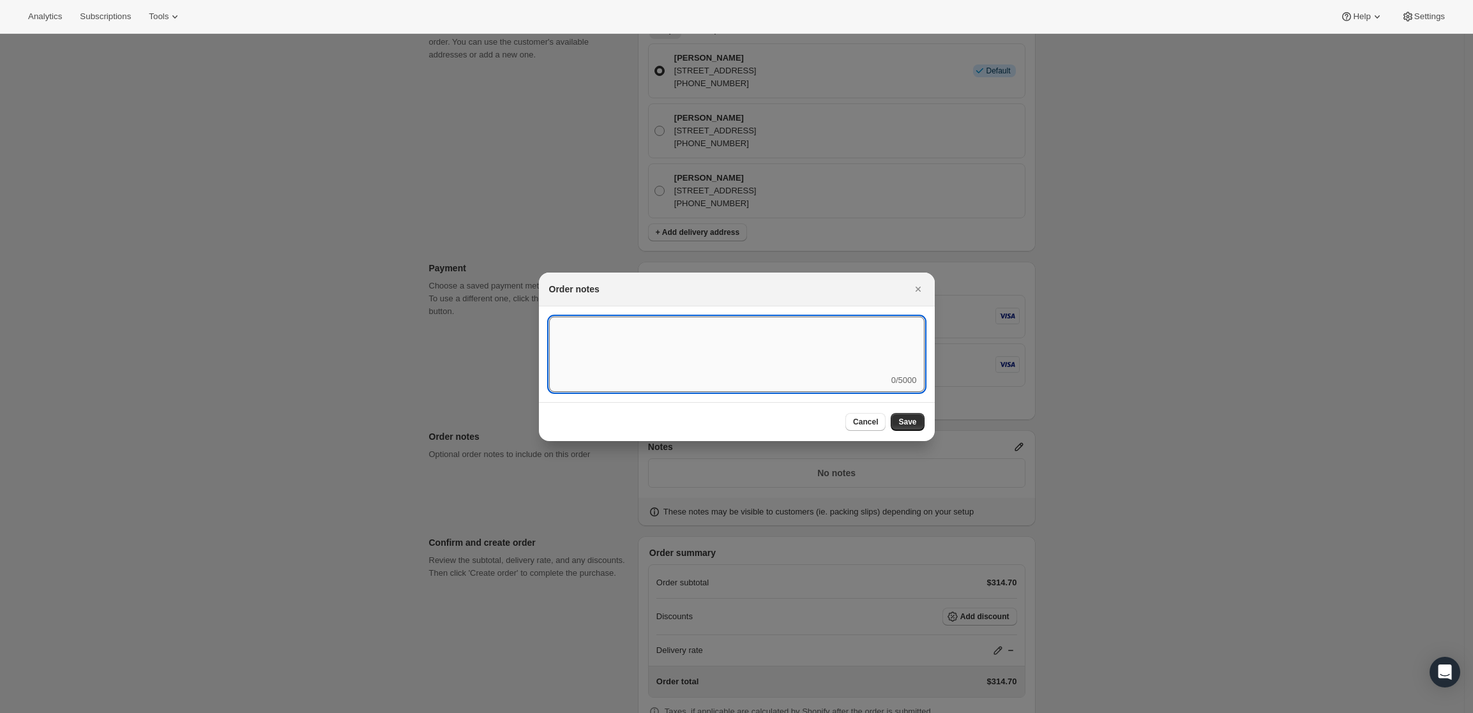
click at [619, 352] on textarea ":rd5:" at bounding box center [736, 345] width 375 height 57
type textarea "Local Delivery - David"
click at [907, 429] on button "Save" at bounding box center [907, 422] width 33 height 18
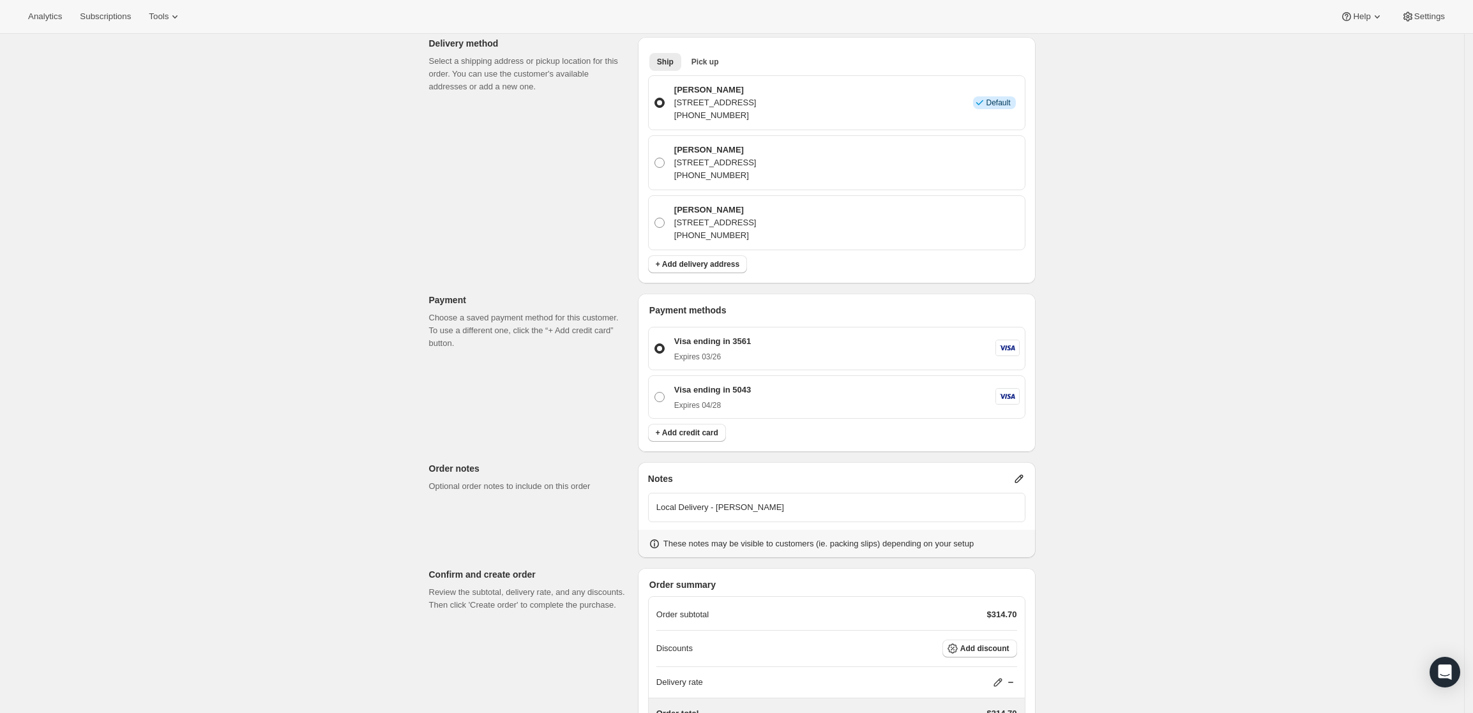
scroll to position [415, 0]
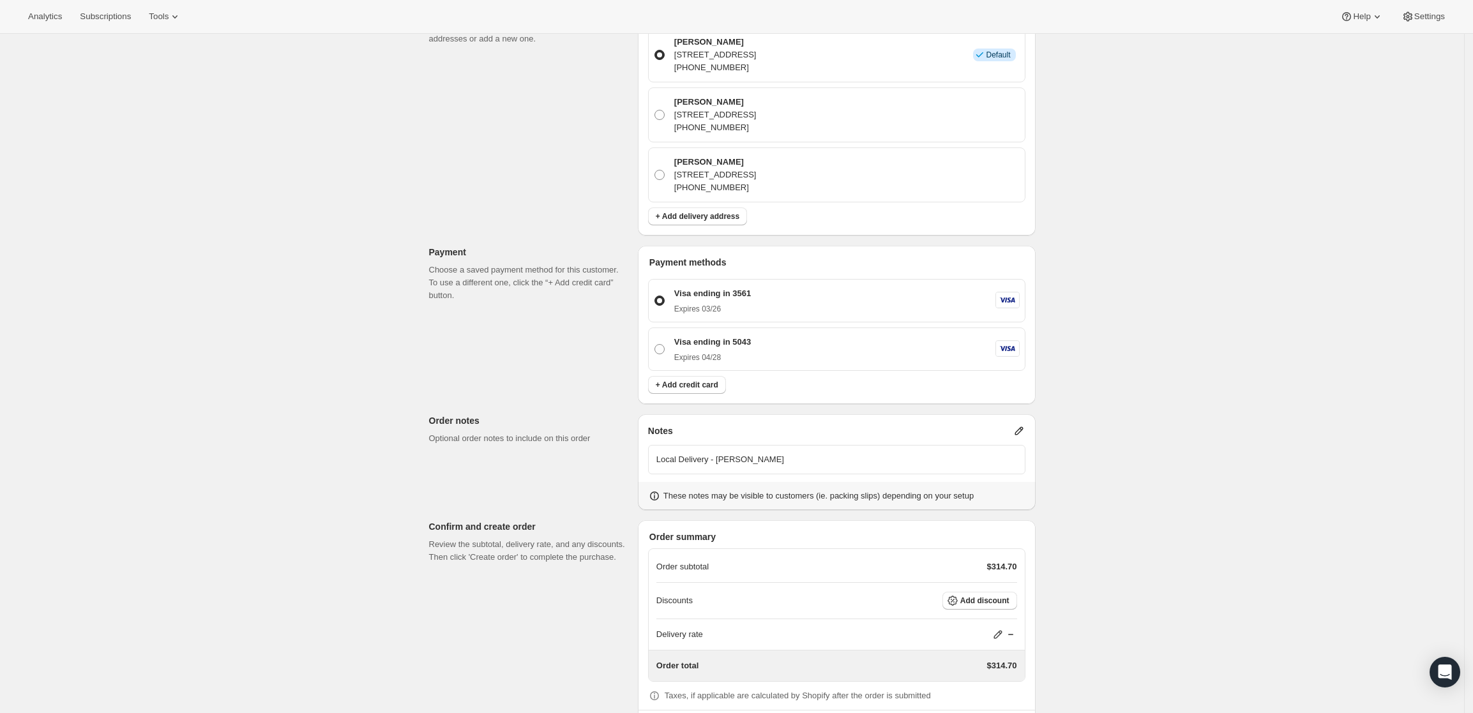
click at [661, 344] on span at bounding box center [659, 349] width 10 height 10
click at [655, 344] on input "Visa ending in 5043 Expires 04/28" at bounding box center [654, 344] width 1 height 1
radio input "true"
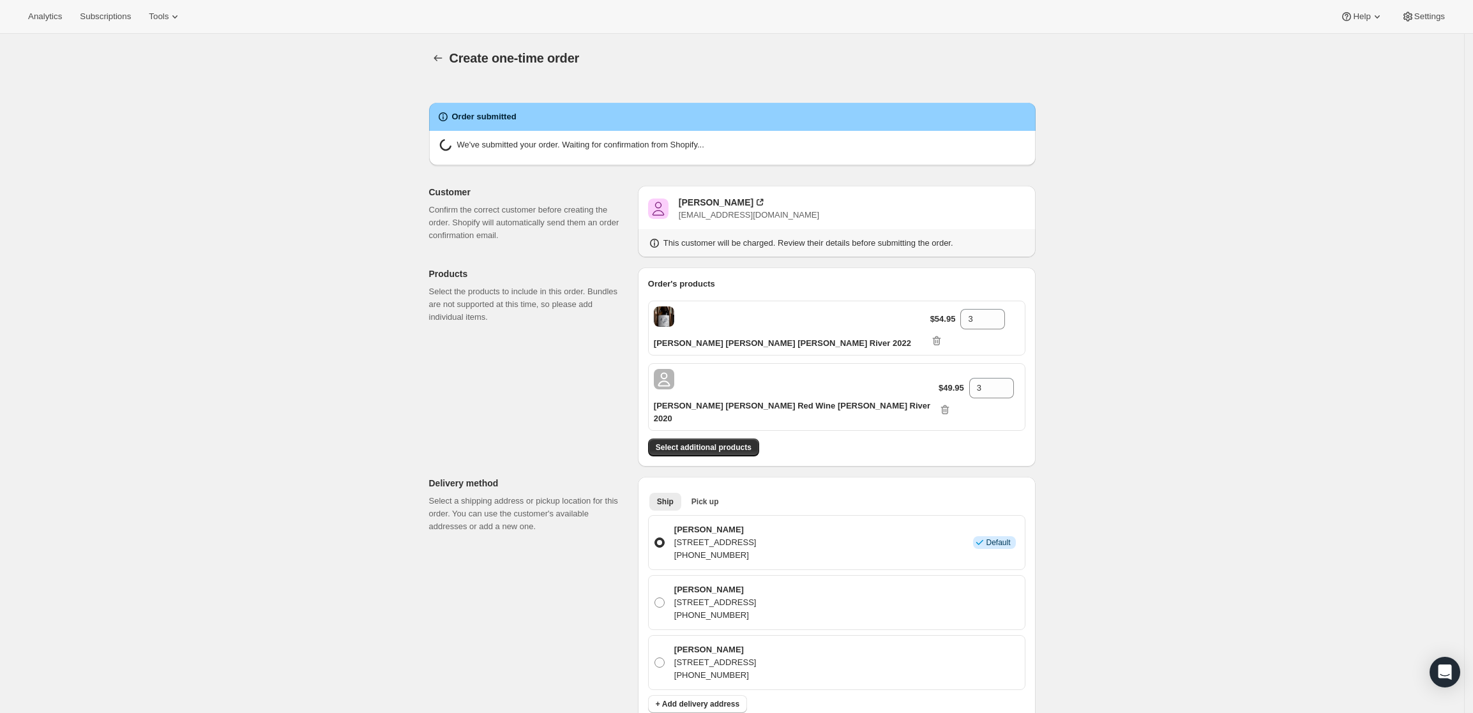
radio input "true"
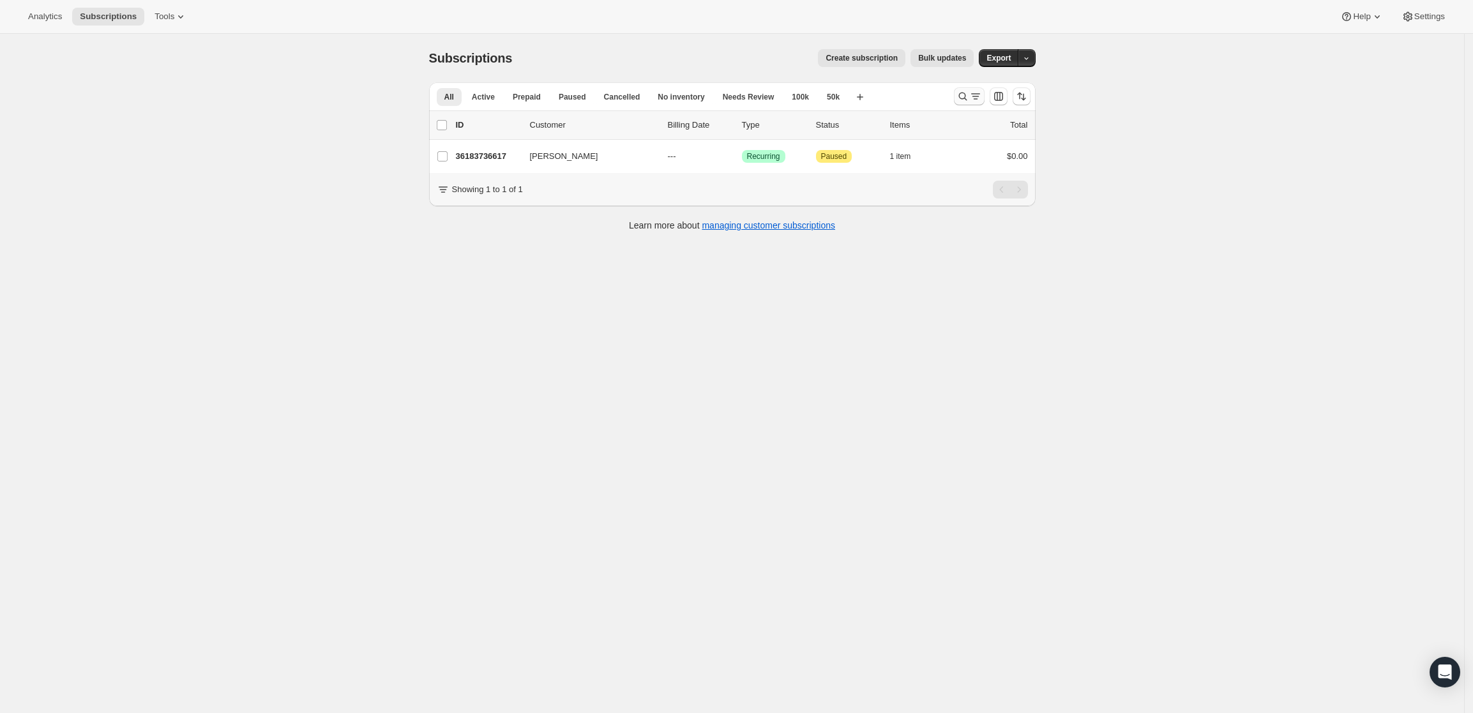
click at [973, 90] on icon "Search and filter results" at bounding box center [975, 96] width 13 height 13
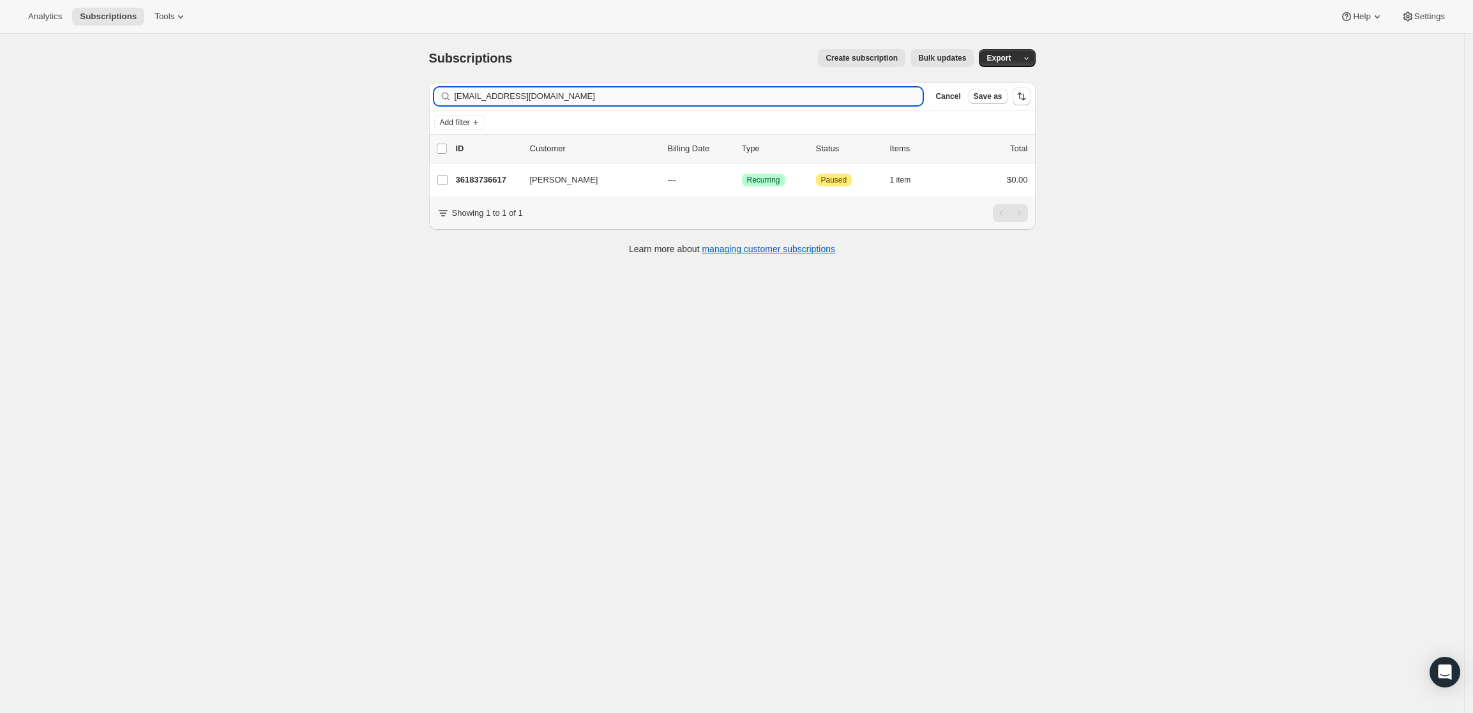
click at [679, 104] on input "[EMAIL_ADDRESS][DOMAIN_NAME]" at bounding box center [689, 96] width 469 height 18
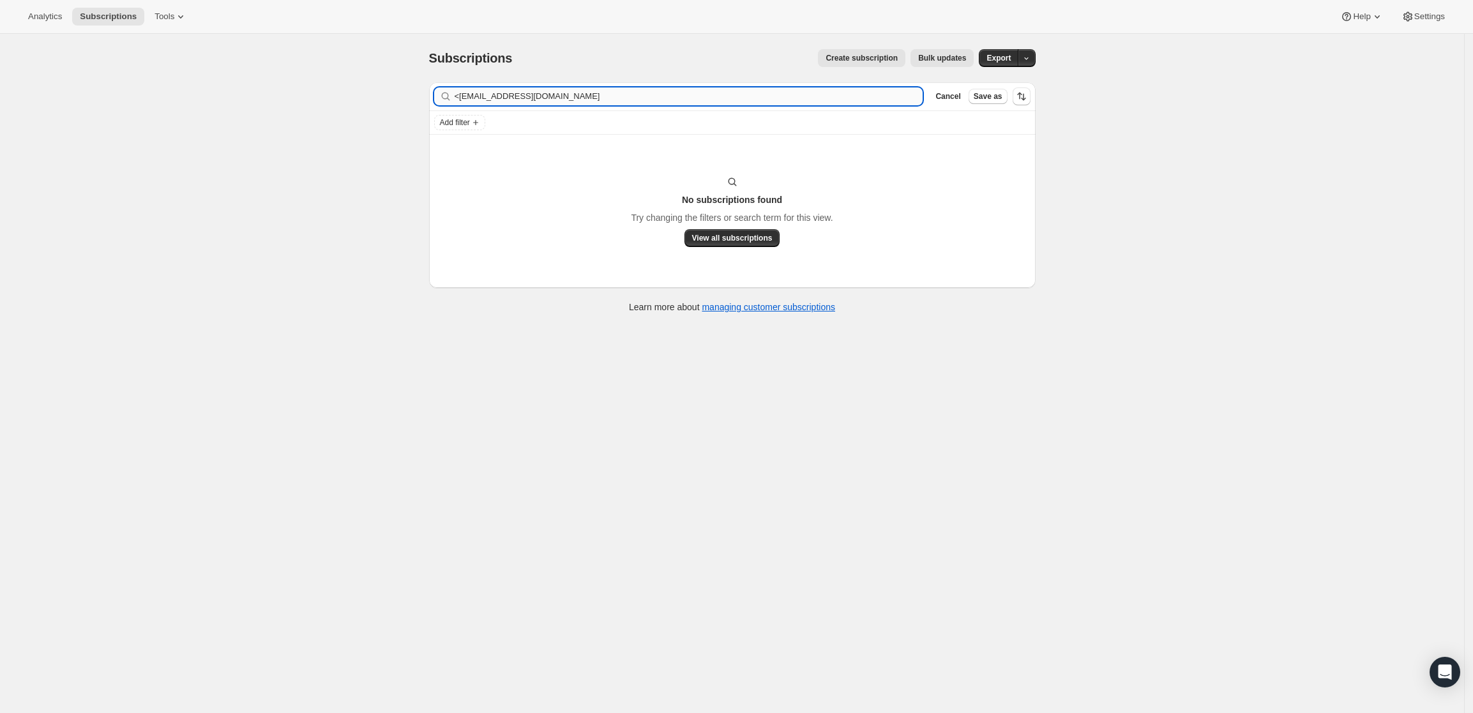
click at [464, 94] on input "<[EMAIL_ADDRESS][DOMAIN_NAME]" at bounding box center [689, 96] width 469 height 18
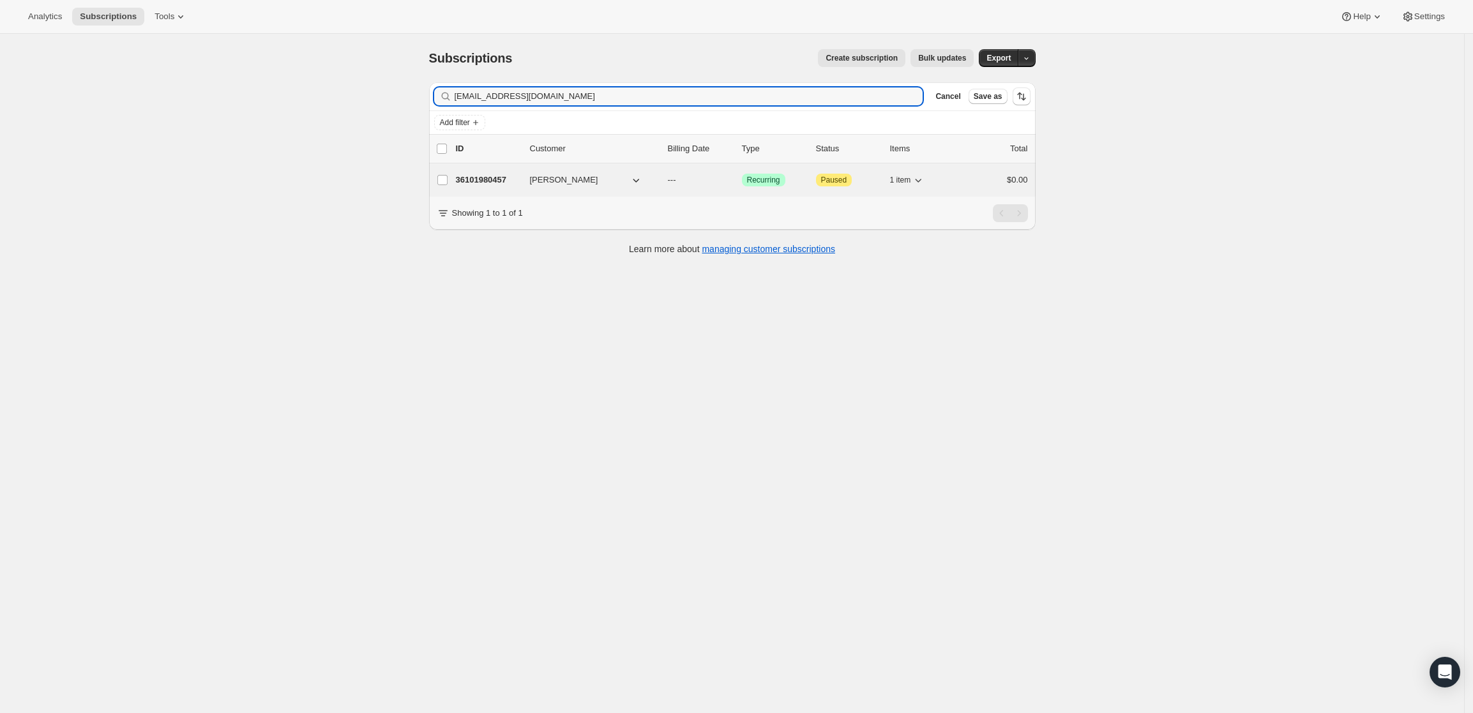
type input "[EMAIL_ADDRESS][DOMAIN_NAME]"
click at [492, 179] on p "36101980457" at bounding box center [488, 180] width 64 height 13
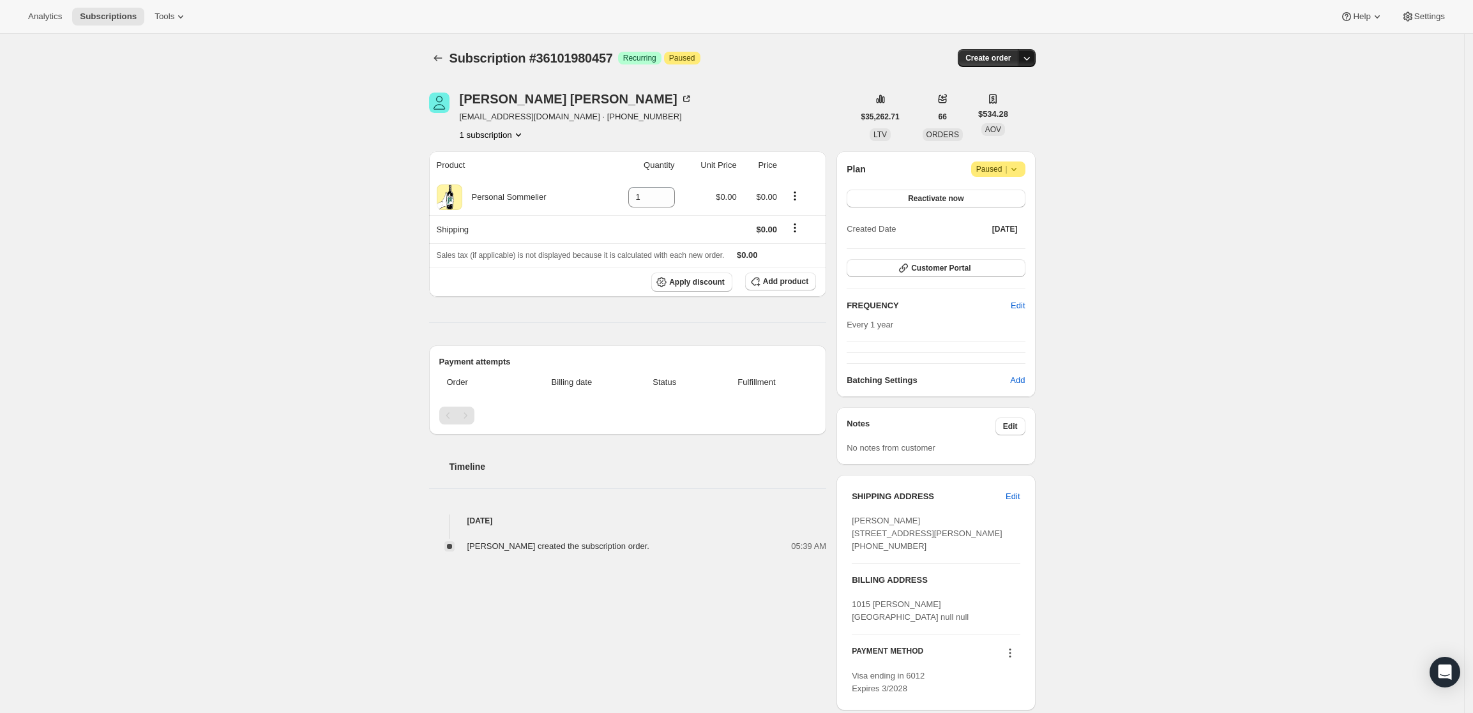
click at [1024, 53] on icon "button" at bounding box center [1026, 58] width 13 height 13
click at [1019, 107] on span "Create custom one-time order" at bounding box center [976, 107] width 110 height 10
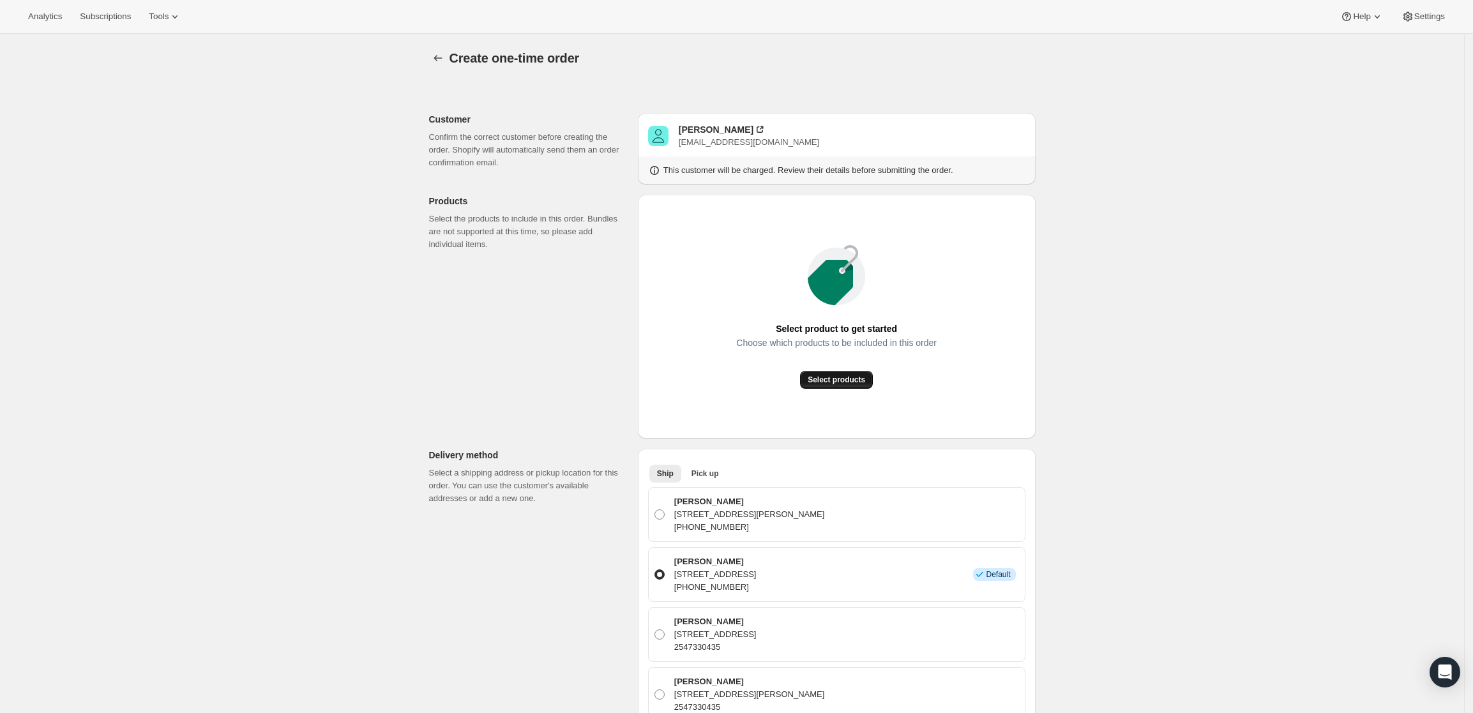
click at [847, 377] on span "Select products" at bounding box center [836, 380] width 57 height 10
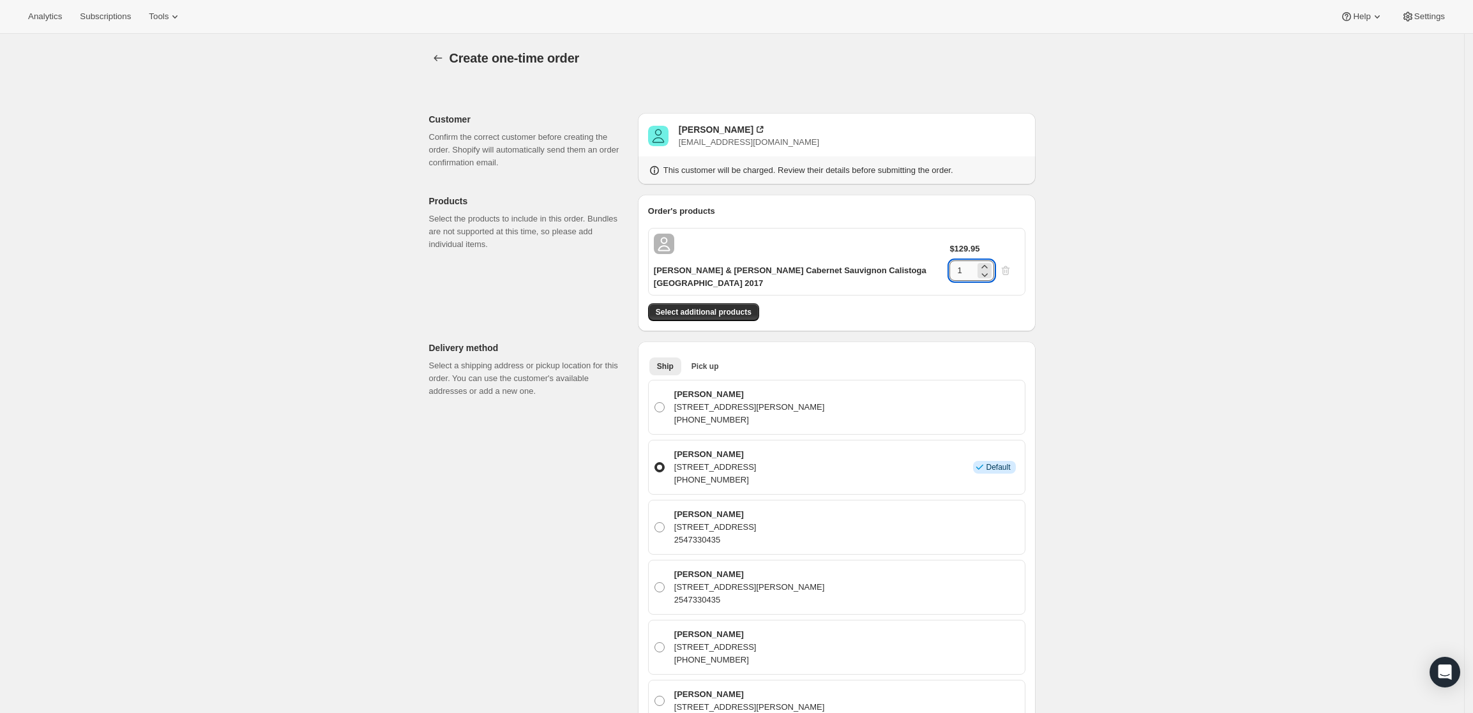
click at [975, 260] on input "1" at bounding box center [962, 270] width 26 height 20
type input "2"
click at [1082, 255] on div "Create one-time order. This page is ready Create one-time order Customer Confir…" at bounding box center [732, 644] width 1464 height 1221
click at [723, 126] on div "[PERSON_NAME]" at bounding box center [716, 129] width 75 height 13
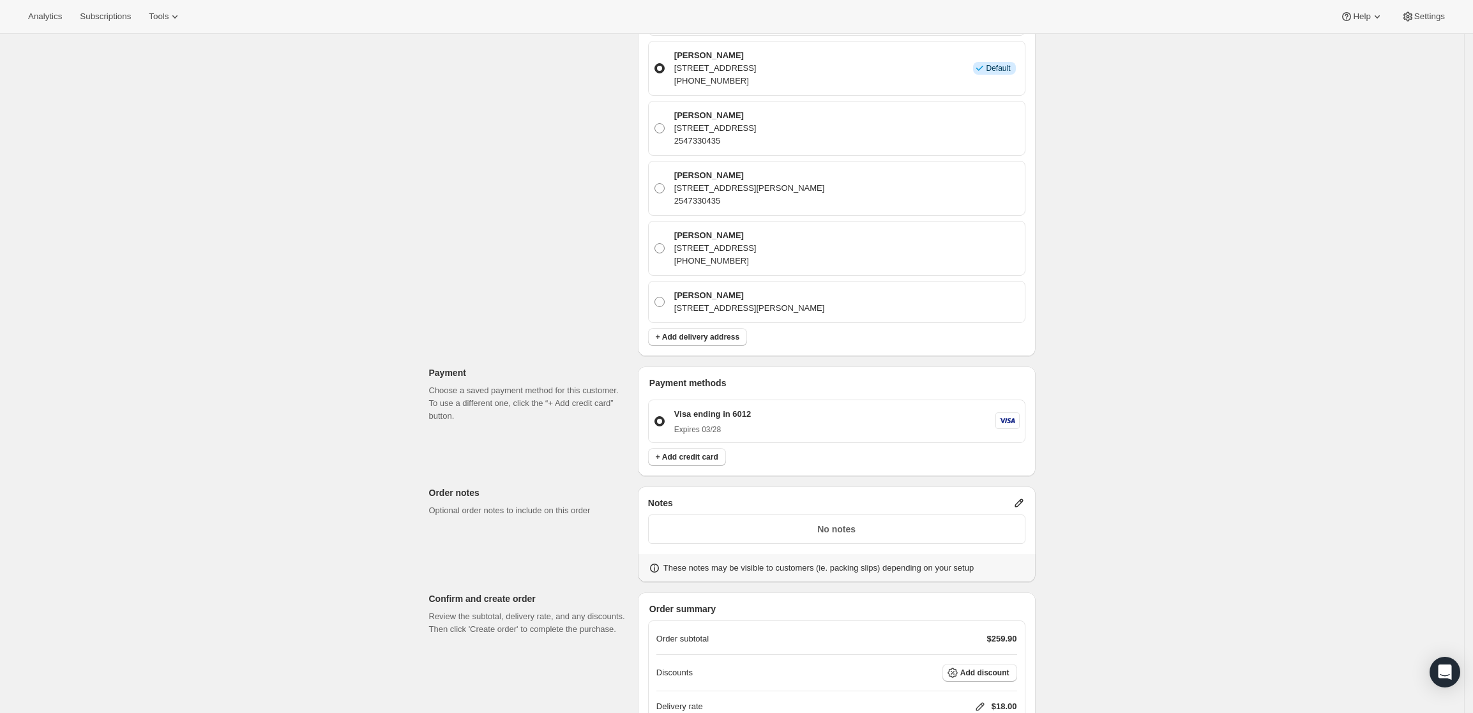
scroll to position [517, 0]
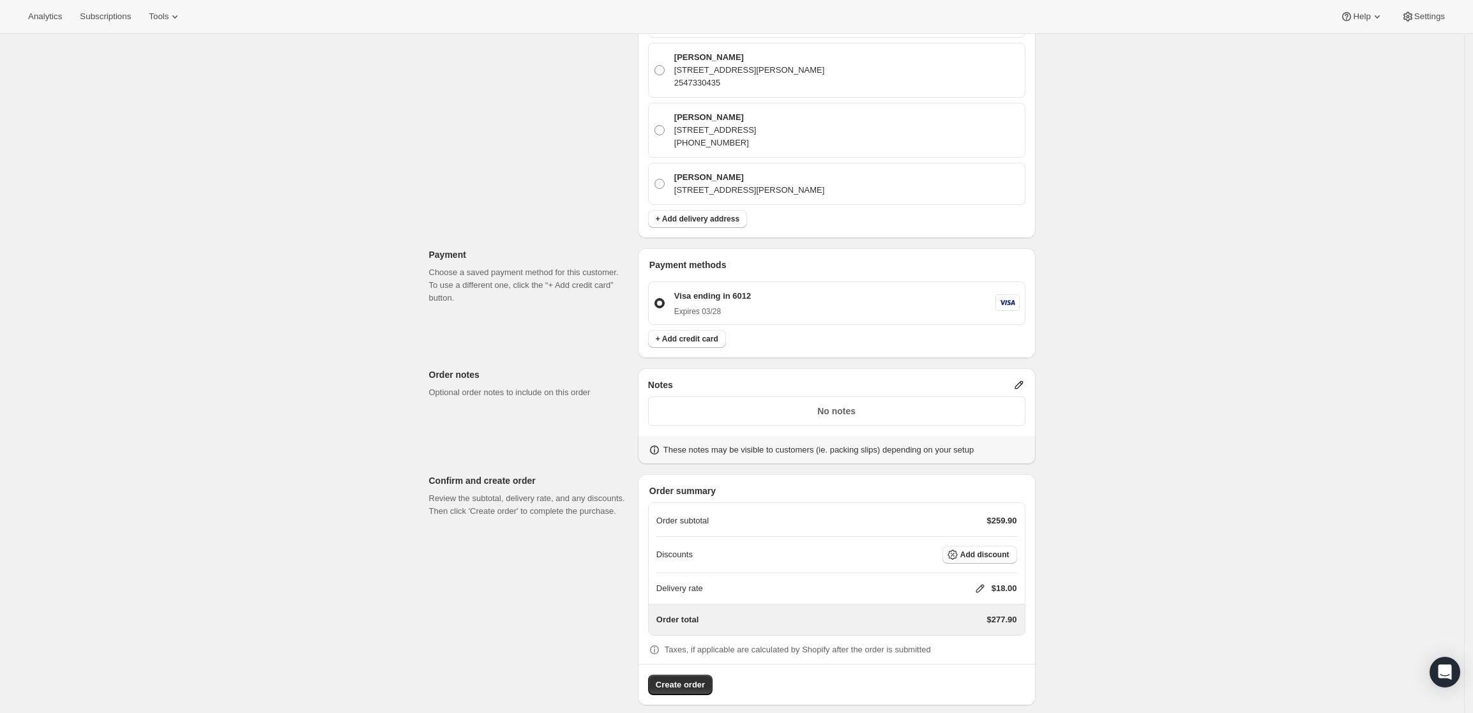
click at [1023, 381] on icon at bounding box center [1018, 385] width 8 height 8
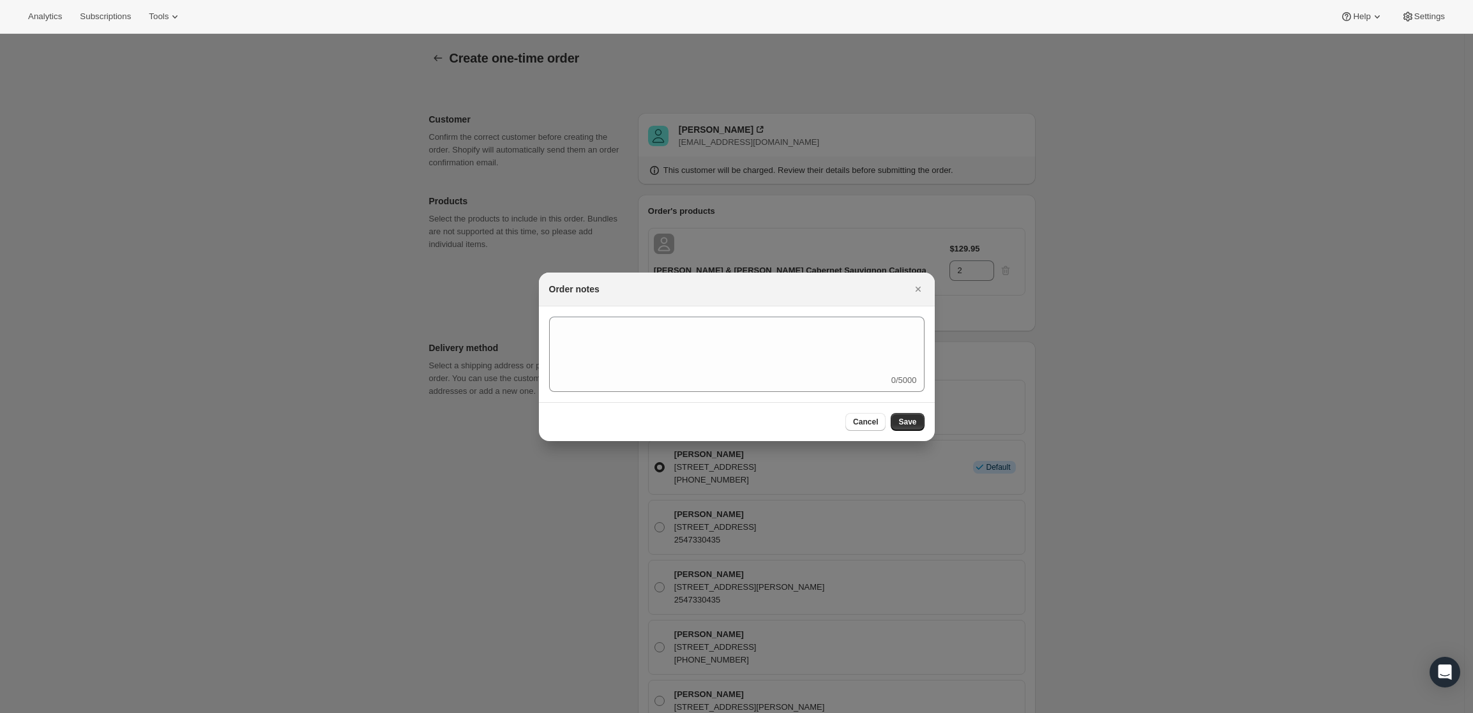
scroll to position [0, 0]
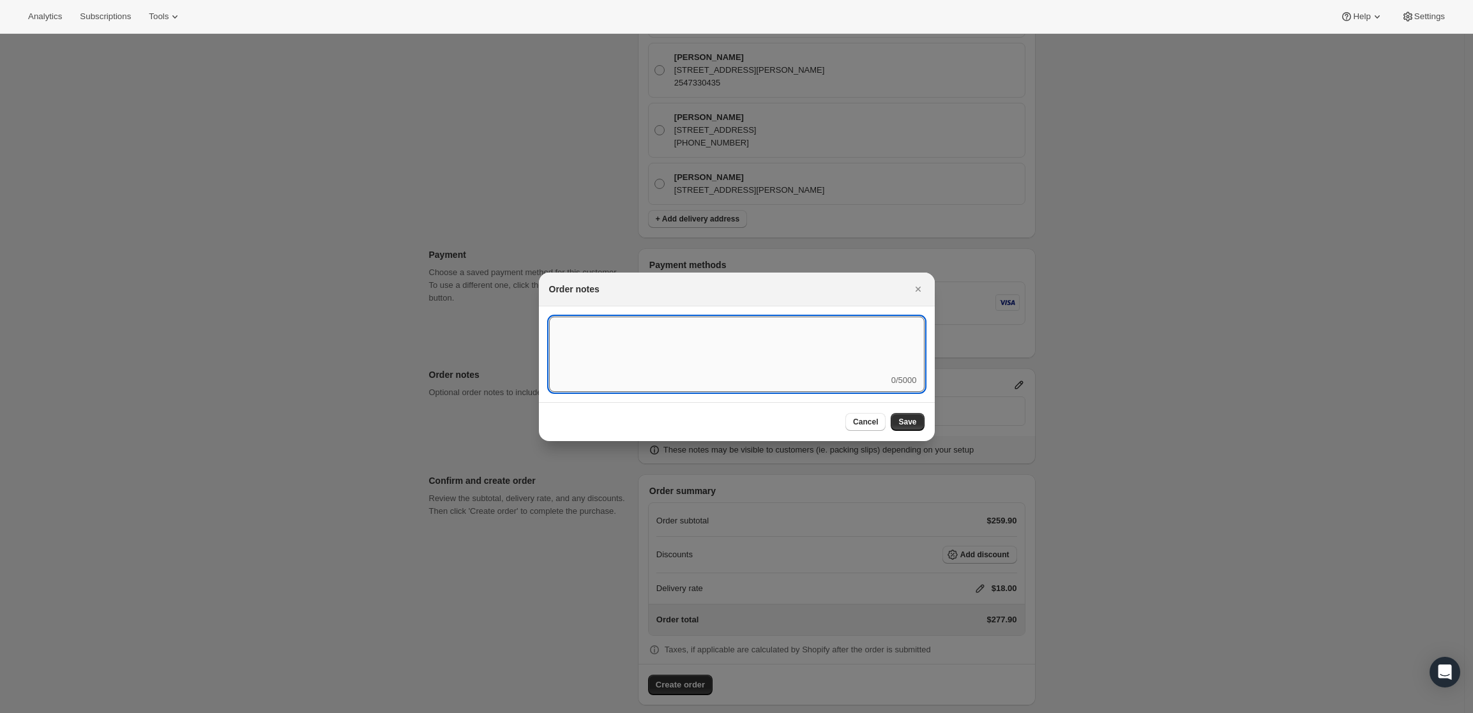
click at [782, 346] on textarea ":r4c:" at bounding box center [736, 345] width 375 height 57
type textarea "Weather HOLD"
click at [905, 417] on span "Save" at bounding box center [907, 422] width 18 height 10
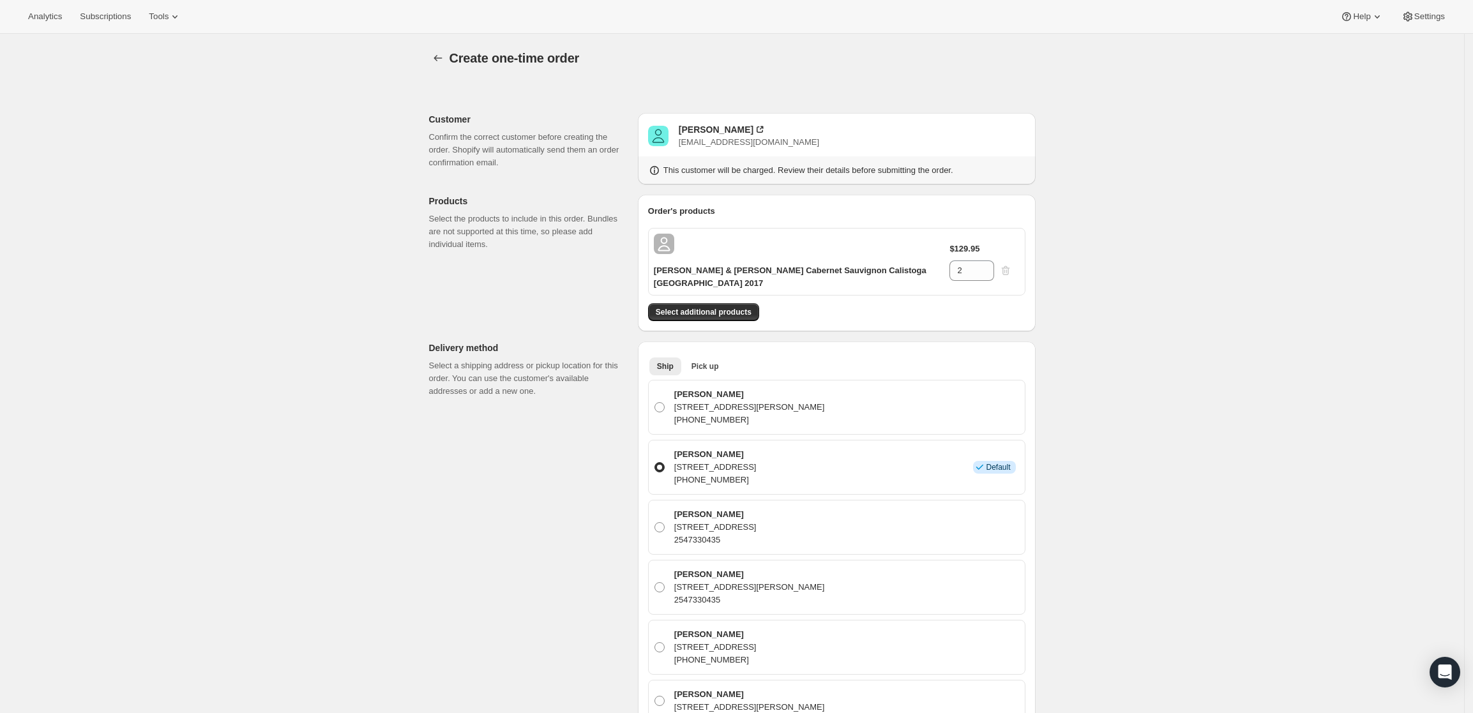
scroll to position [517, 0]
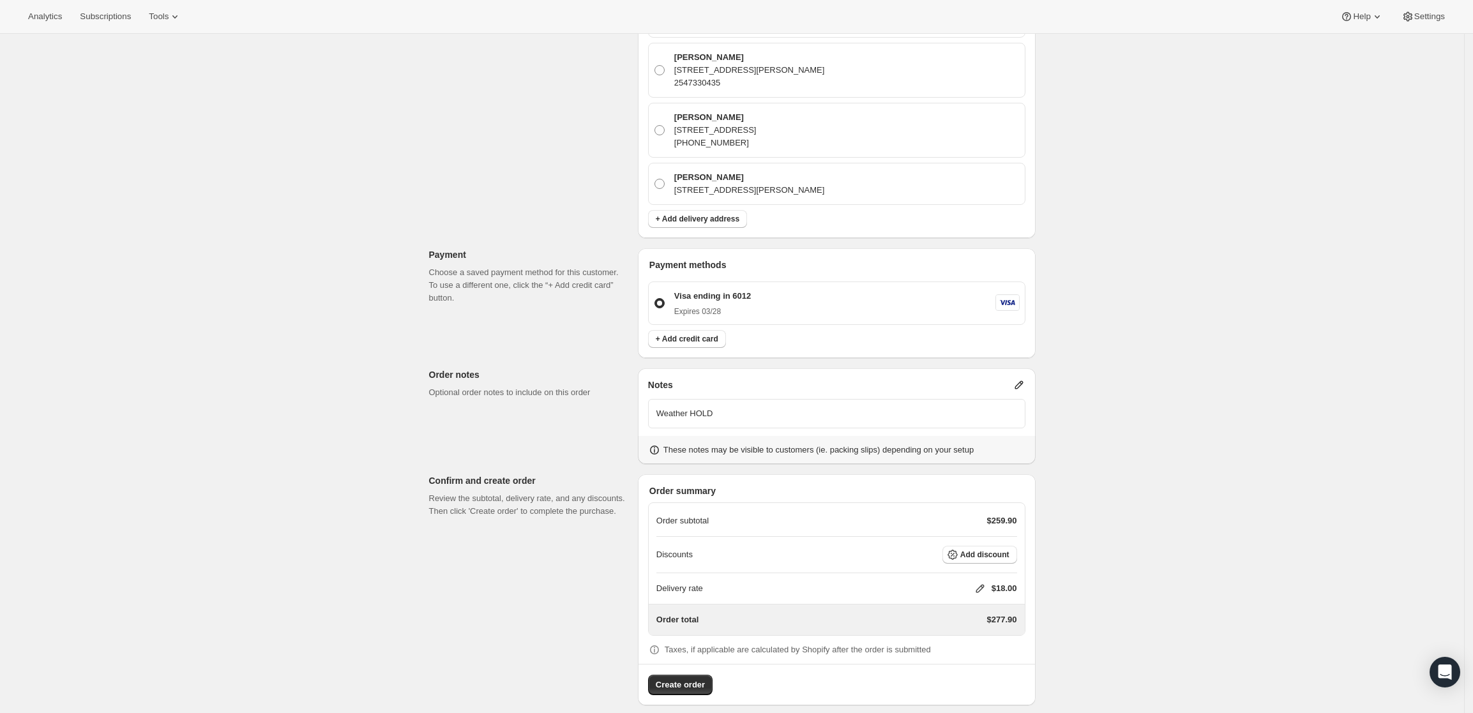
click at [979, 582] on icon at bounding box center [980, 588] width 13 height 13
click at [967, 614] on input "0" at bounding box center [986, 624] width 115 height 20
click at [977, 657] on span "Save" at bounding box center [978, 653] width 18 height 10
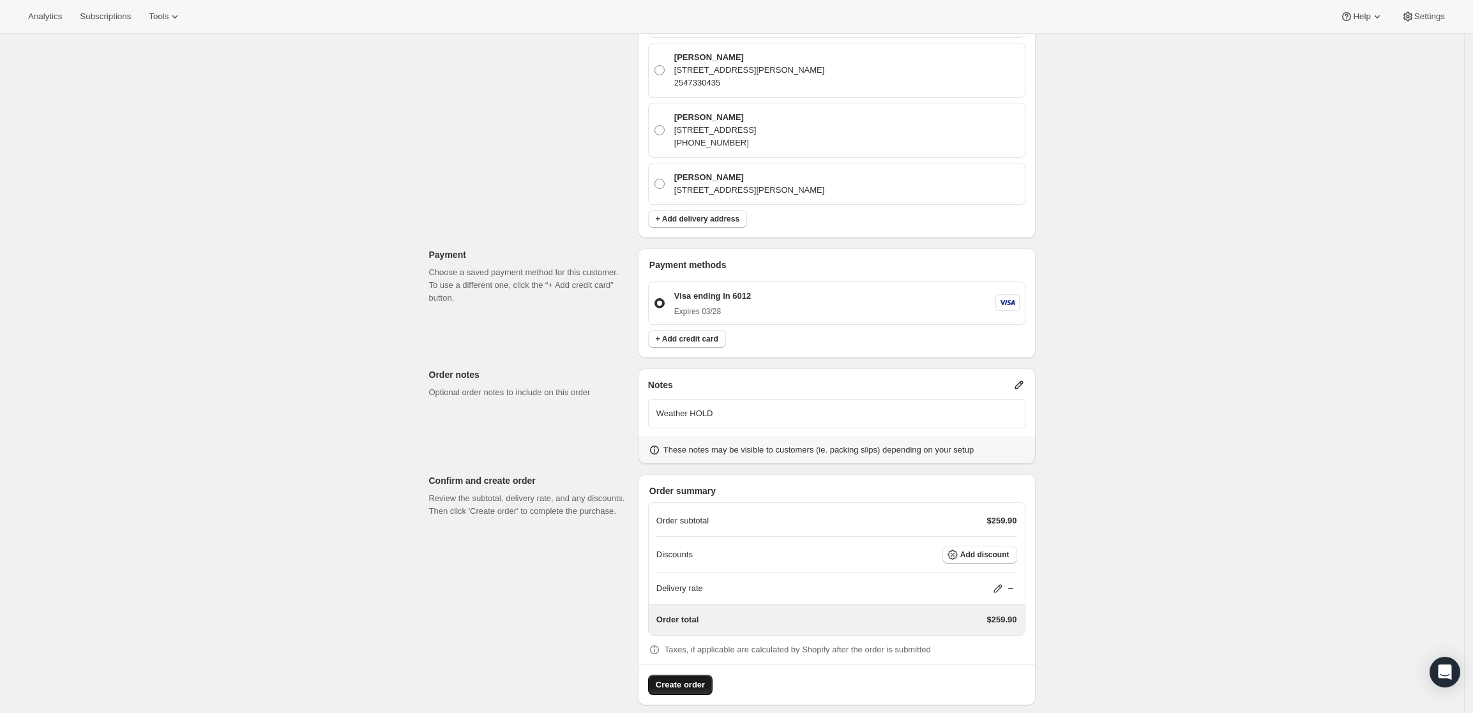
click at [689, 679] on span "Create order" at bounding box center [680, 685] width 49 height 13
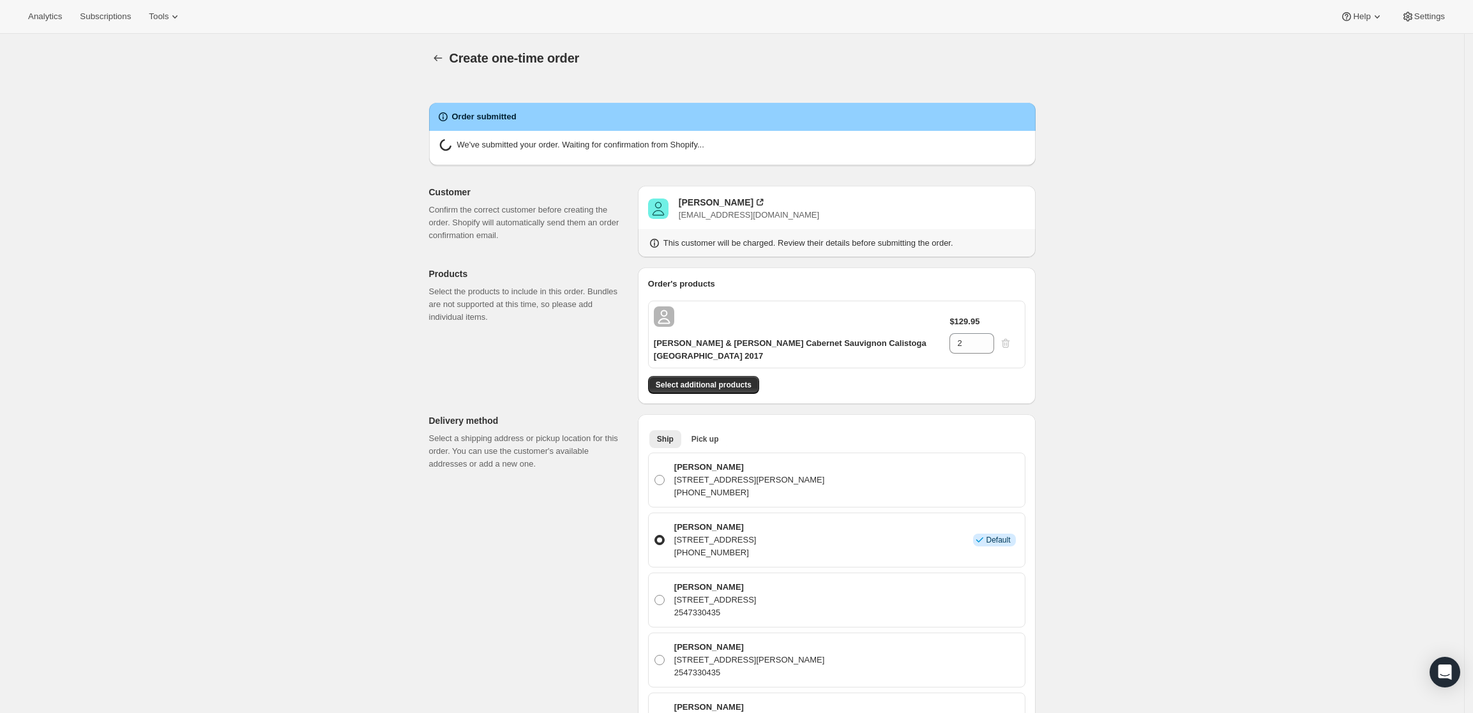
radio input "true"
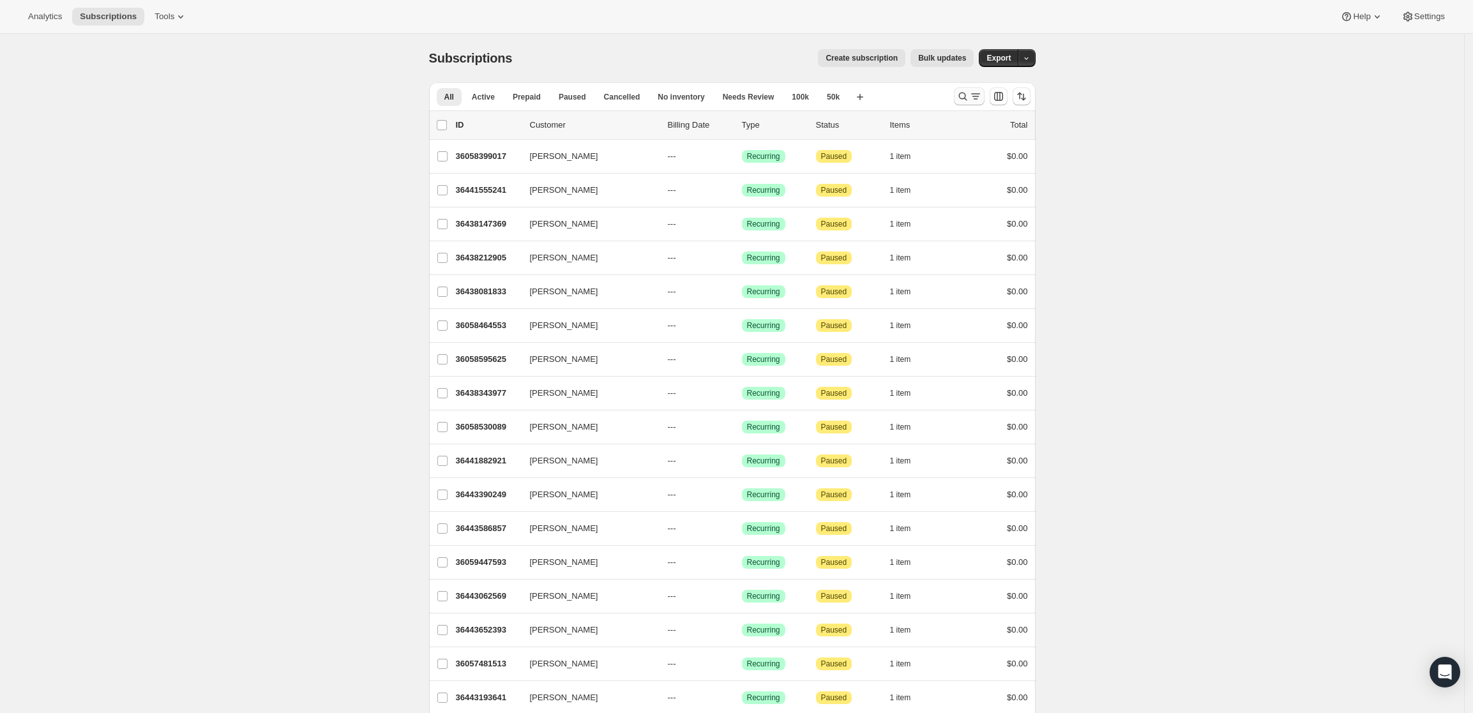
click at [961, 101] on icon "Search and filter results" at bounding box center [962, 96] width 13 height 13
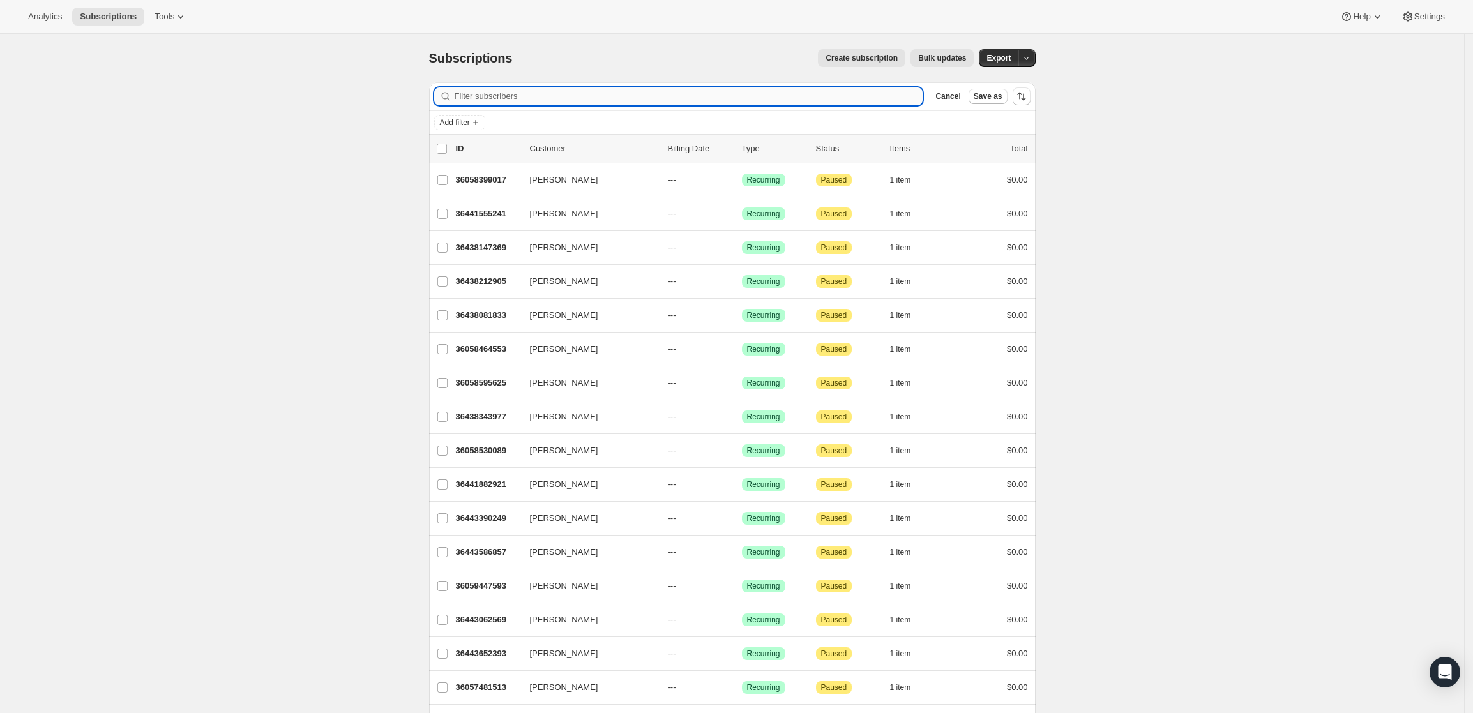
click at [652, 93] on input "Filter subscribers" at bounding box center [689, 96] width 469 height 18
paste input "[PERSON_NAME][EMAIL_ADDRESS][DOMAIN_NAME]"
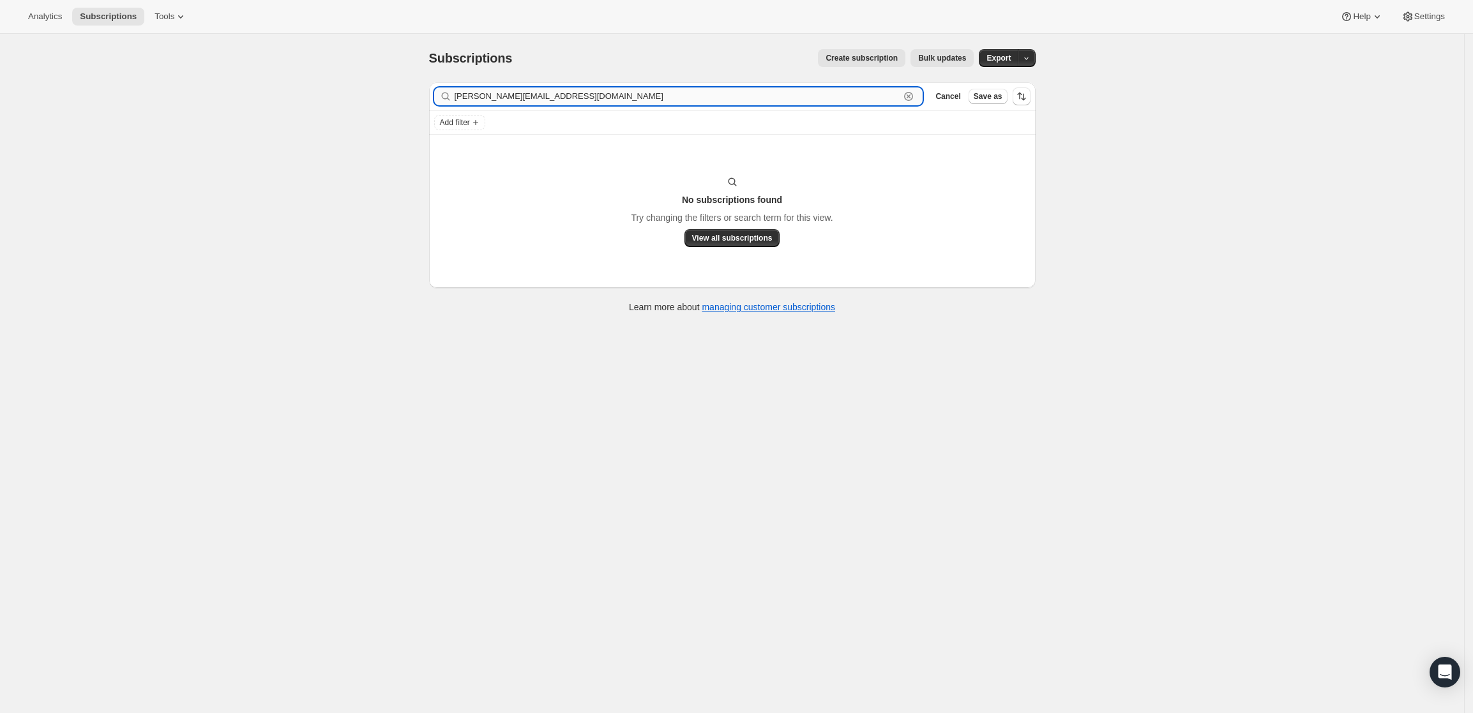
click at [713, 96] on input "[PERSON_NAME][EMAIL_ADDRESS][DOMAIN_NAME]" at bounding box center [678, 96] width 446 height 18
paste input "[PERSON_NAME]"
type input "[PERSON_NAME]"
